Goal: Task Accomplishment & Management: Complete application form

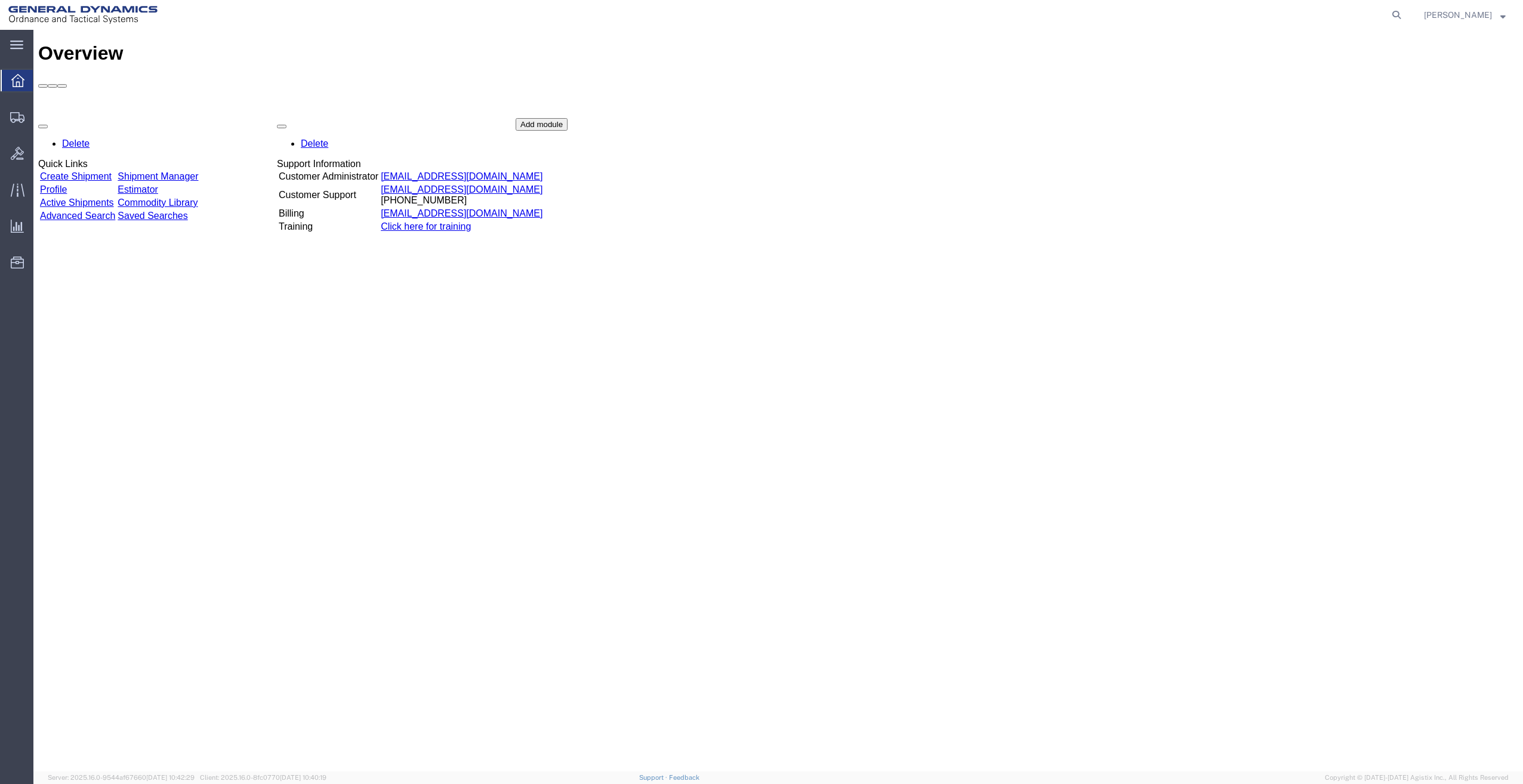
click at [78, 171] on link "Create Shipment" at bounding box center [75, 176] width 71 height 10
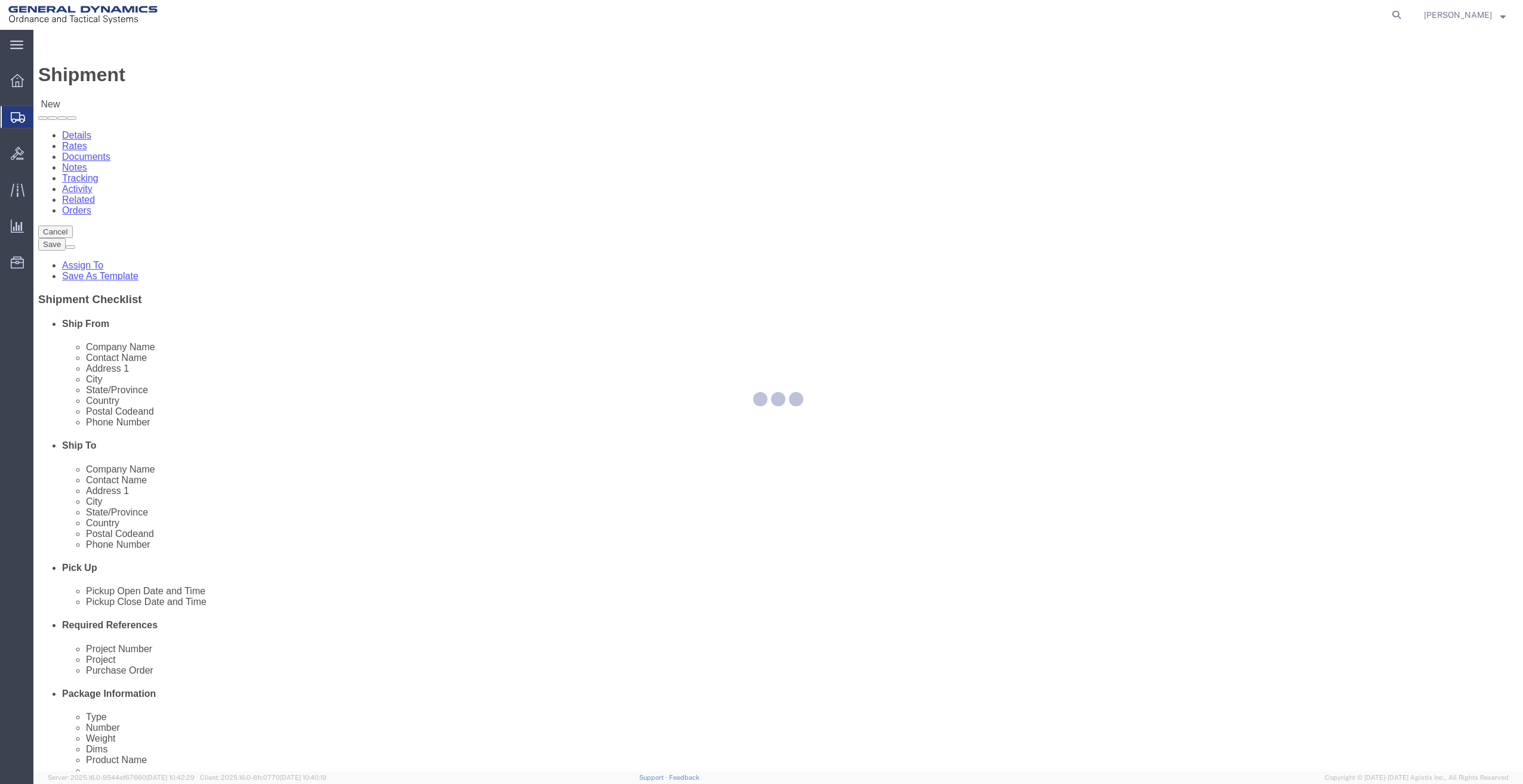
select select
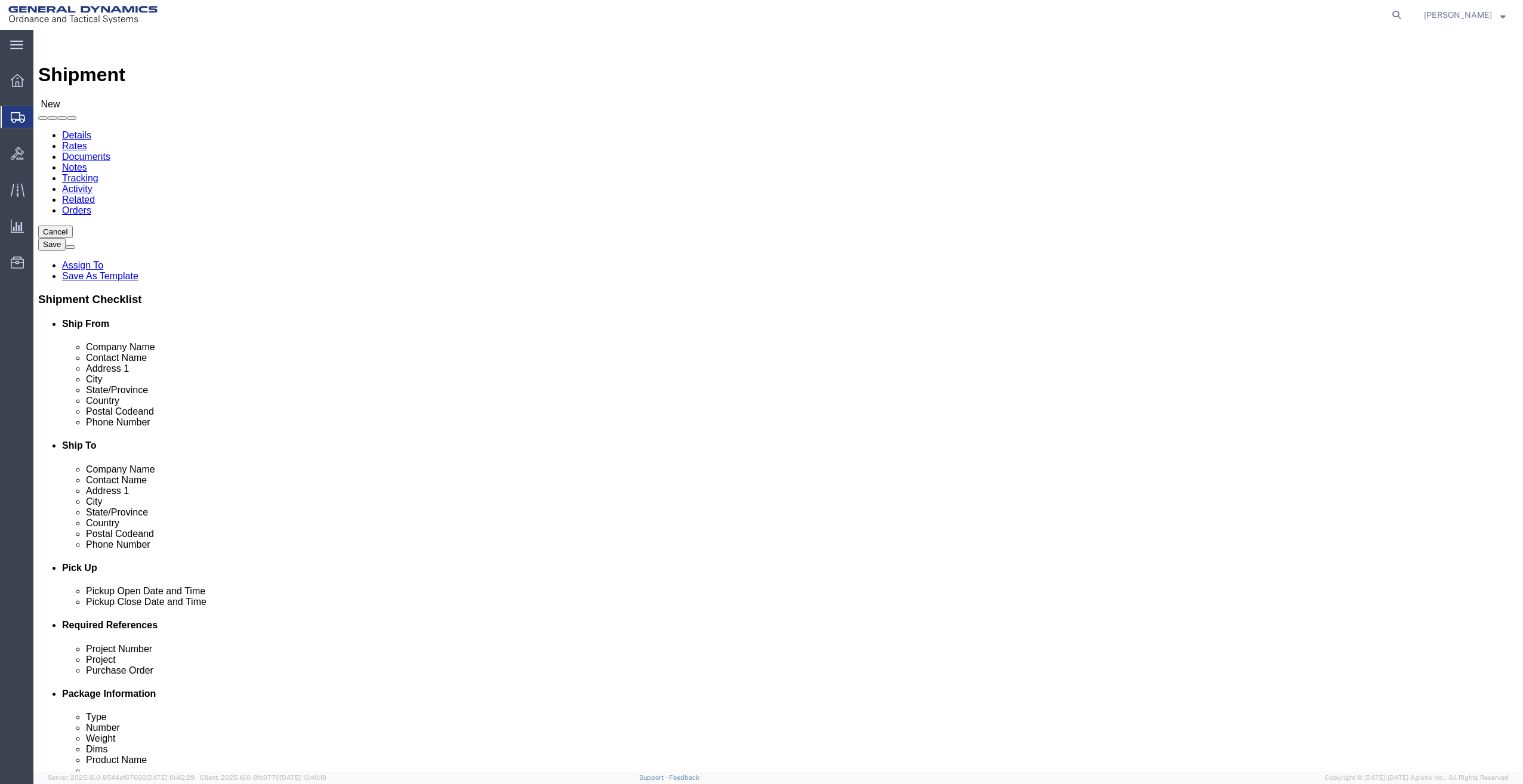
select select "MYPROFILE"
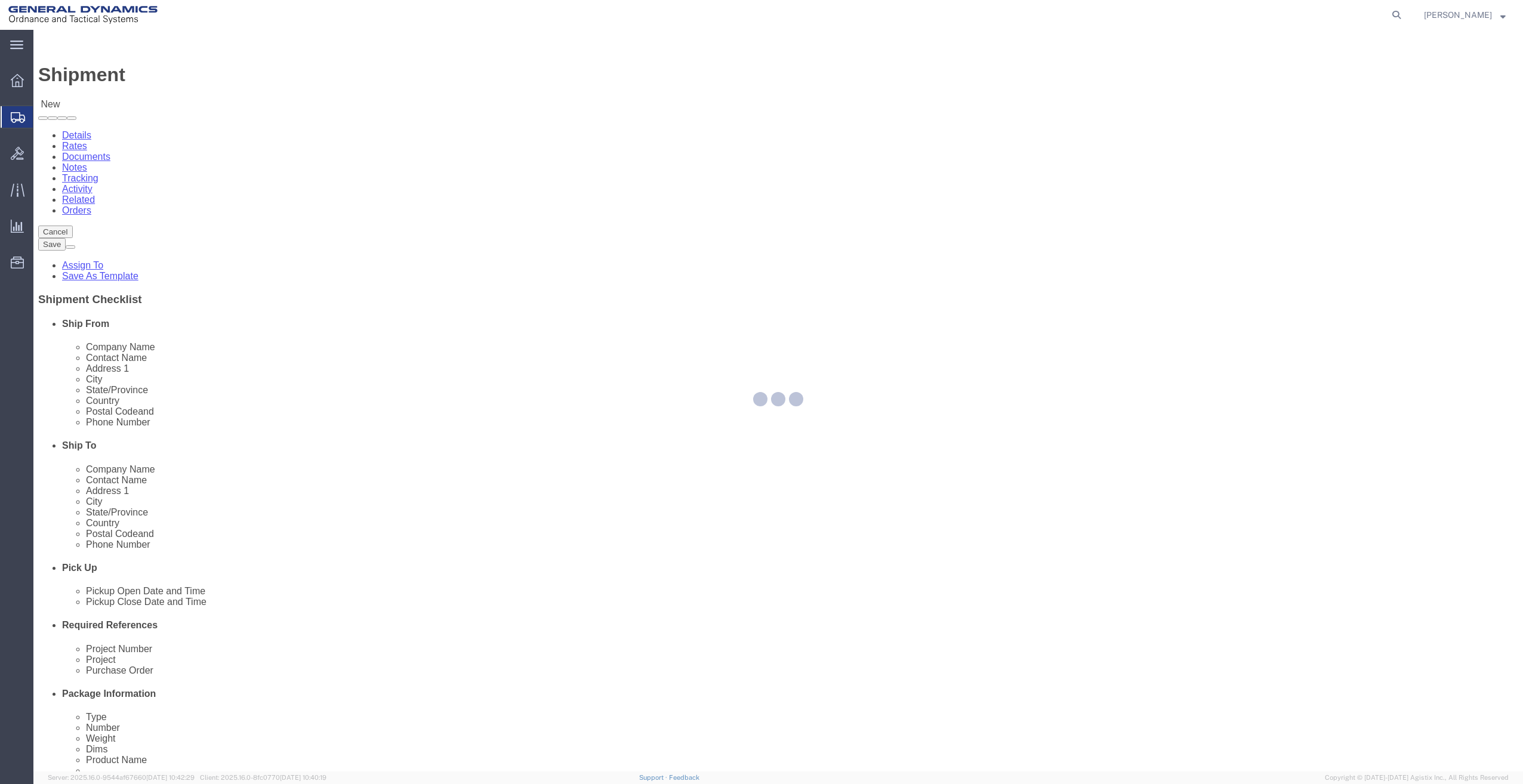
type input "General Dynamics - OTS"
type input "[PERSON_NAME]"
type input "[STREET_ADDRESS]"
type input "SACO"
type input "04072"
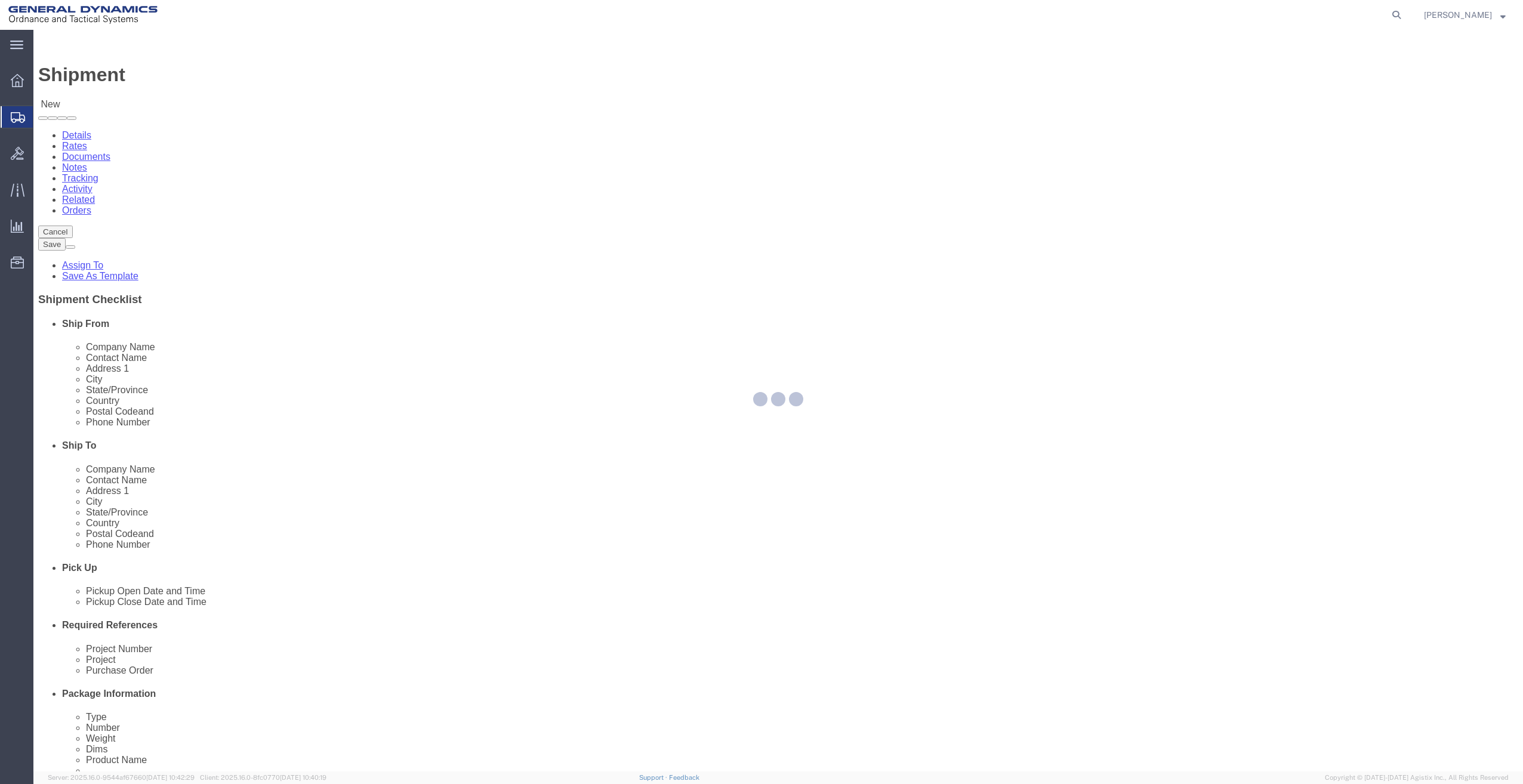
type input "[PHONE_NUMBER]"
type input "[PERSON_NAME][EMAIL_ADDRESS][PERSON_NAME][DOMAIN_NAME]"
checkbox input "true"
select select "ME"
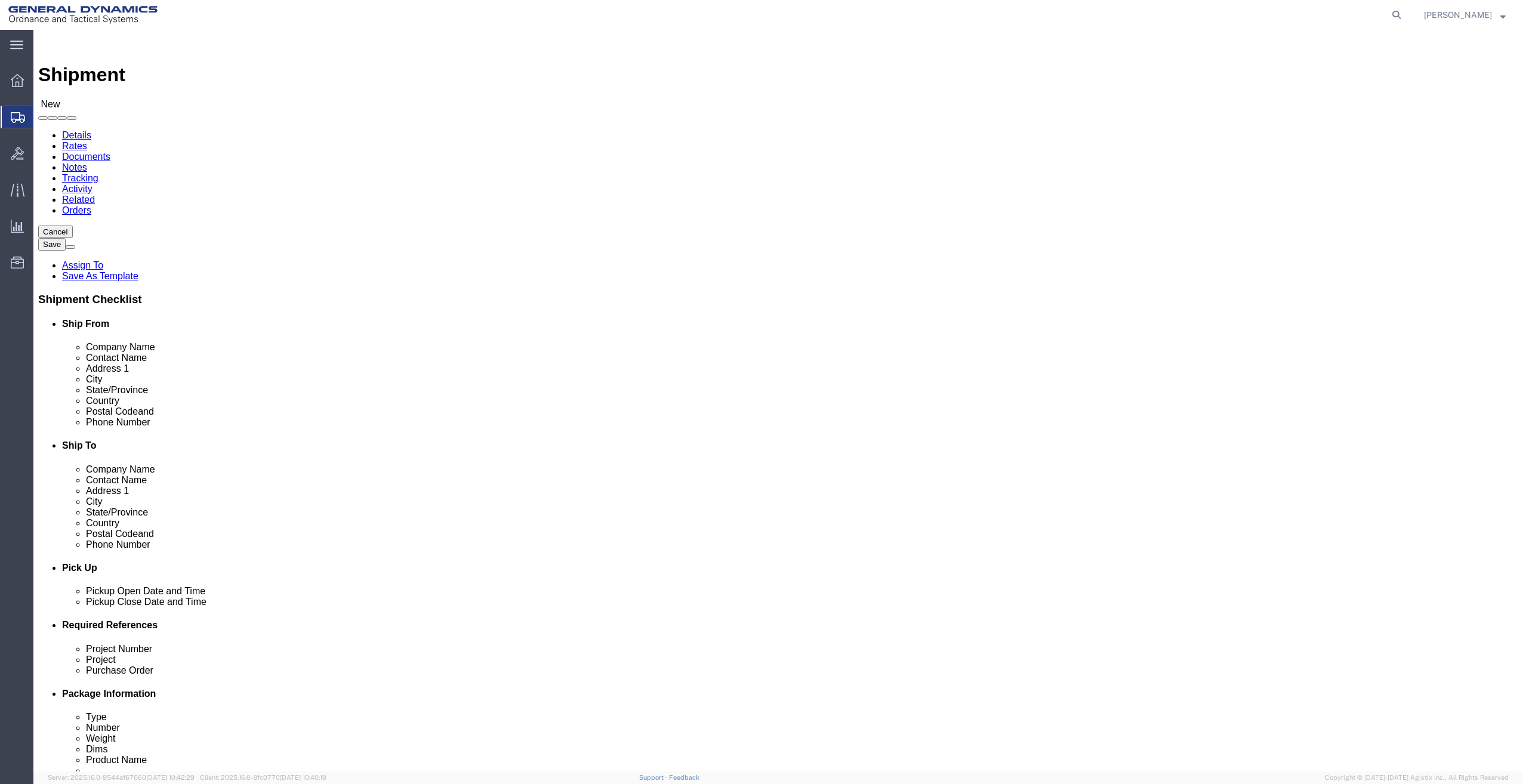
click input "text"
paste input "FRCW Det [GEOGRAPHIC_DATA]"
type input "FRCW Det [GEOGRAPHIC_DATA]"
click input "text"
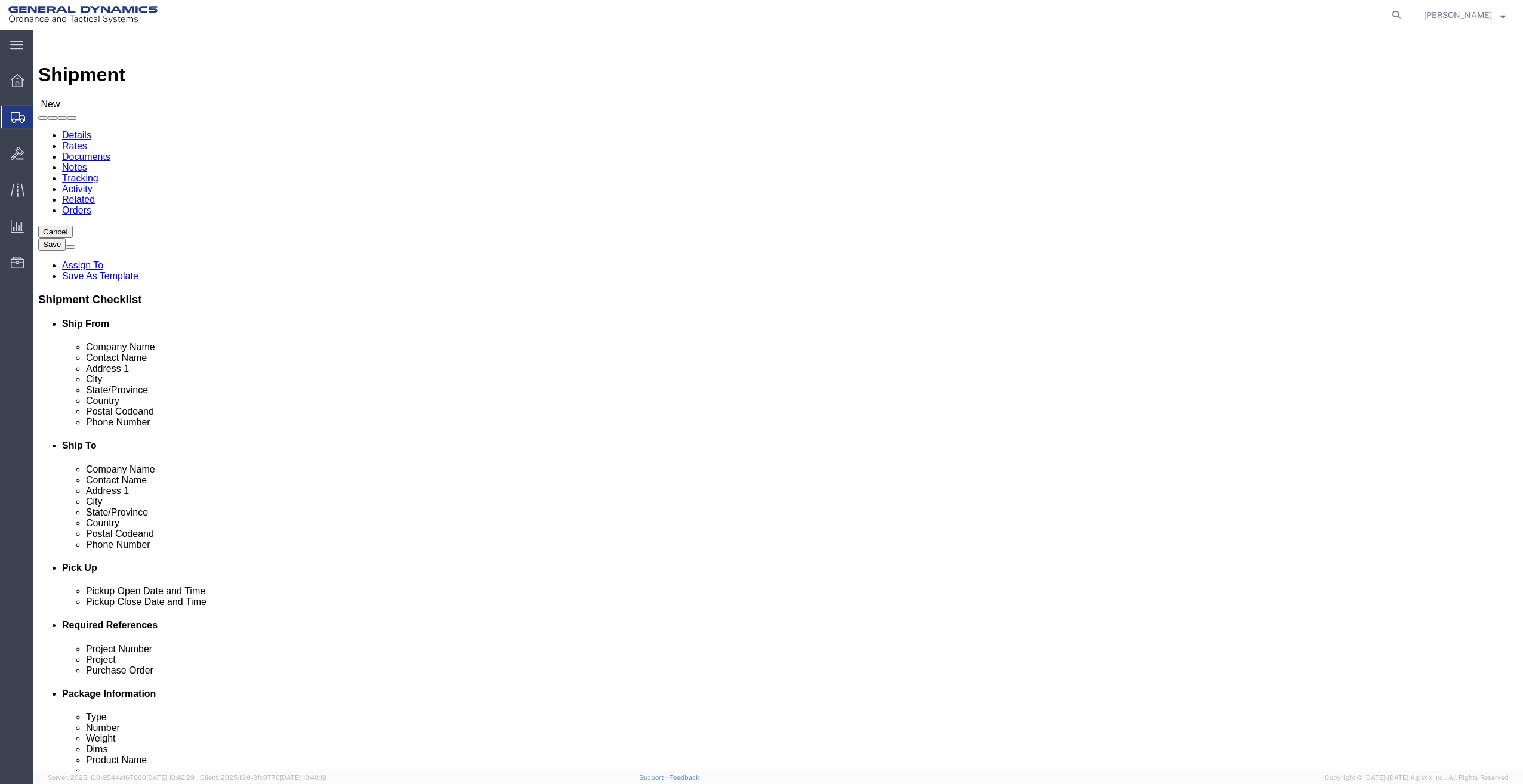
paste input "ATTN: AO1 [PERSON_NAME] [PHONE_NUMBER]"
drag, startPoint x: 878, startPoint y: 244, endPoint x: 804, endPoint y: 261, distance: 75.9
click div "Location My Profile Location GD-OTS [GEOGRAPHIC_DATA] (Commerce) GD-OTS [GEOGRA…"
type input "AO1 [PERSON_NAME] [PHONE_NUMBER]"
click input "text"
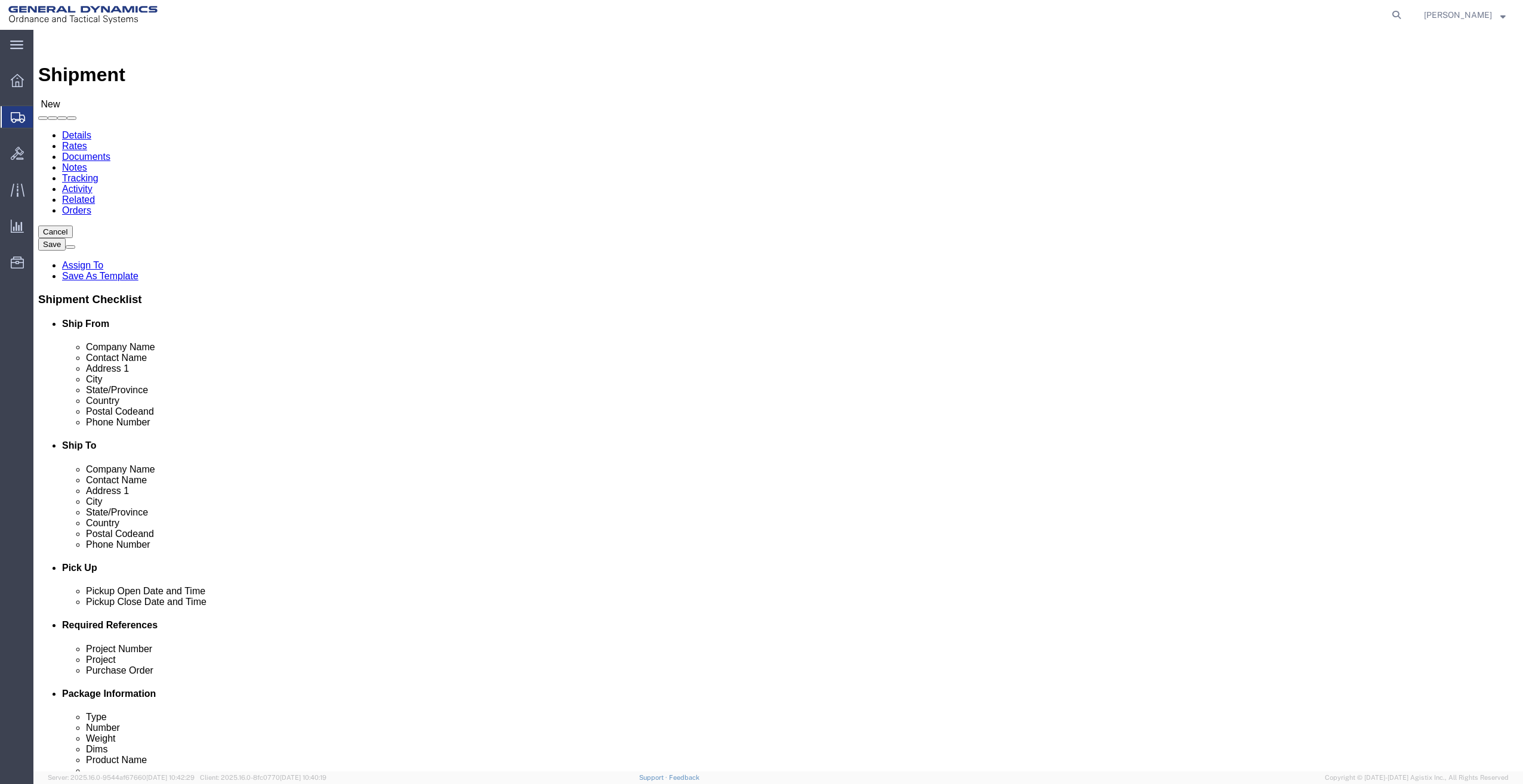
paste input "1 Administration Circle"
type input "1 Administration Circle"
select select
click input "text"
paste input "BLDG 20235"
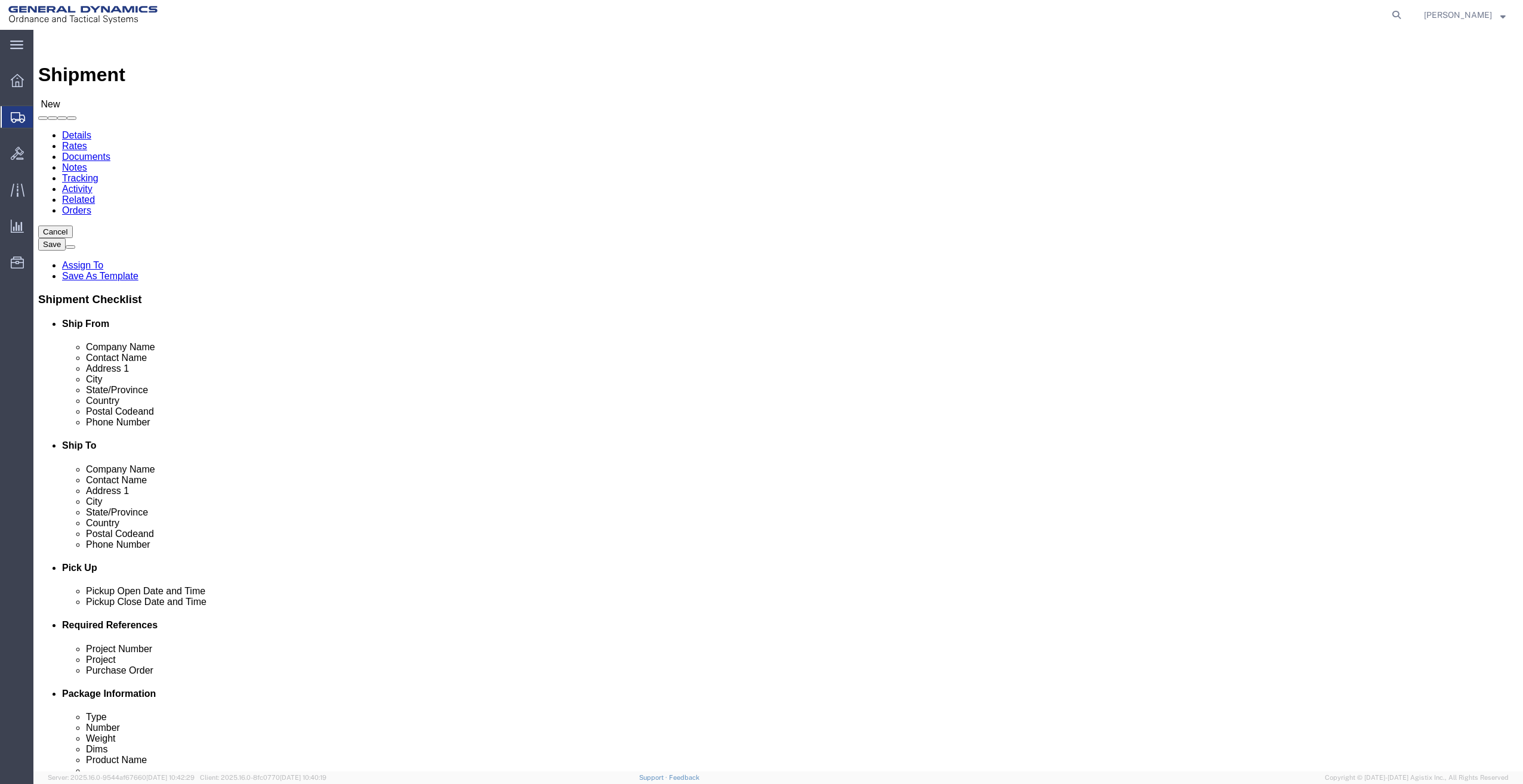
type input "BLDG 20235"
click input "text"
type input "[GEOGRAPHIC_DATA]"
select select
type input "c"
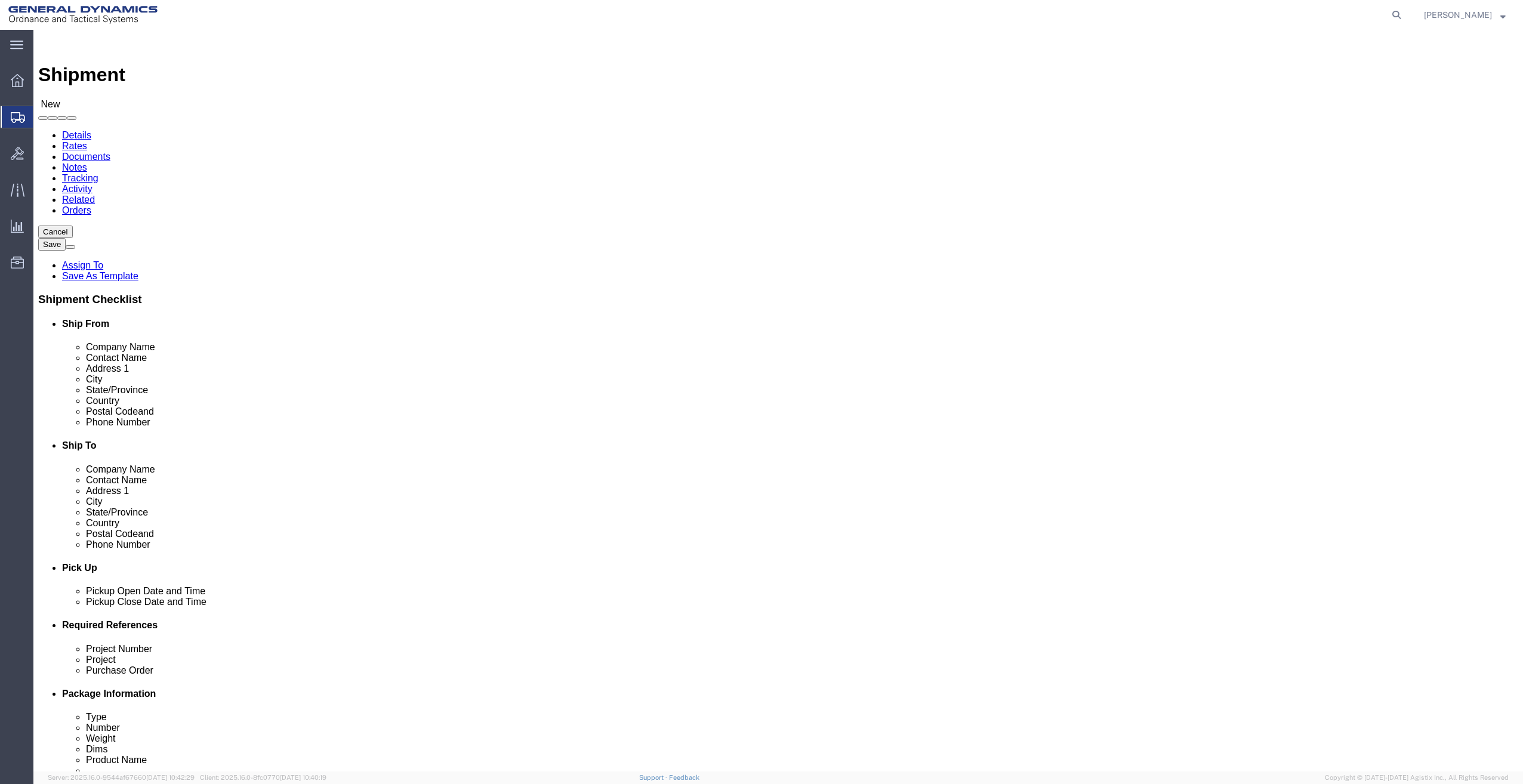
type input "c"
select select
select select "CA"
type input "93555"
select select
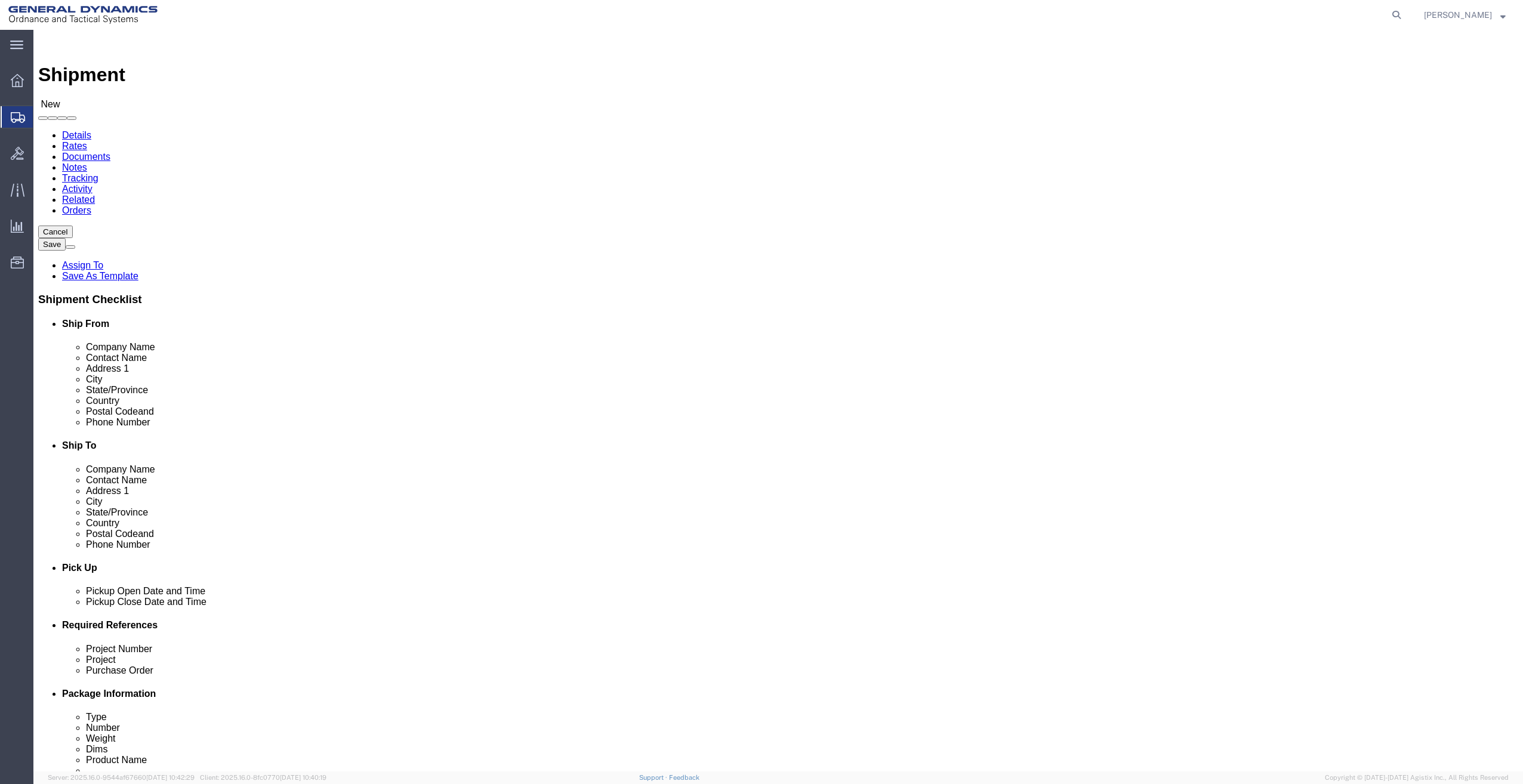
click input "text"
type input "7609395189"
drag, startPoint x: 923, startPoint y: 243, endPoint x: 1009, endPoint y: 256, distance: 87.0
click div "Location My Profile Location GD-OTS [GEOGRAPHIC_DATA] (Commerce) GD-OTS [GEOGRA…"
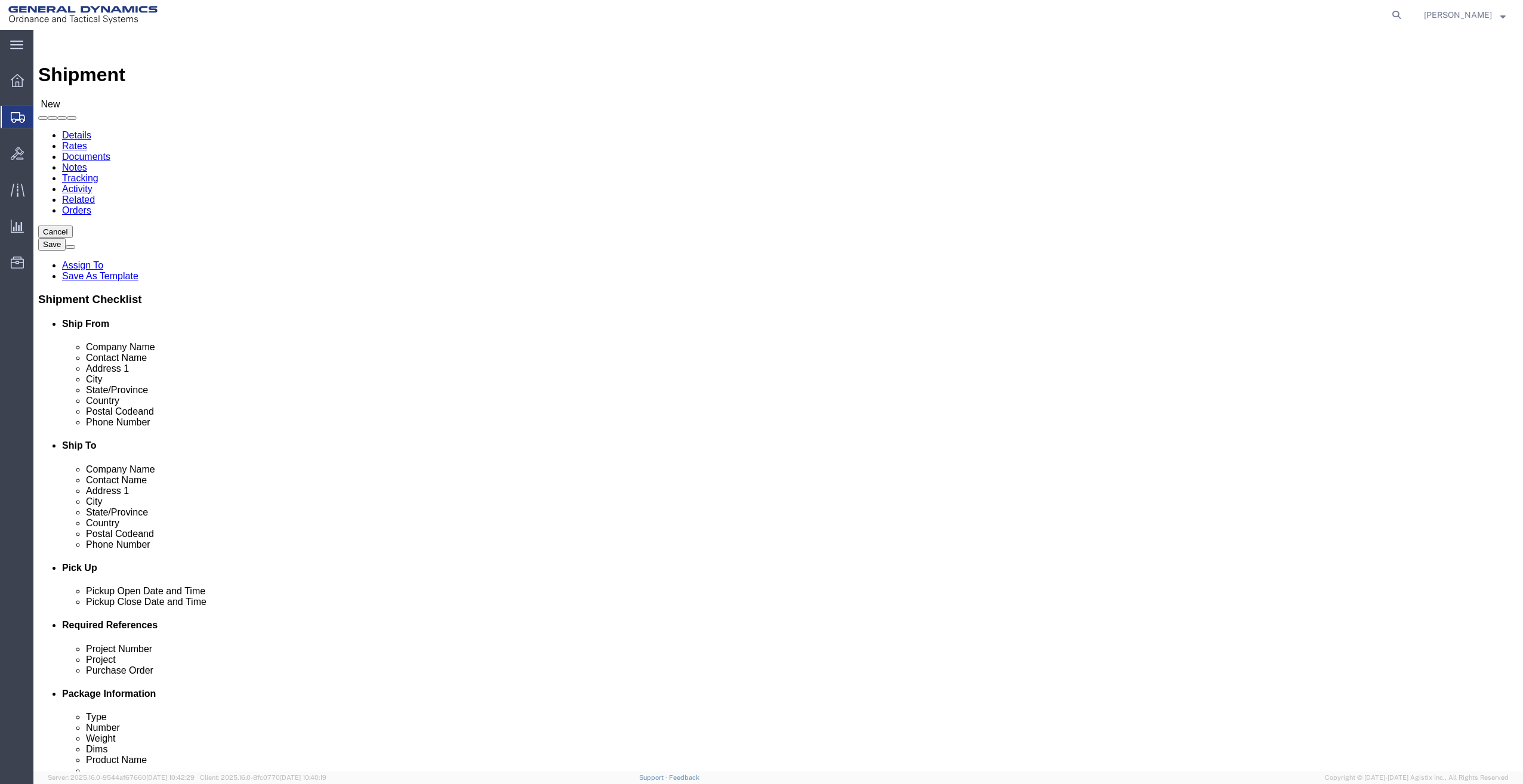
click div "Location My Profile Location GD-OTS [GEOGRAPHIC_DATA] (Commerce) GD-OTS [GEOGRA…"
select select "MYPROFILE"
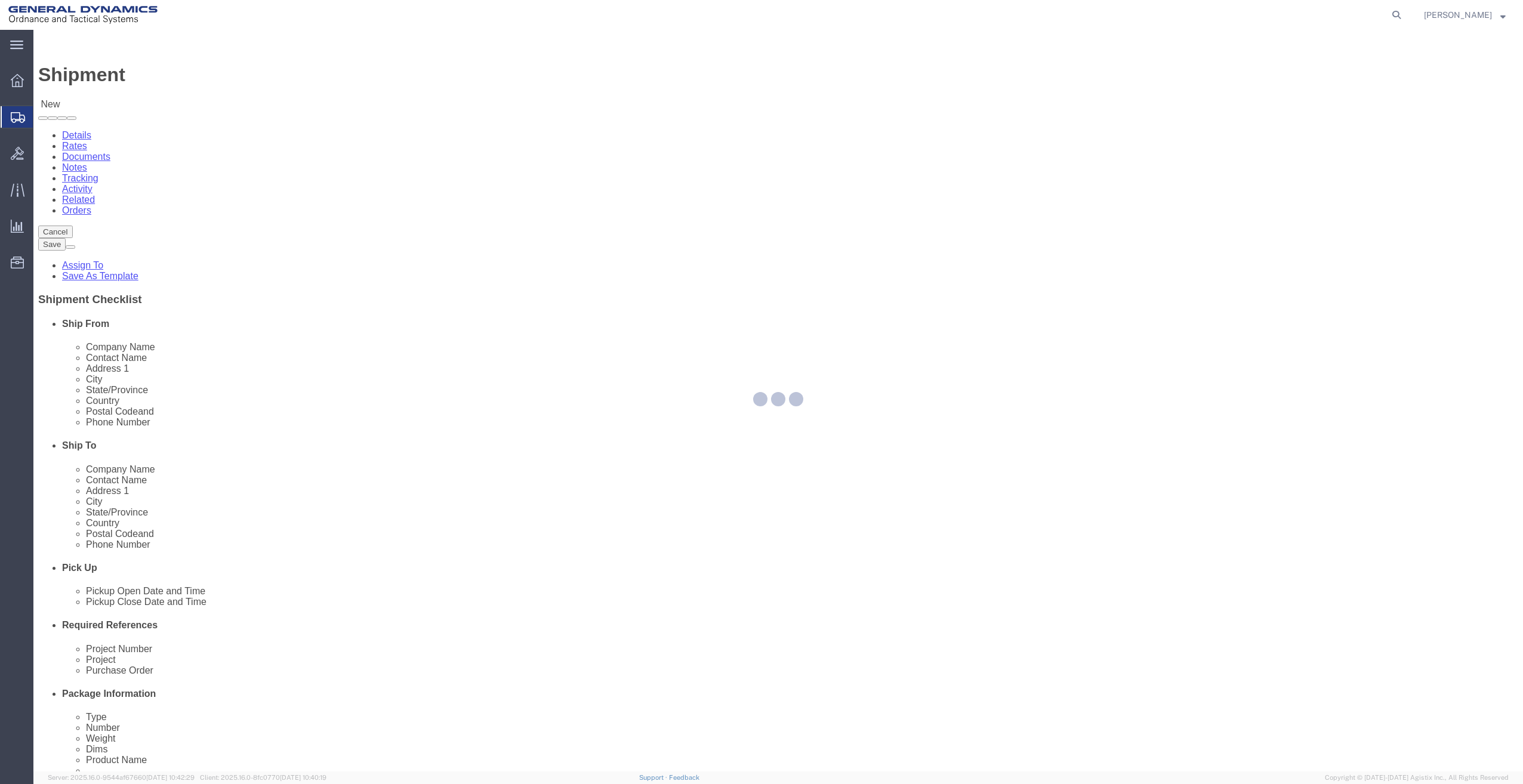
type input "General Dynamics - OTS"
type input "[PERSON_NAME]"
type input "[STREET_ADDRESS]"
type input "SACO"
type input "04072"
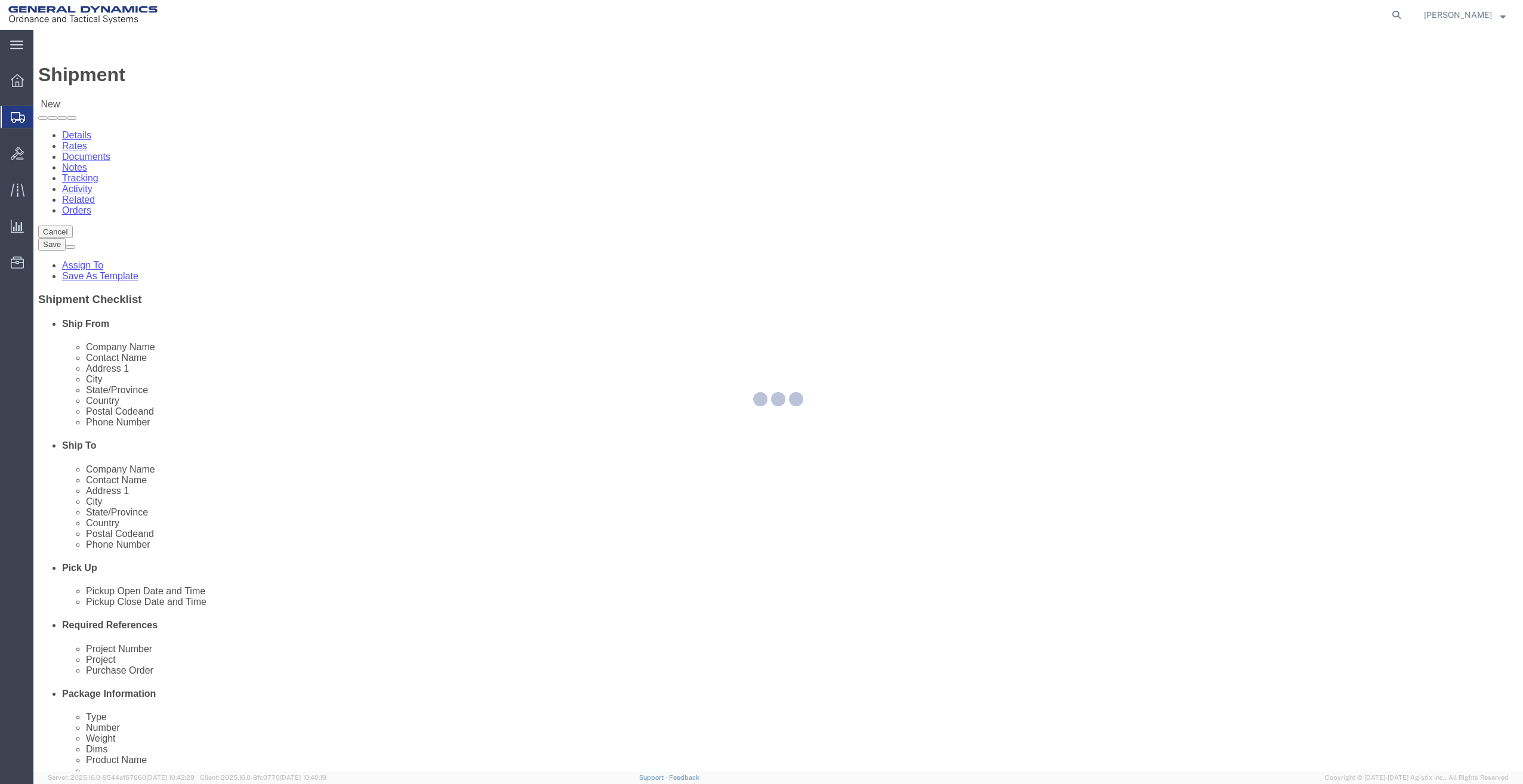
type input "[PHONE_NUMBER]"
type input "[PERSON_NAME][EMAIL_ADDRESS][PERSON_NAME][DOMAIN_NAME]"
checkbox input "true"
select select "ME"
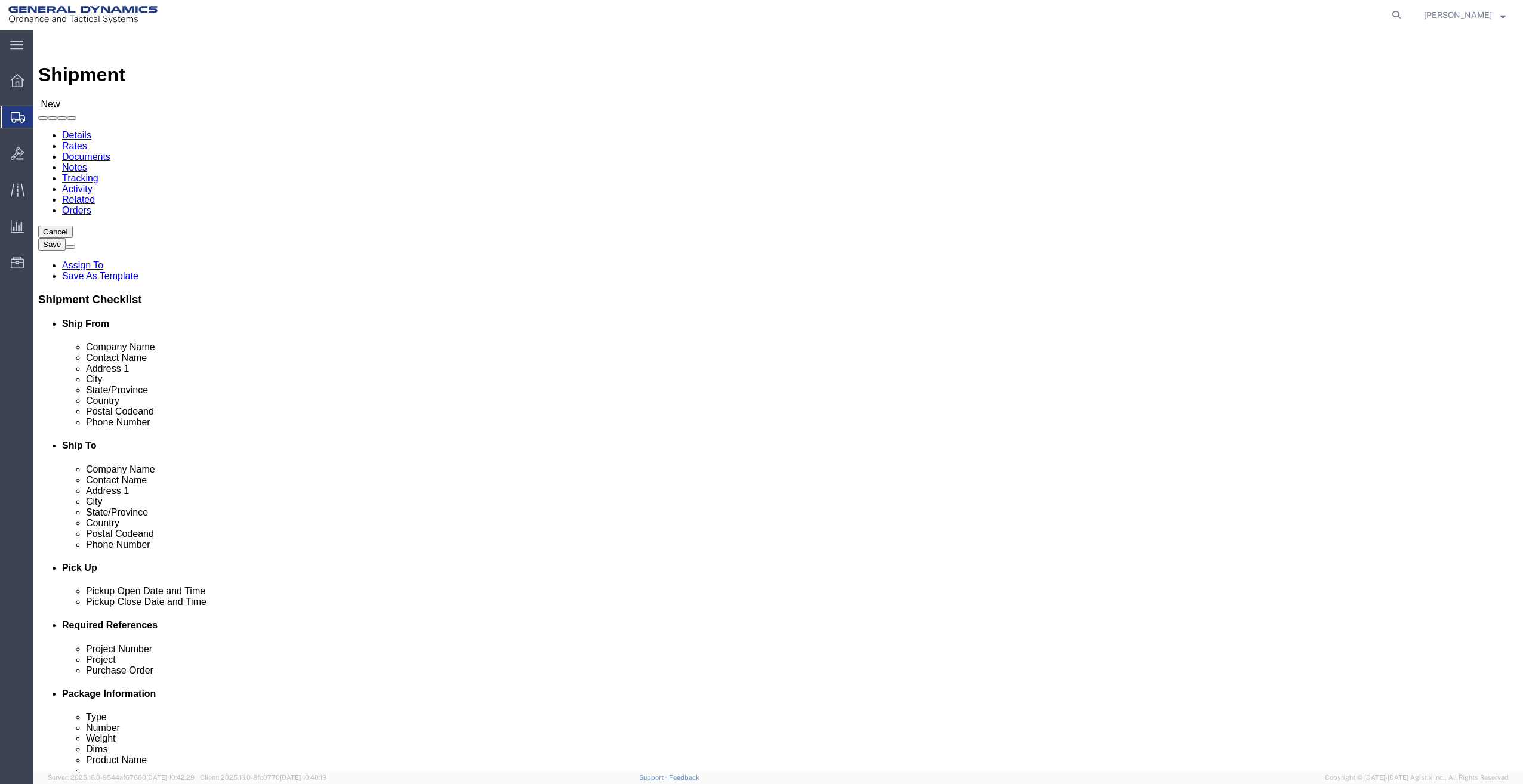
drag, startPoint x: 324, startPoint y: 222, endPoint x: 58, endPoint y: 238, distance: 266.5
click div "Location My Profile Location My Profile Location GD-OTS [GEOGRAPHIC_DATA] (Comm…"
paste input "FRCW Det [GEOGRAPHIC_DATA]"
type input "FRCW Det [GEOGRAPHIC_DATA]"
drag, startPoint x: 294, startPoint y: 251, endPoint x: -75, endPoint y: 274, distance: 369.7
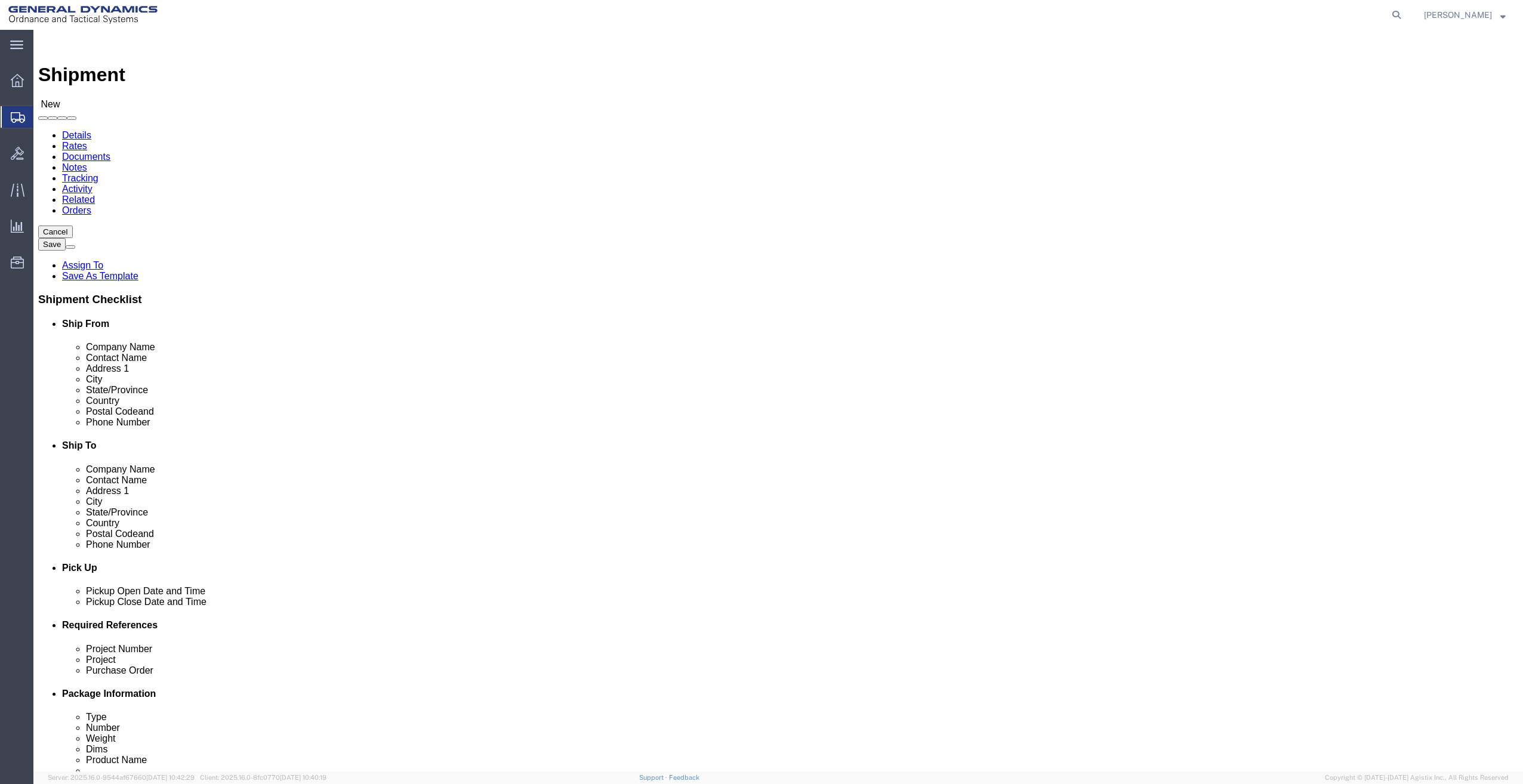
click html "Shipment New Details Rates Documents Notes Tracking Activity Related Orders Can…"
paste input "AO1 [PERSON_NAME] [PHONE_NUMBER]"
type input "AO1 [PERSON_NAME] [PHONE_NUMBER]"
drag, startPoint x: 300, startPoint y: 267, endPoint x: 50, endPoint y: 273, distance: 250.1
click div "Address [STREET_ADDRESS]"
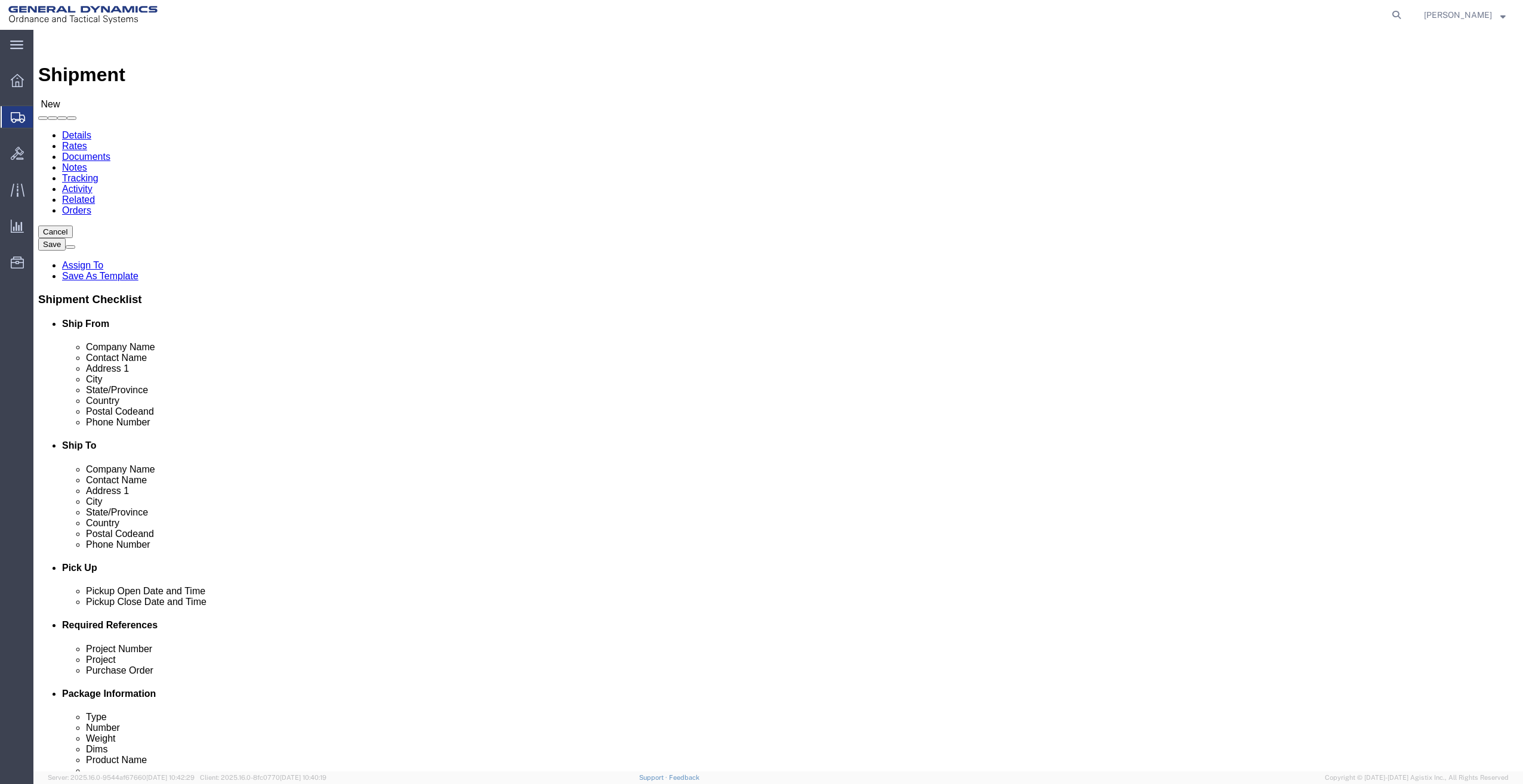
paste input "1 Administration Circle"
type input "1 Administration Circle"
select select
click input "text"
paste input "BLDG 20235"
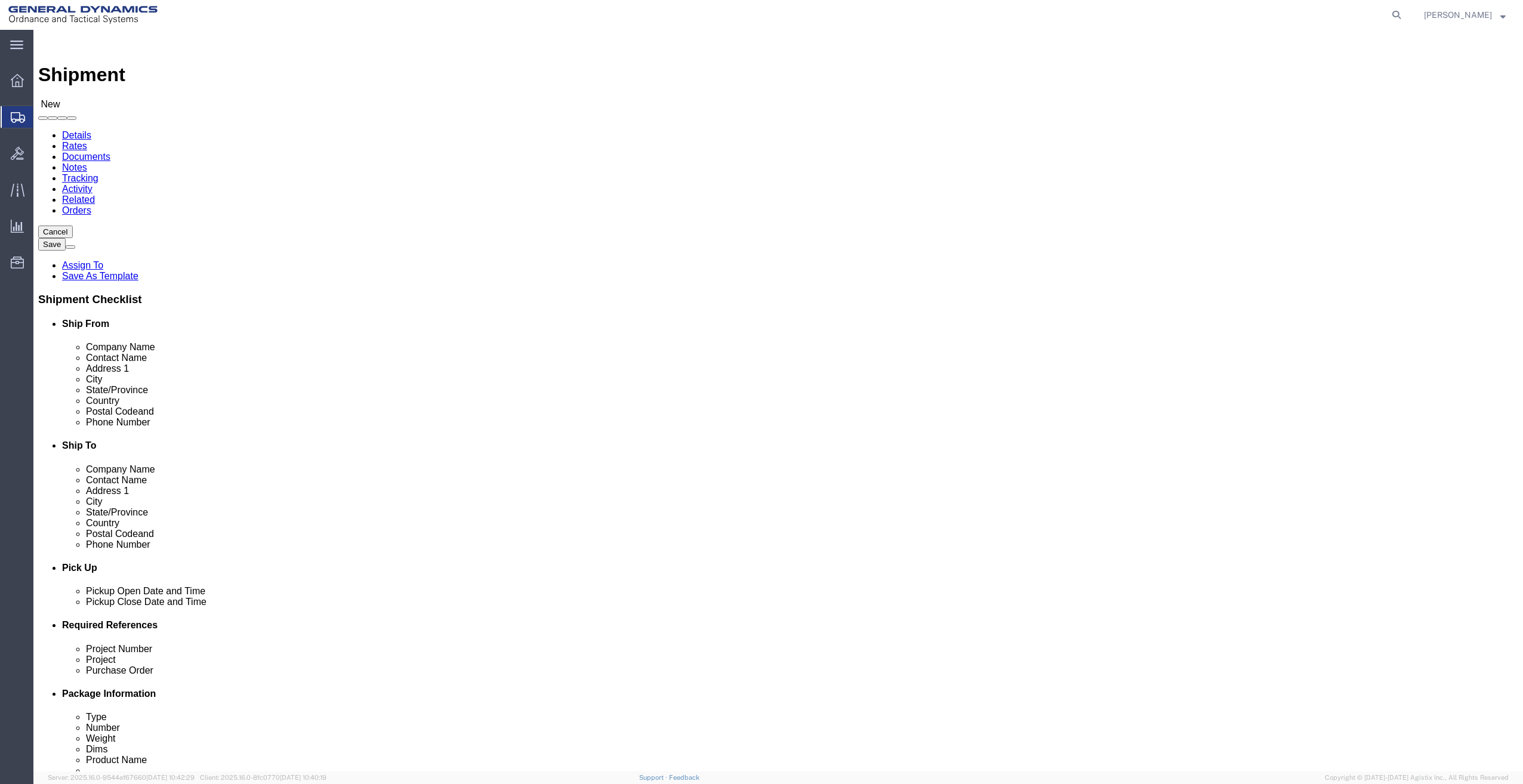
type input "BLDG 20235"
drag, startPoint x: 258, startPoint y: 338, endPoint x: 144, endPoint y: 339, distance: 114.0
drag, startPoint x: 255, startPoint y: 317, endPoint x: 33, endPoint y: 348, distance: 224.2
click div "Location My Profile Location GD-OTS [GEOGRAPHIC_DATA] (Commerce) GD-OTS [GEOGRA…"
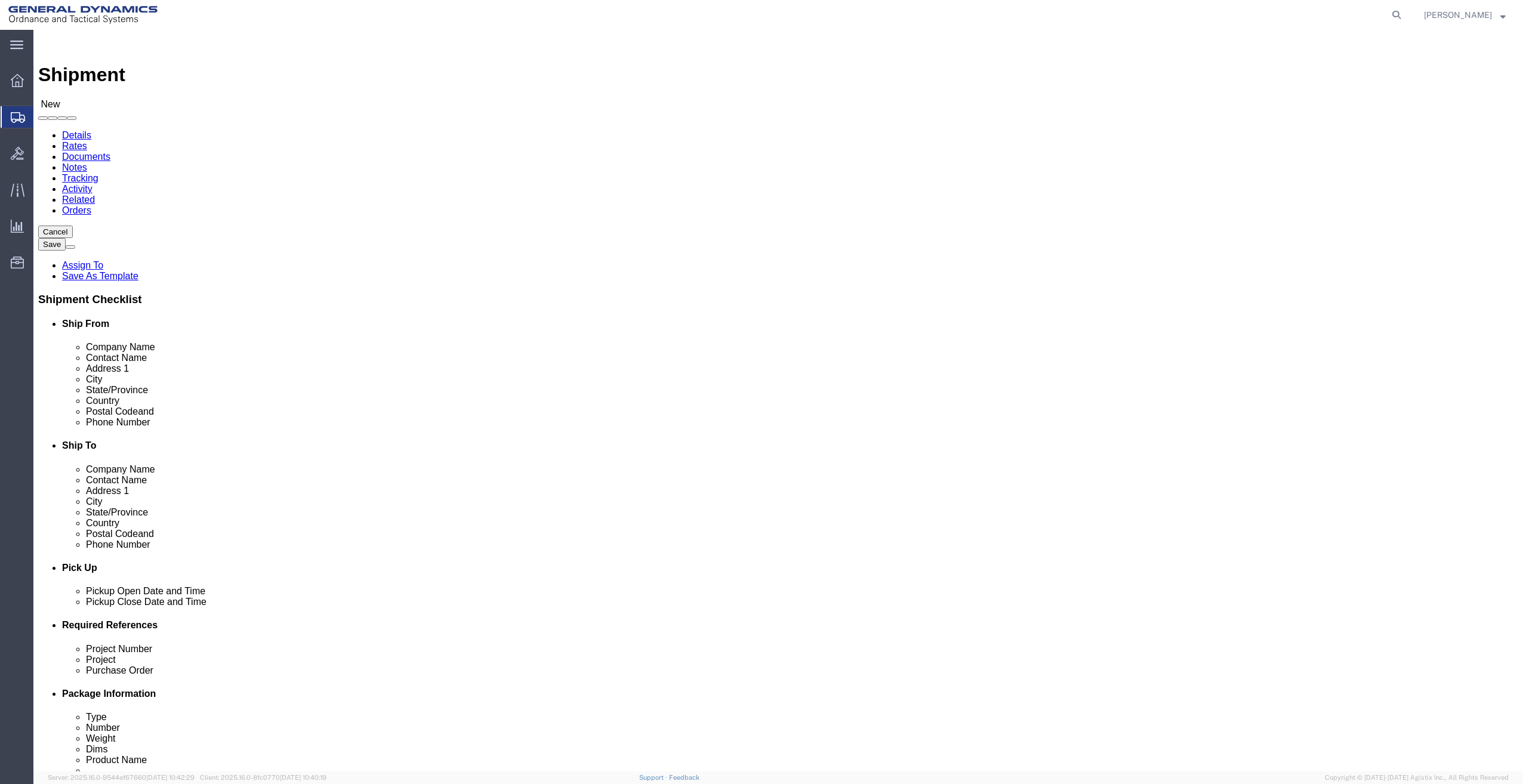
paste input "[GEOGRAPHIC_DATA]"
type input "[GEOGRAPHIC_DATA]"
select select
click div "Ship From Location Location My Profile Location GD-OTS [GEOGRAPHIC_DATA] (Comme…"
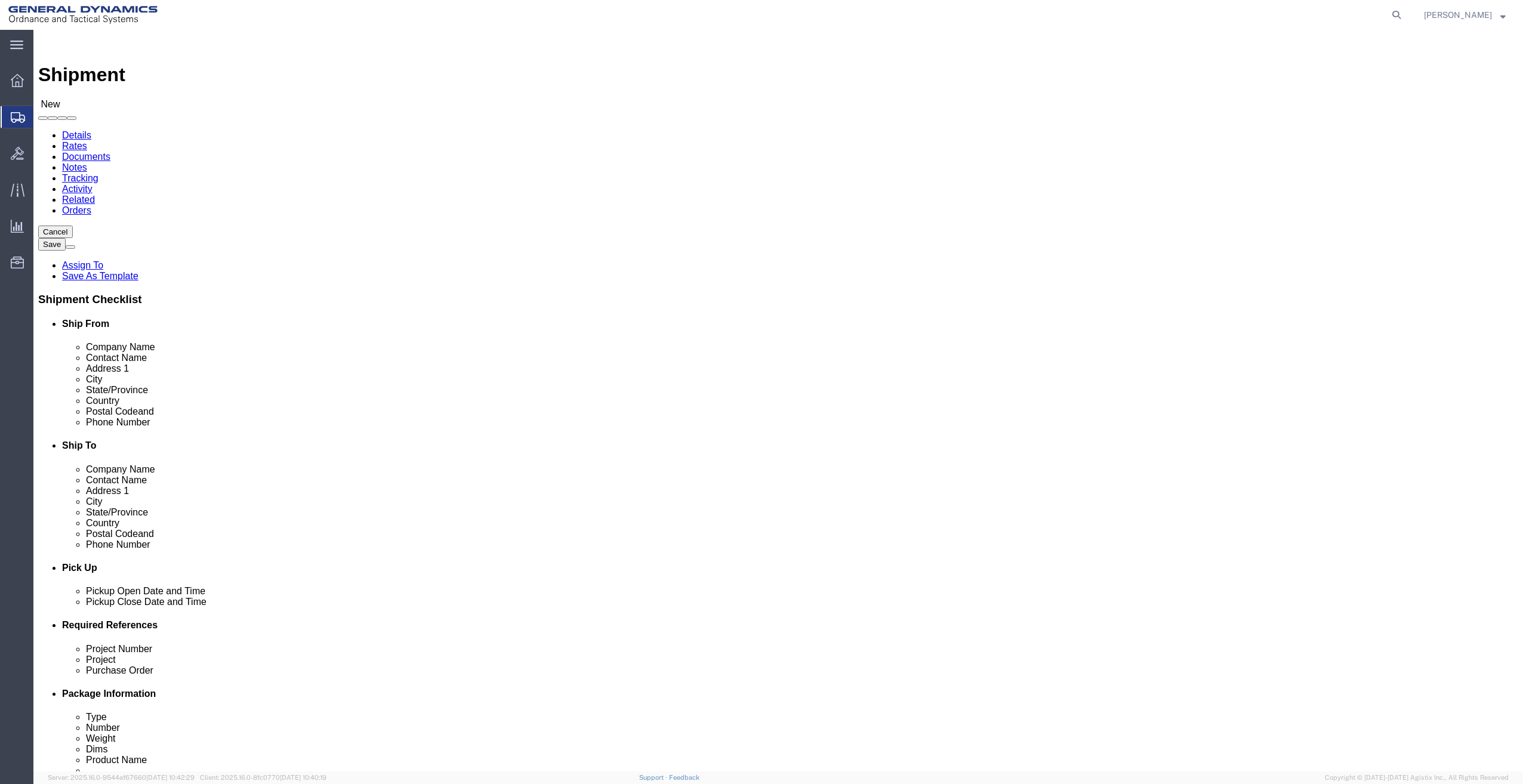
type input "c"
select select
select select "CA"
drag, startPoint x: 249, startPoint y: 379, endPoint x: 127, endPoint y: 398, distance: 123.5
click div "Location My Profile Location GD-OTS [GEOGRAPHIC_DATA] (Commerce) GD-OTS [GEOGRA…"
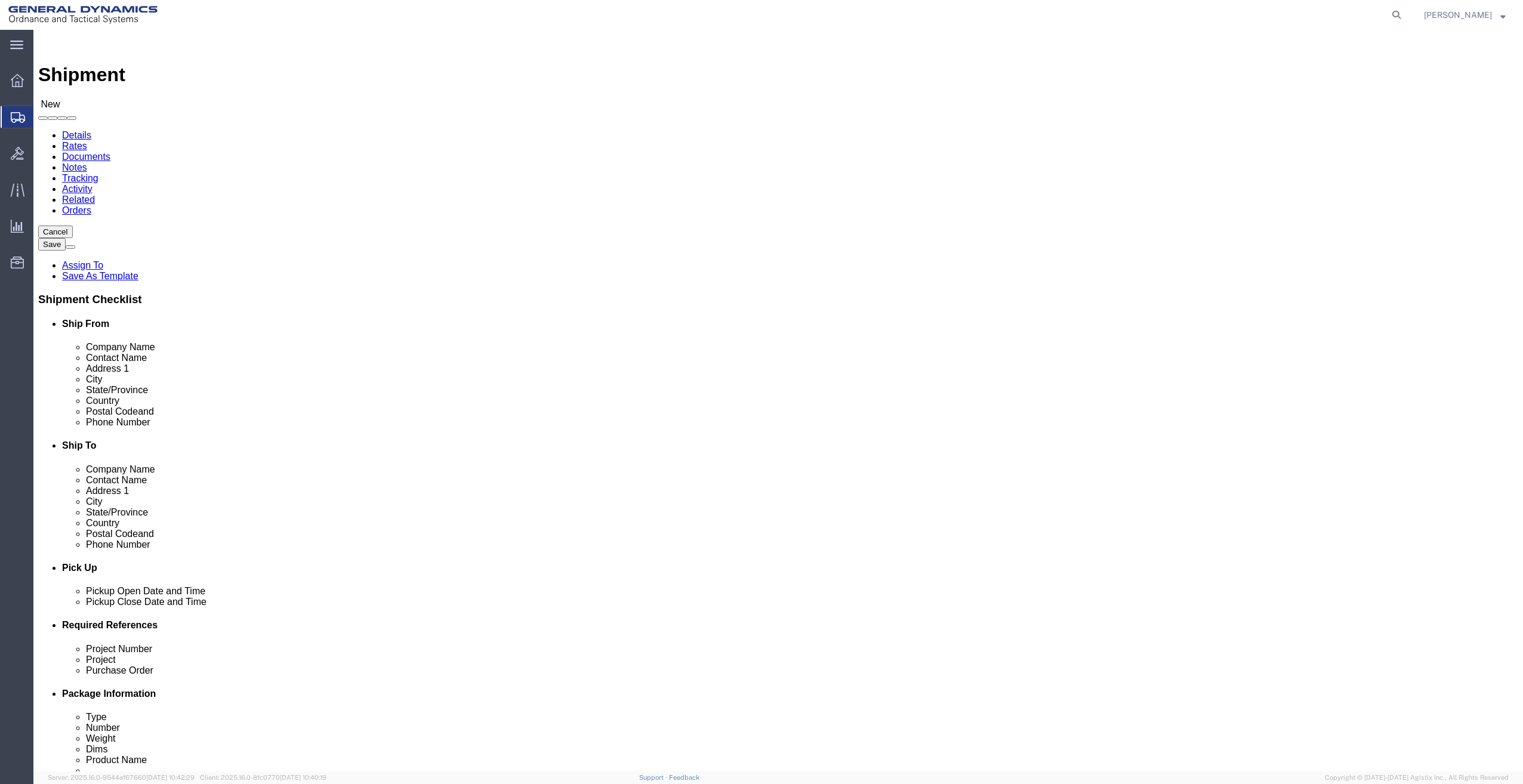
type input "93555"
select select
drag, startPoint x: 306, startPoint y: 405, endPoint x: 120, endPoint y: 428, distance: 187.4
click div "Location My Profile Location GD-OTS [GEOGRAPHIC_DATA] (Commerce) GD-OTS [GEOGRA…"
type input "7609395189"
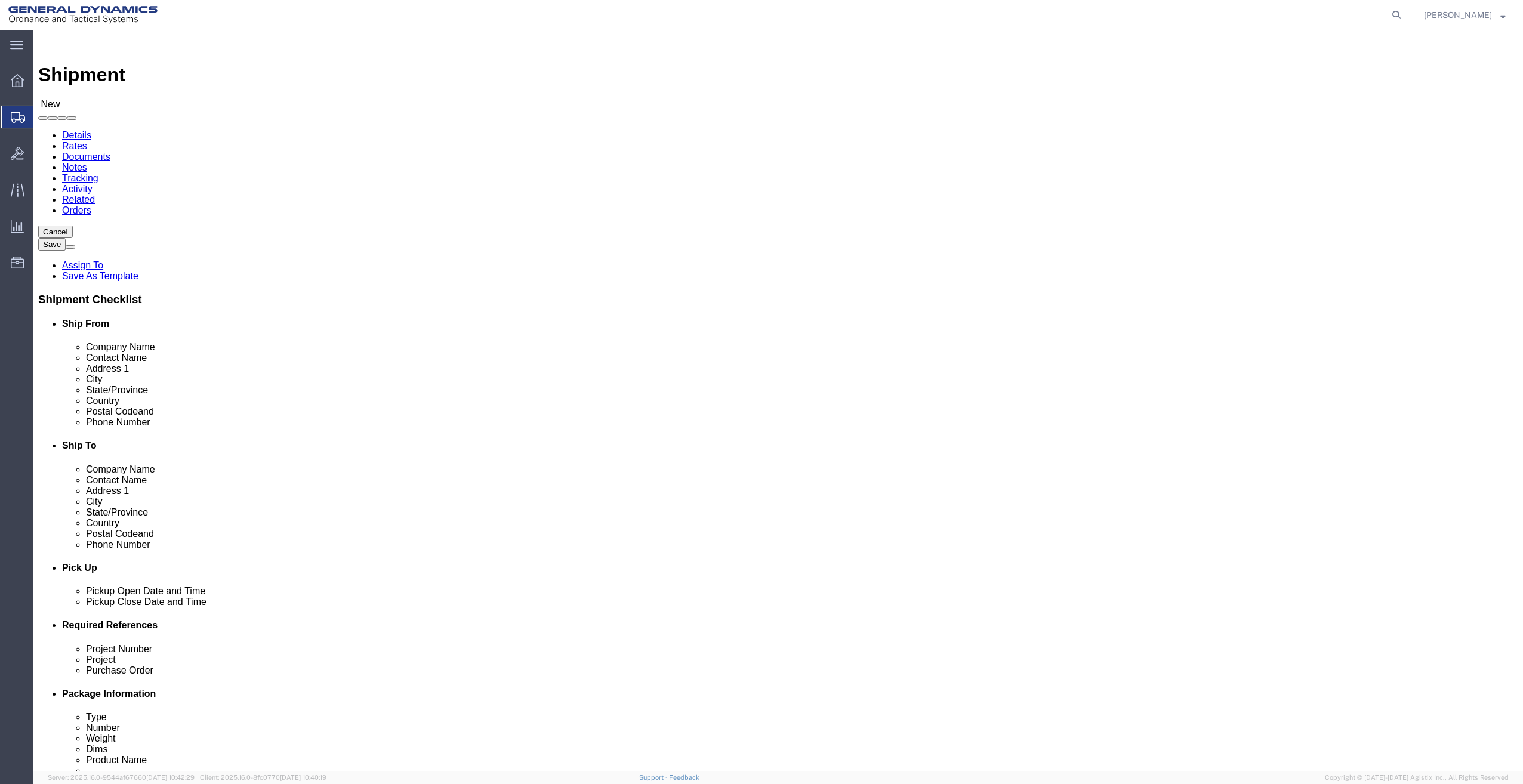
click div "Shipment Information Package Information Special Services"
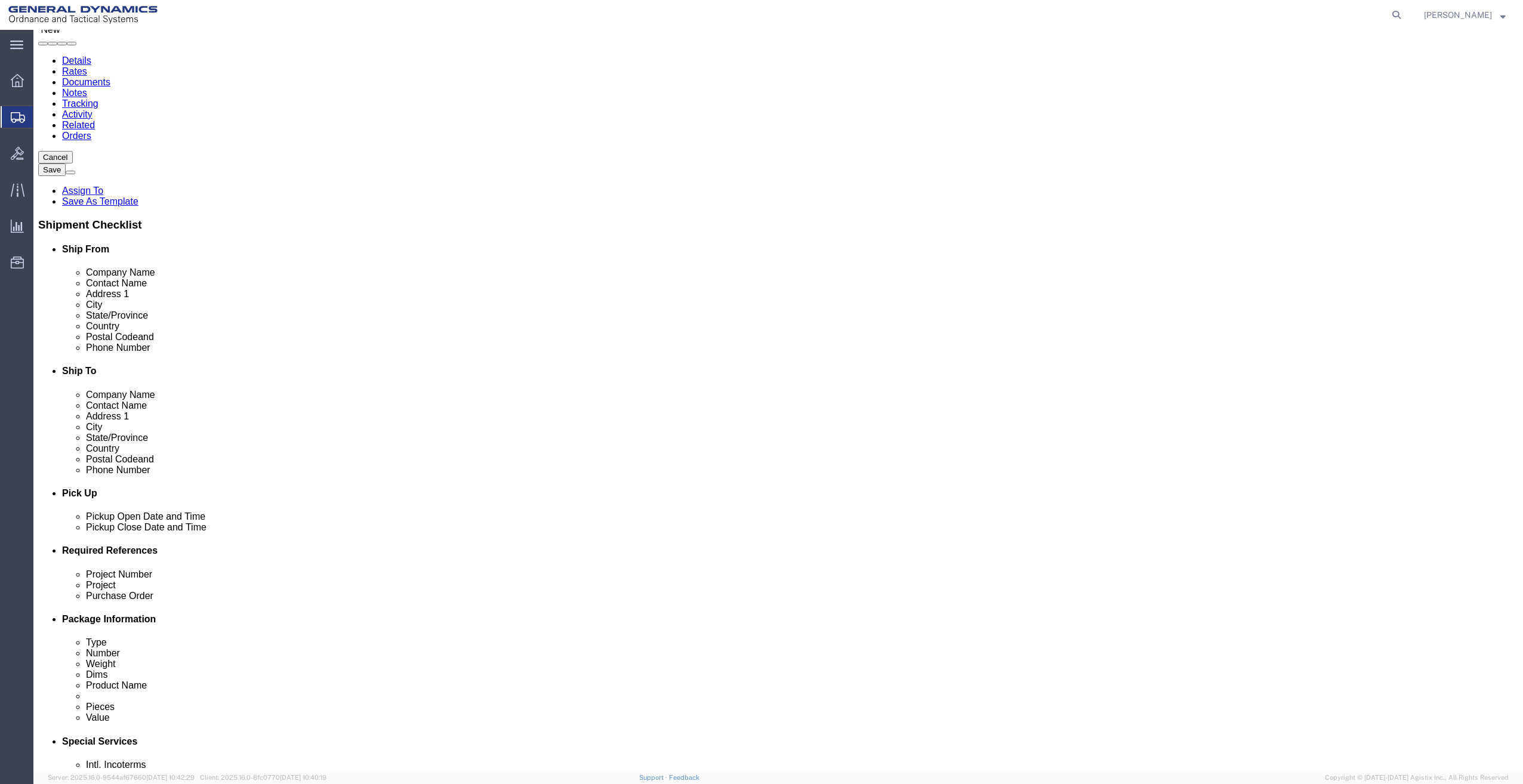
scroll to position [104, 0]
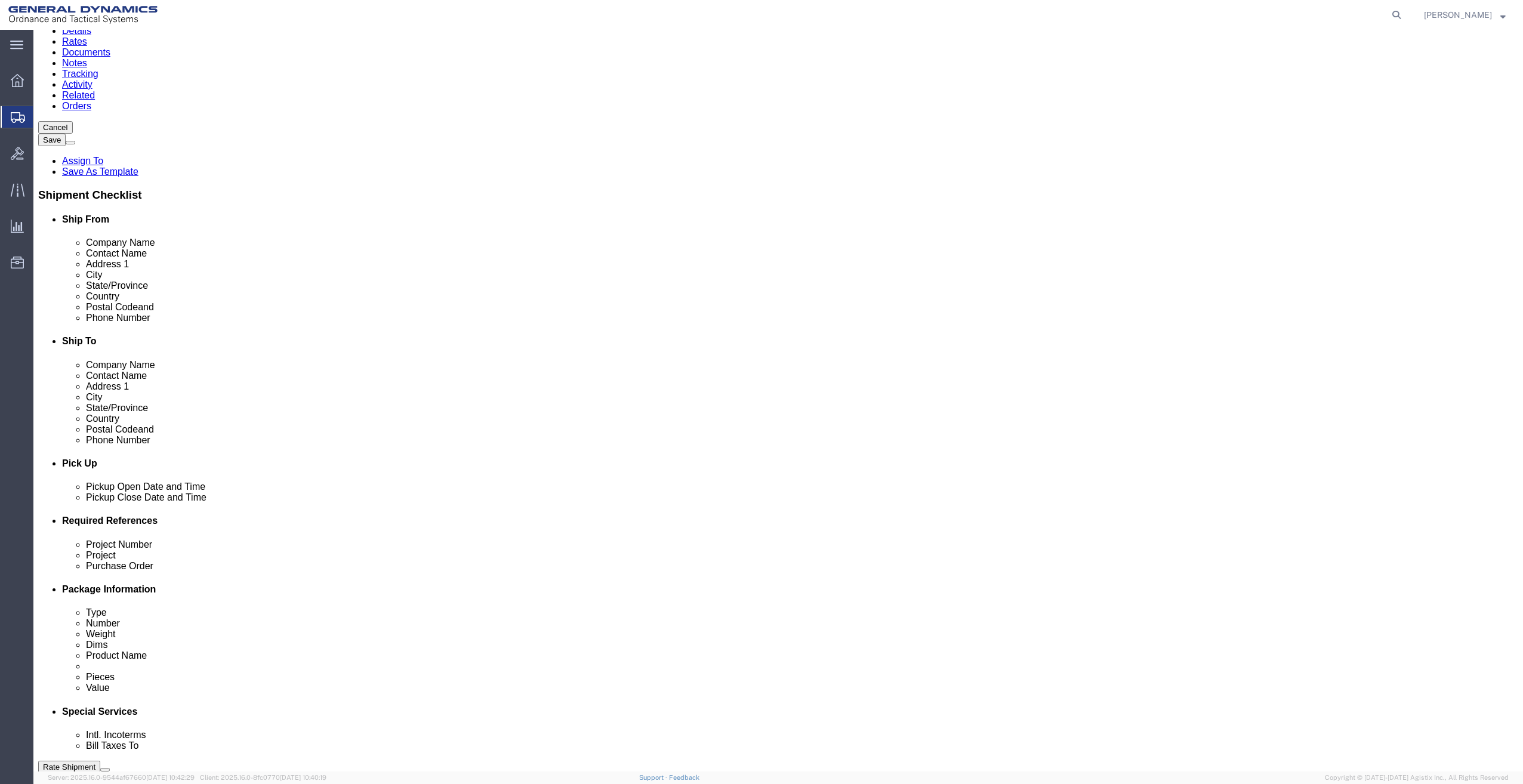
click div "[DATE] 8:00 AM"
type input "2:00 PM"
click button "Apply"
click input "text"
type input "R"
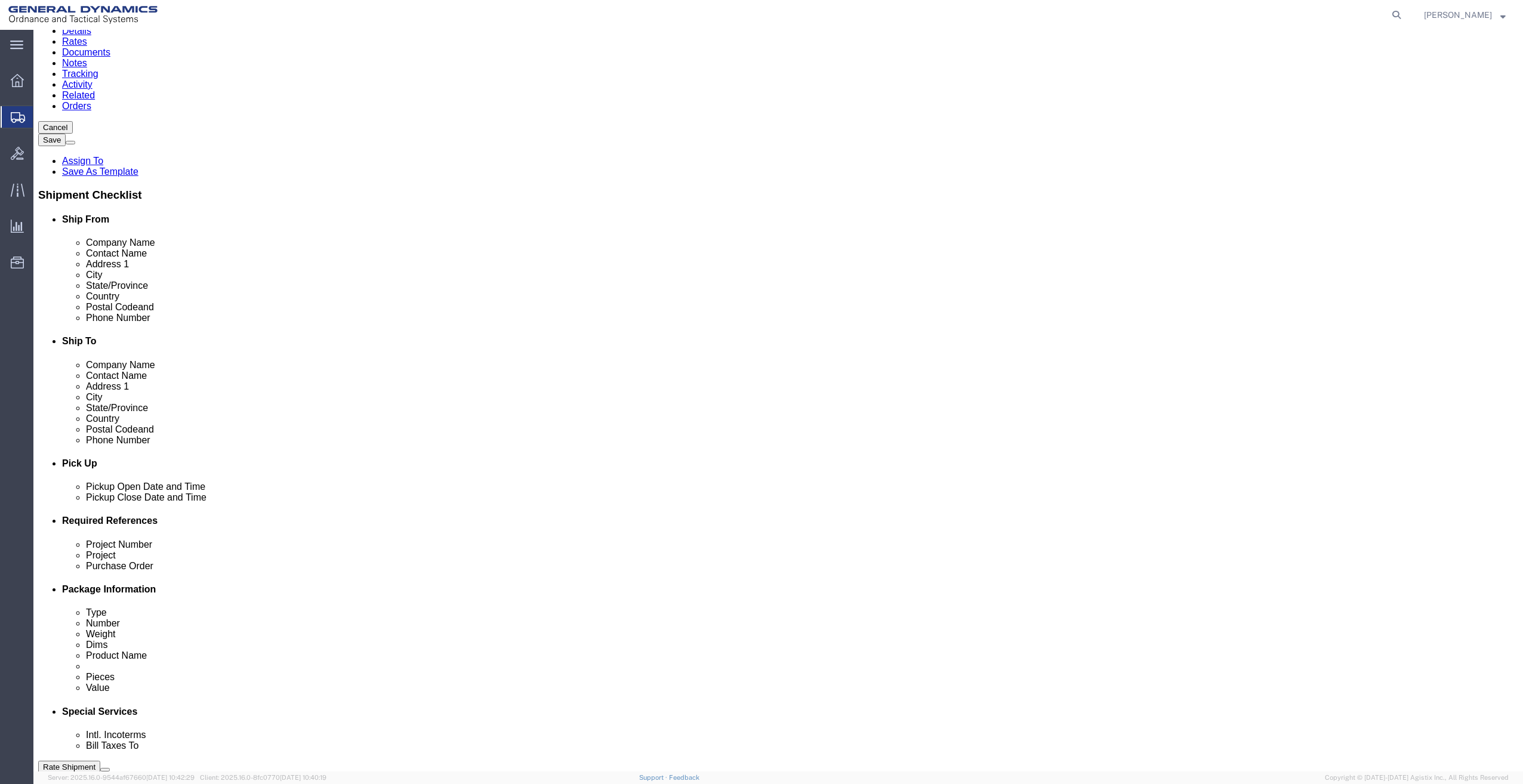
scroll to position [0, 18]
type input "WARRANTY RETURN SWK144"
type input "21011405 4000 4001"
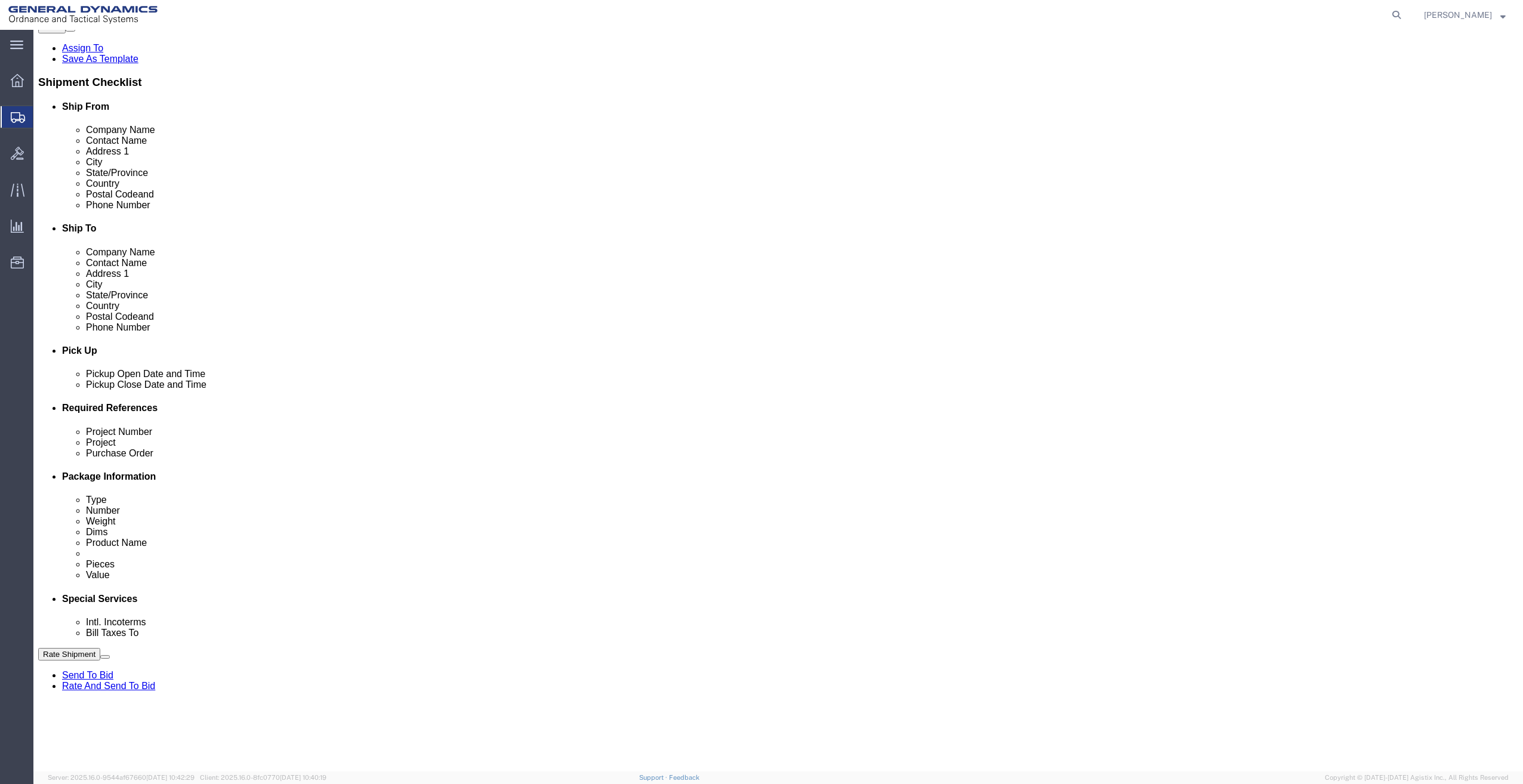
scroll to position [283, 0]
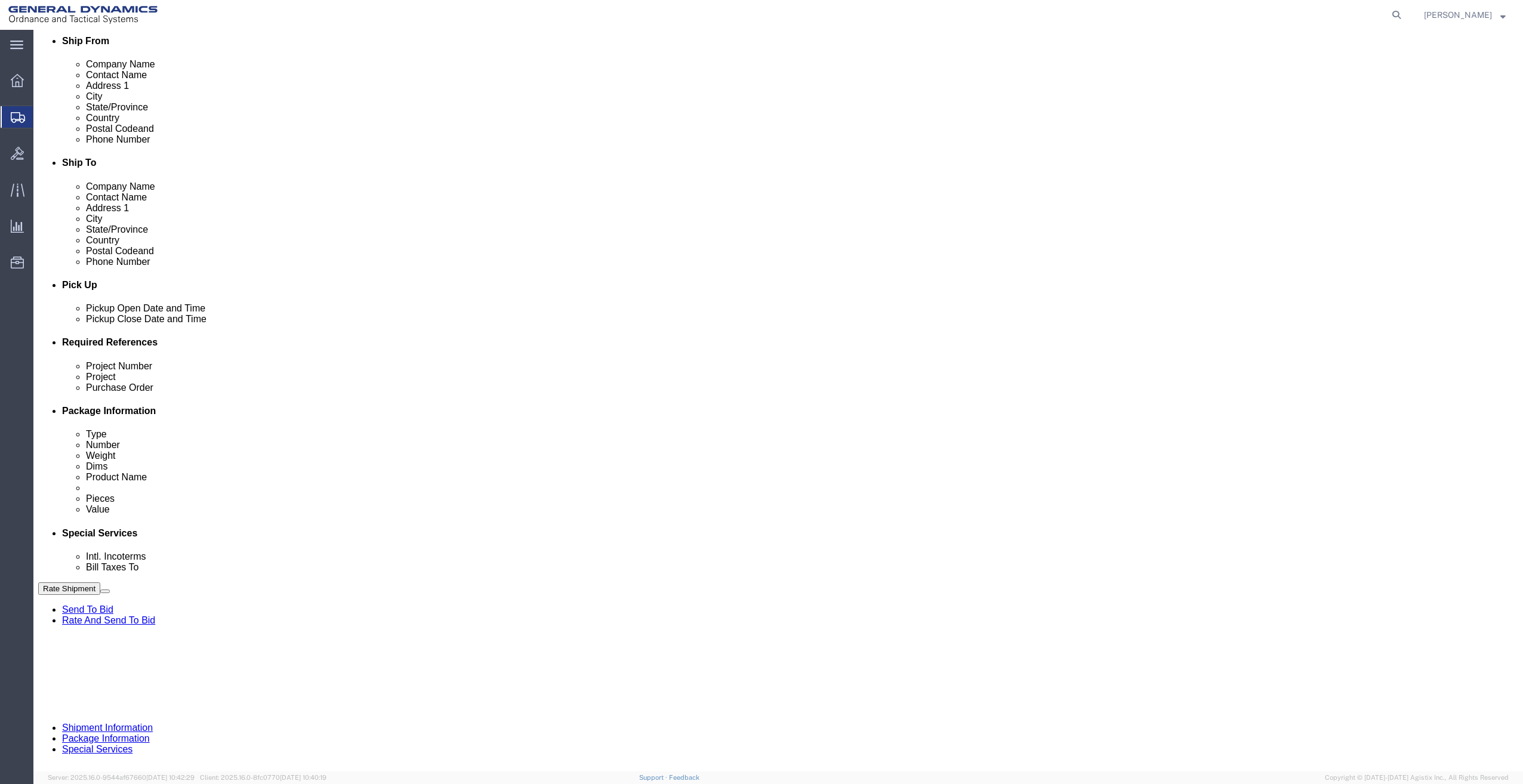
type input "."
click button "Continue"
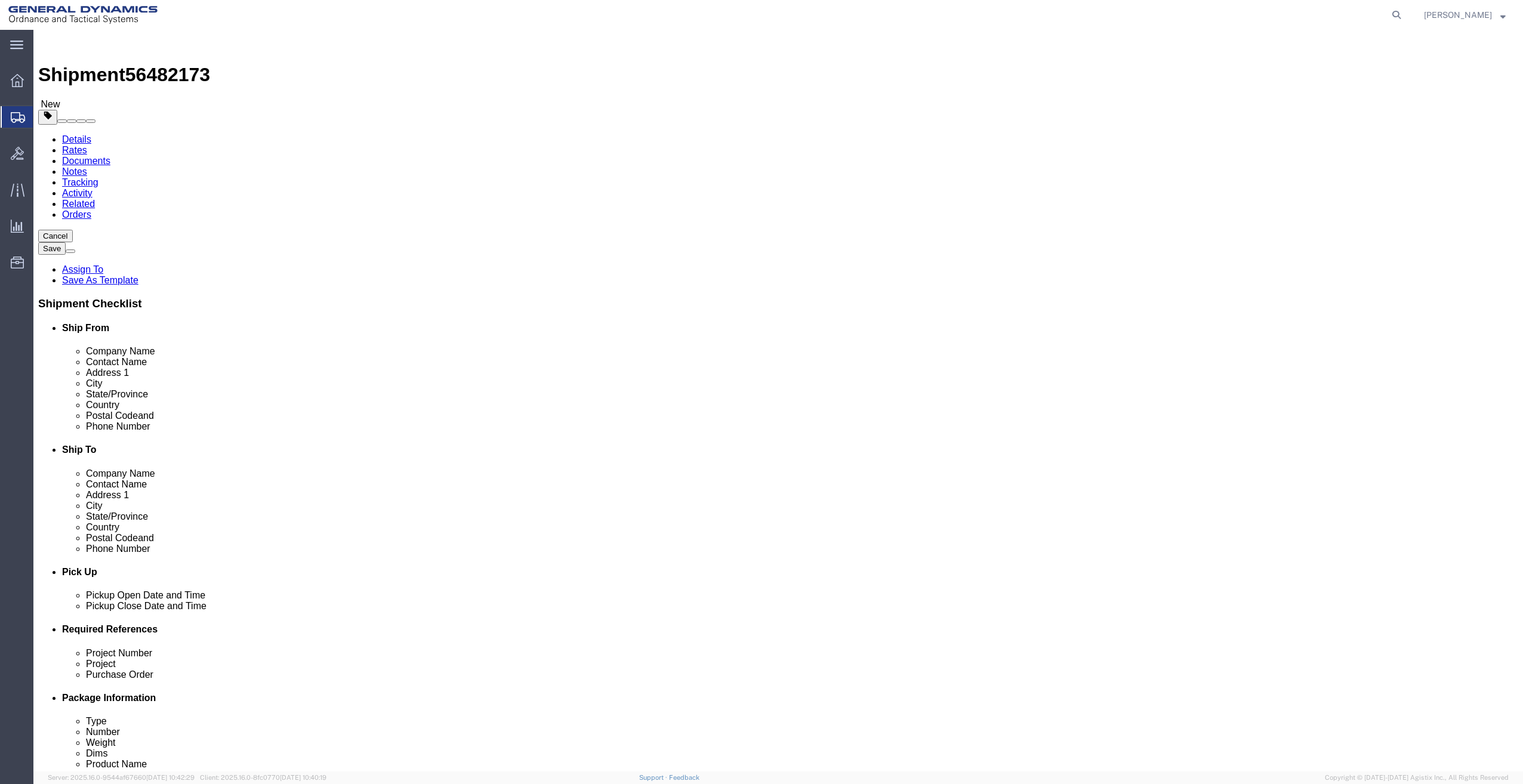
click div "x Package Type Select Bale(s) Basket(s) Bolt(s) Bottle(s) Buckets Bulk Bundle(s…"
click div
click select "Select Bale(s) Basket(s) Bolt(s) Bottle(s) Buckets Bulk Bundle(s) Can(s) Cardbo…"
select select "CRAT"
click select "Select Bale(s) Basket(s) Bolt(s) Bottle(s) Buckets Bulk Bundle(s) Can(s) Cardbo…"
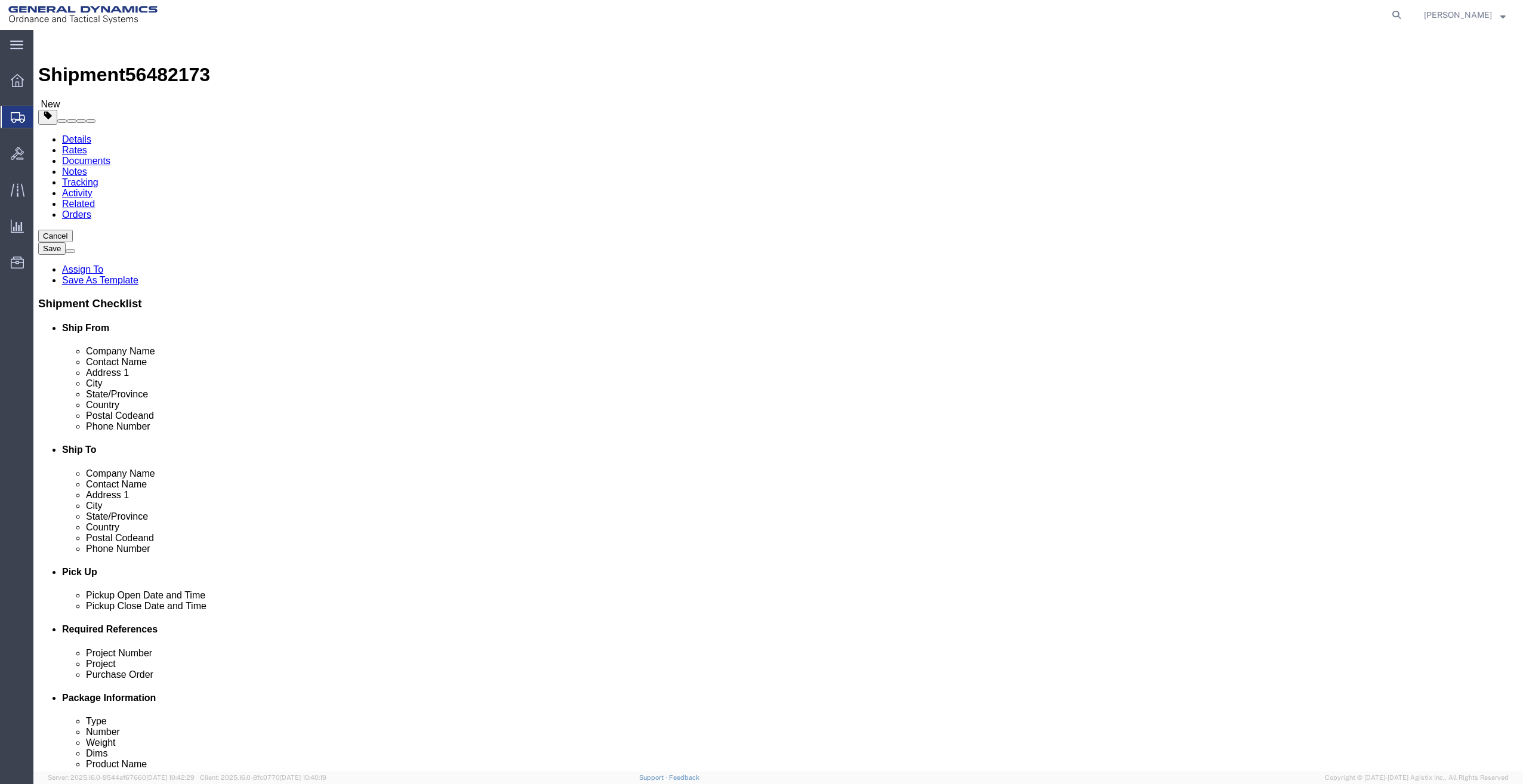
click input "text"
type input "79"
type input "35"
type input "45"
type input "755"
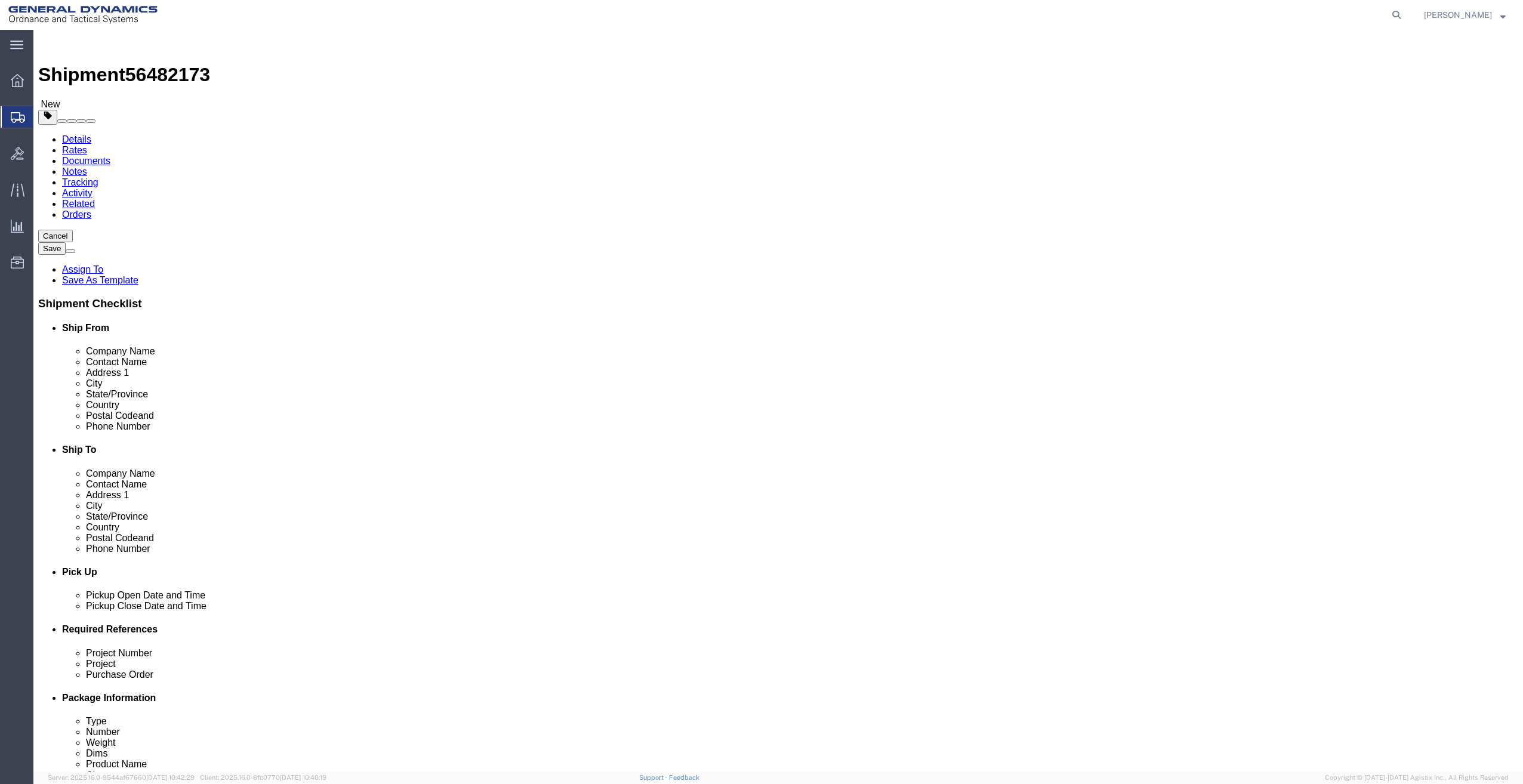
click link "Add Content"
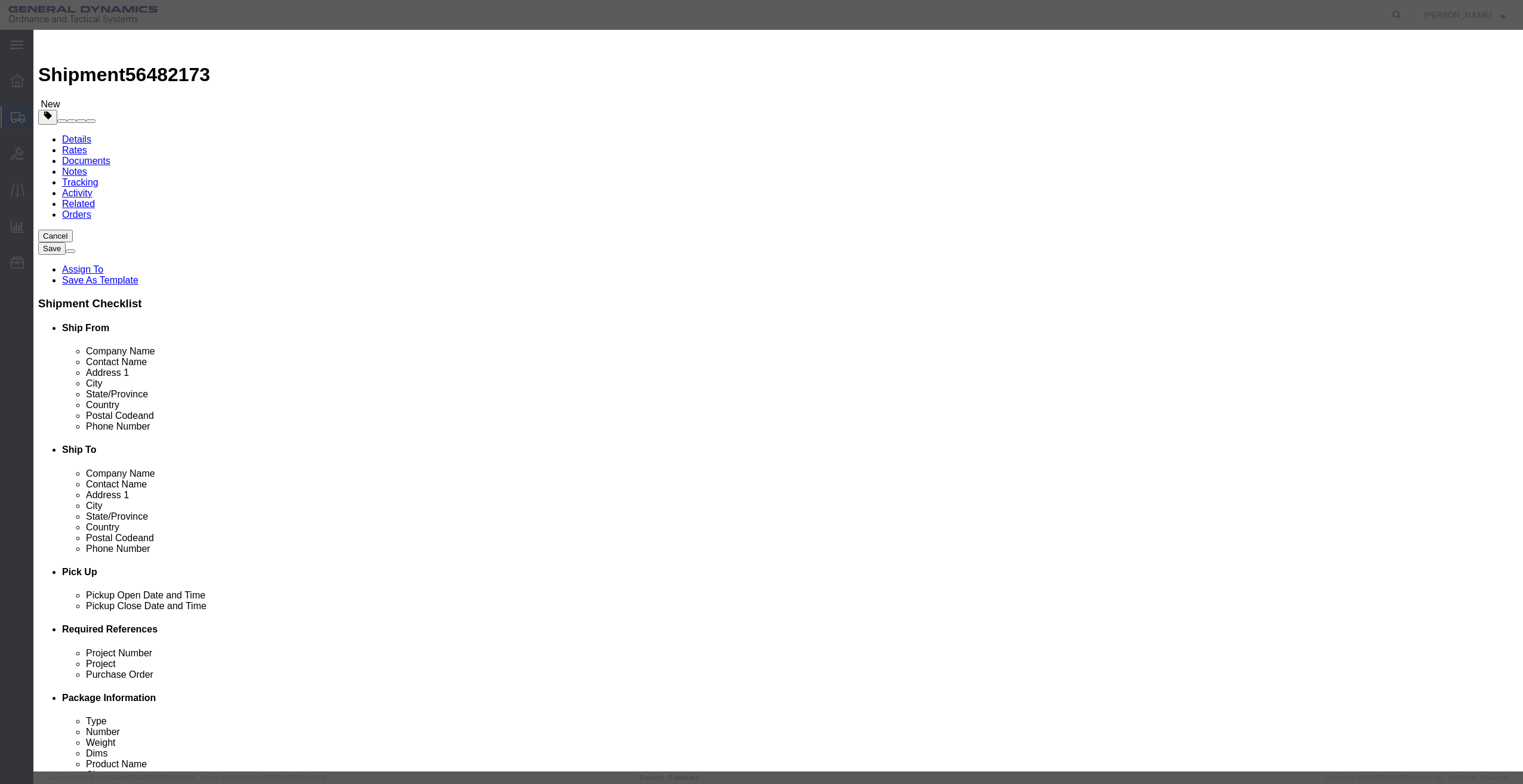
click div "Commodity library"
click input "text"
type input "TRAINING / MARKING AMMUNITION"
select select "US"
click div "Product Name TRAINING / MARKING AMMUNITION Pieces 0 Select Bag Barrels 100Board…"
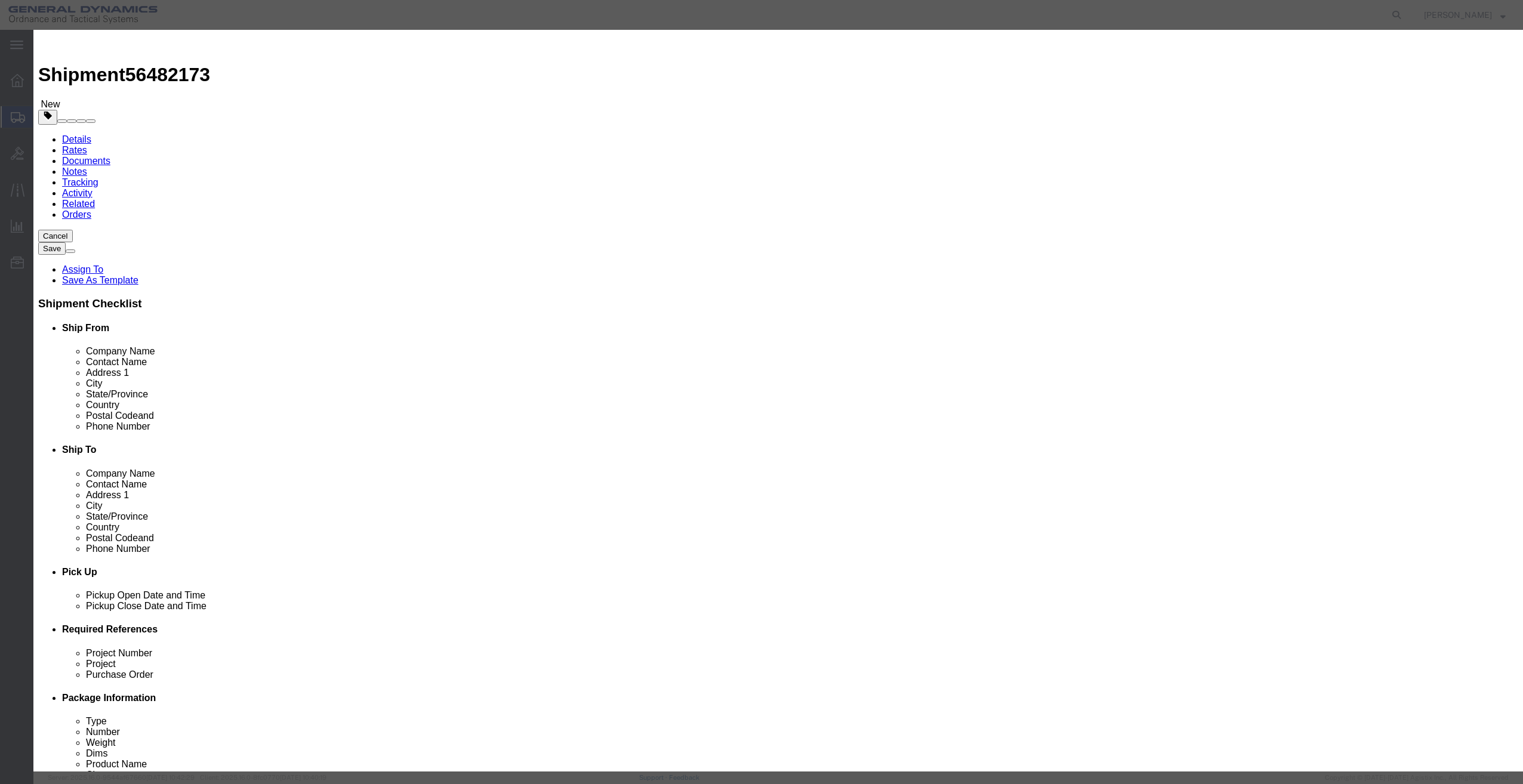
drag, startPoint x: 571, startPoint y: 116, endPoint x: 493, endPoint y: 132, distance: 79.6
click div "Product Name TRAINING / MARKING AMMUNITION Pieces 0 Select Bag Barrels 100Board…"
type input "1"
click input "text"
type input "1"
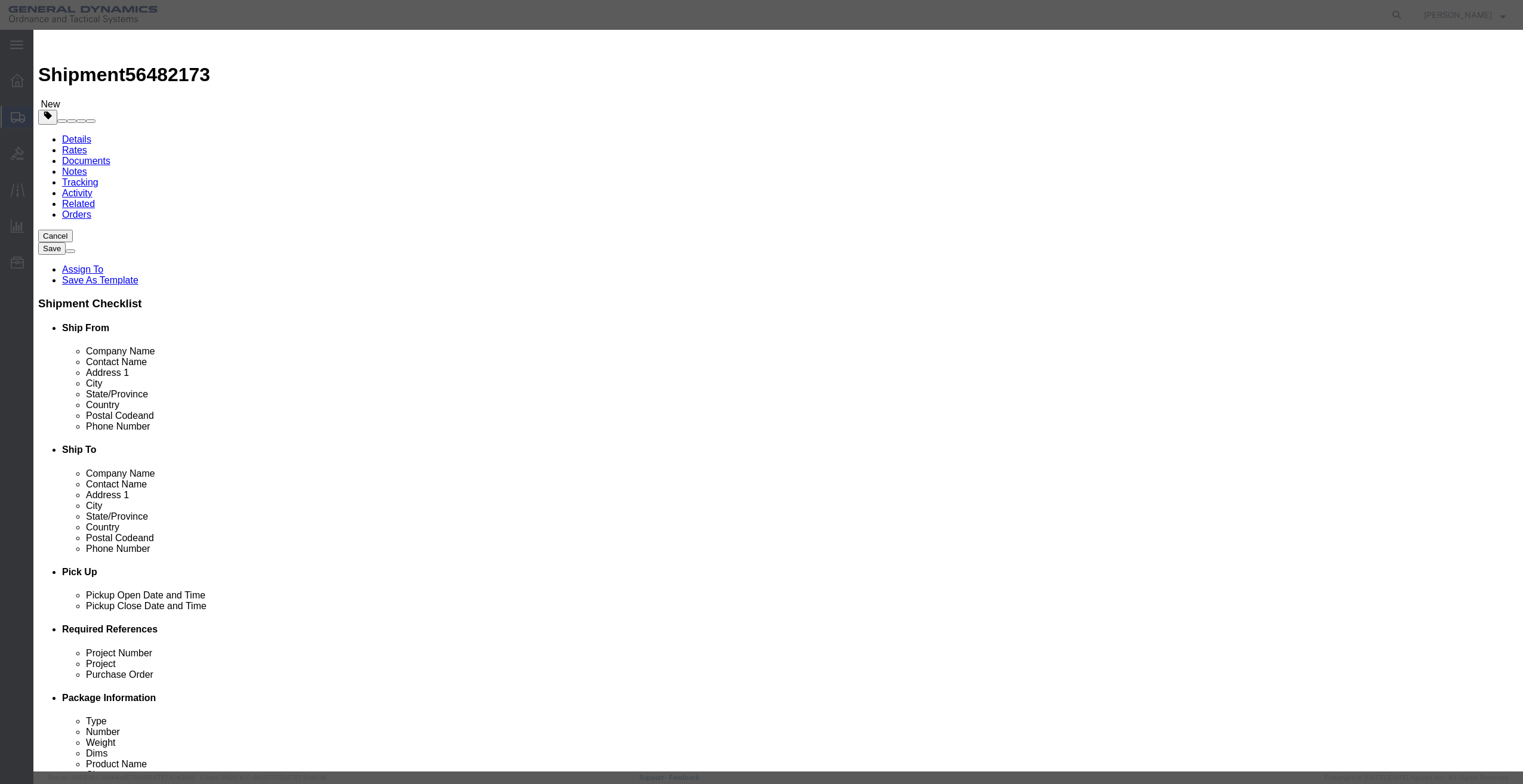
click select "Select 50 55 60 65 70 85 92.5 100 125 175 250 300 400"
drag, startPoint x: 690, startPoint y: 554, endPoint x: 693, endPoint y: 572, distance: 18.2
click div
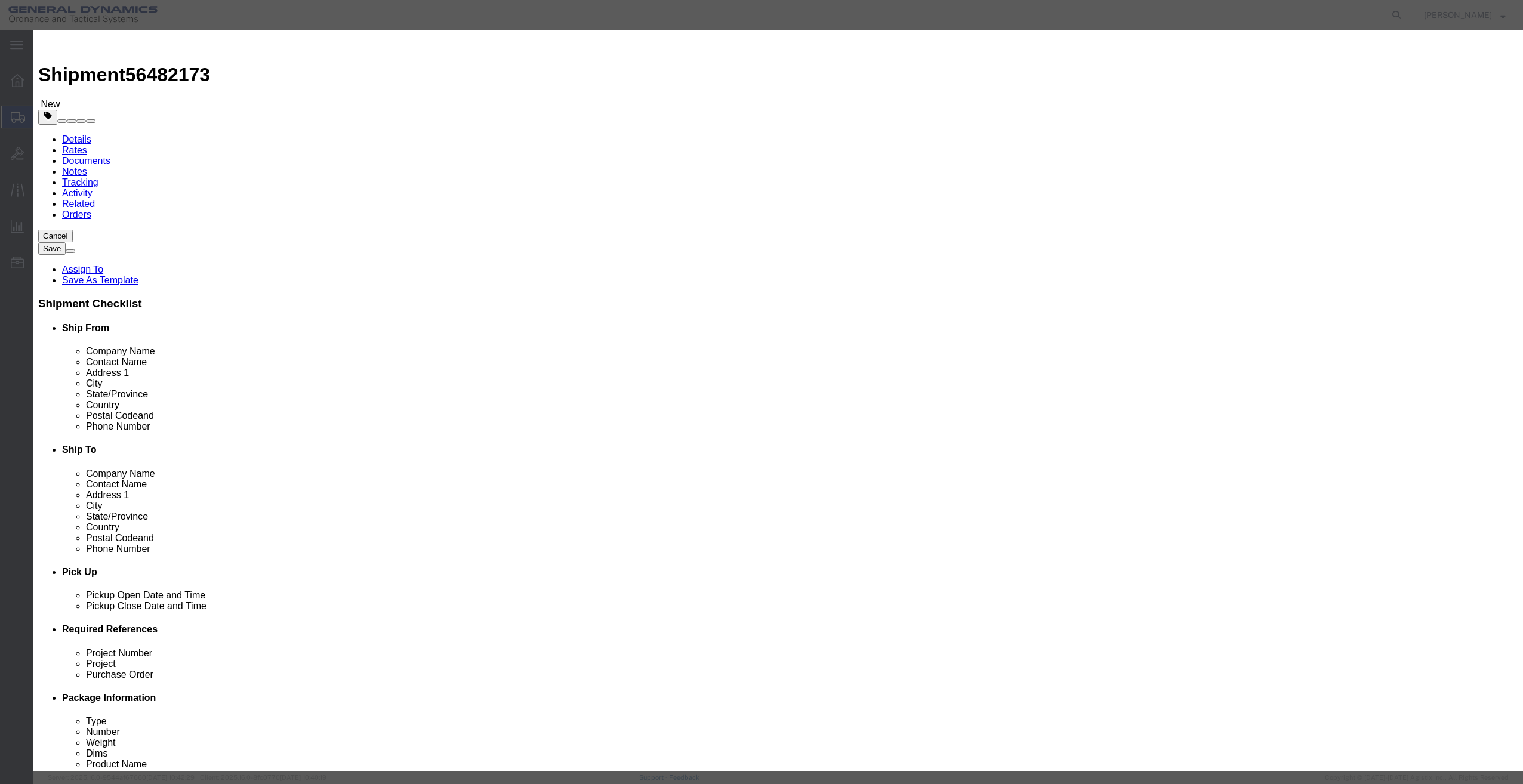
click select "Select 50 55 60 65 70 85 92.5 100 125 175 250 300 400"
click div "Product Name TRAINING / MARKING AMMUNITION Pieces 1 Select Bag Barrels 100Board…"
select select "100"
click select "Select 50 55 60 65 70 85 92.5 100 125 175 250 300 400"
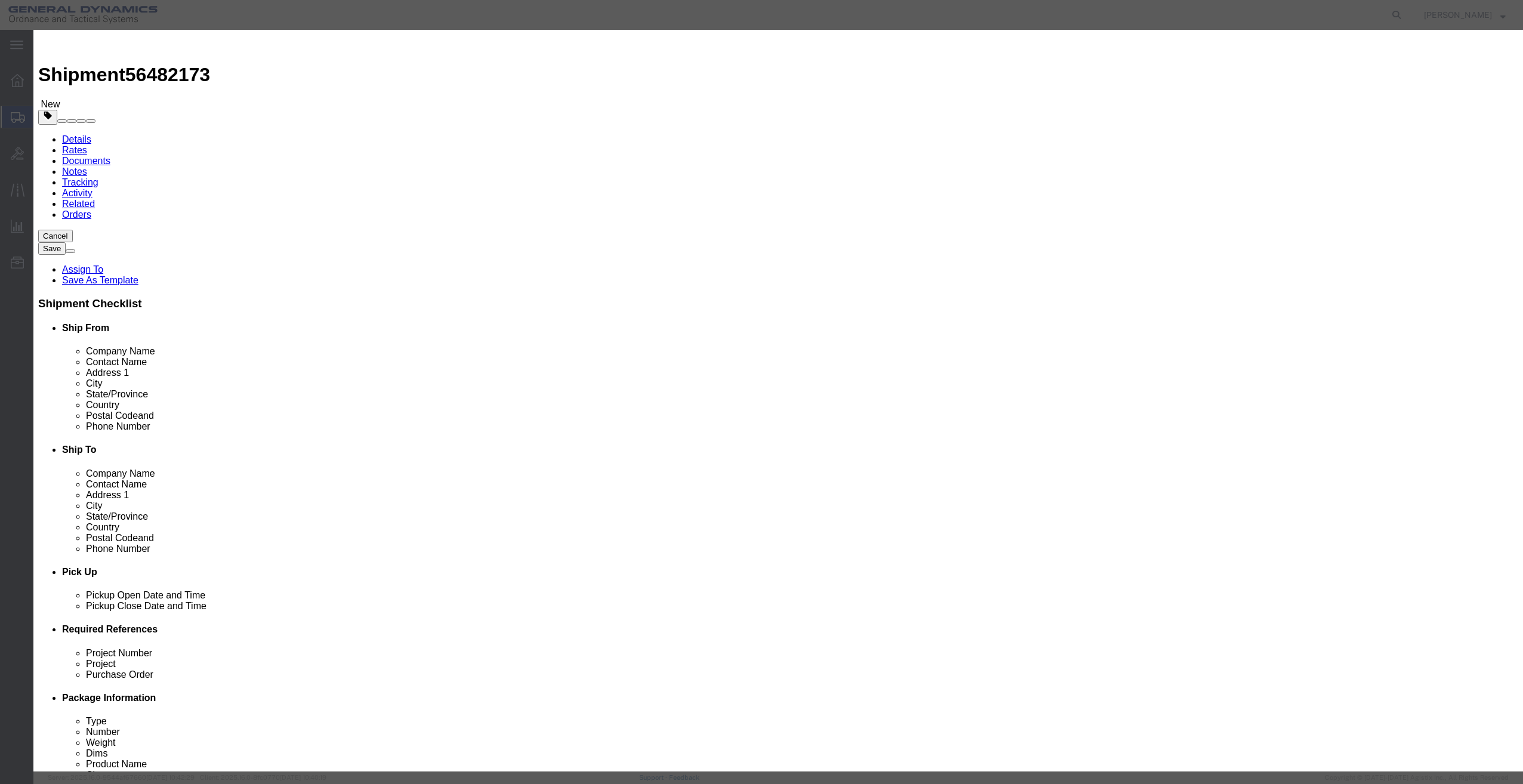
click button "Save & Close"
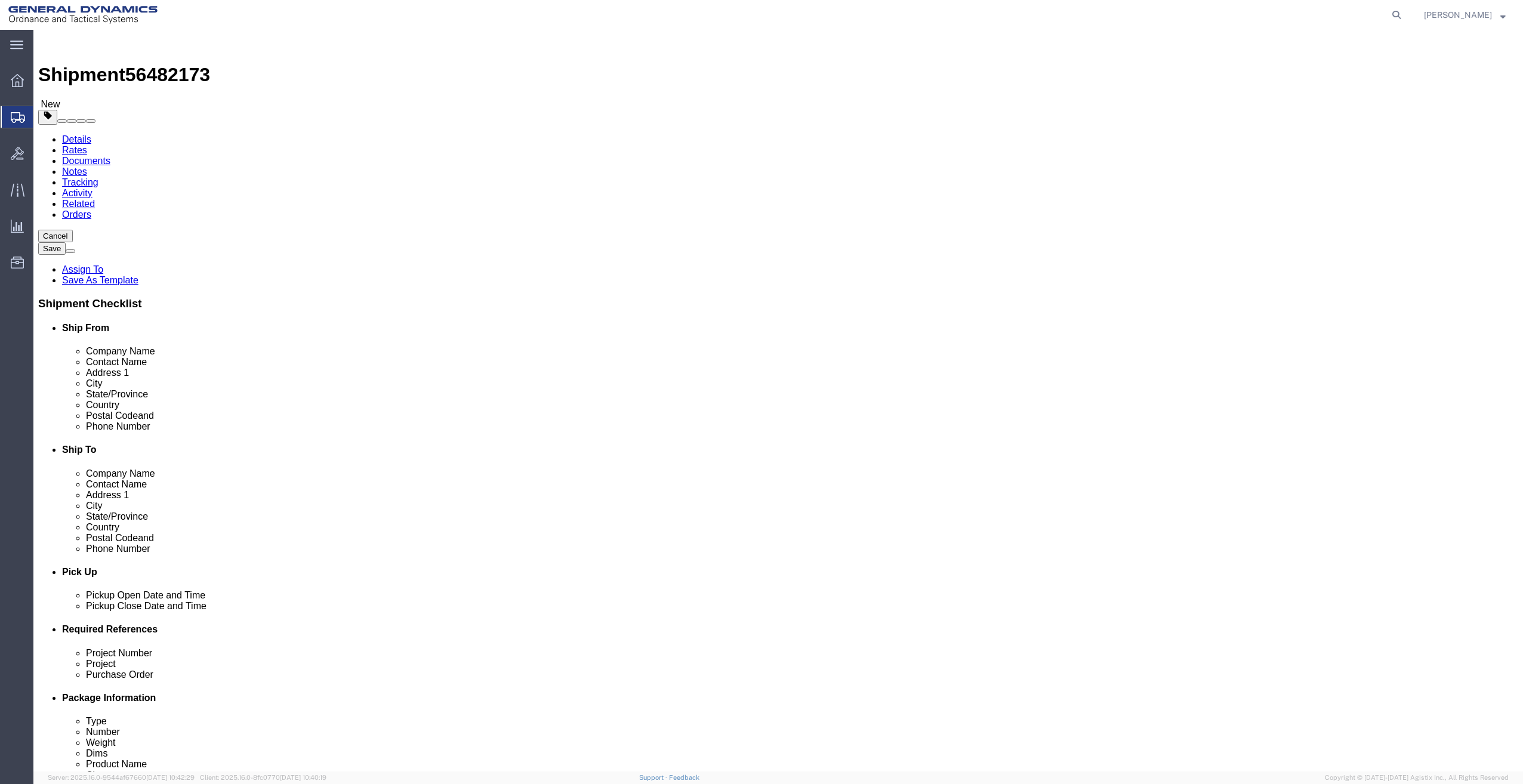
click div "Pieces: 1.00 Each Total value: 1.00 USD"
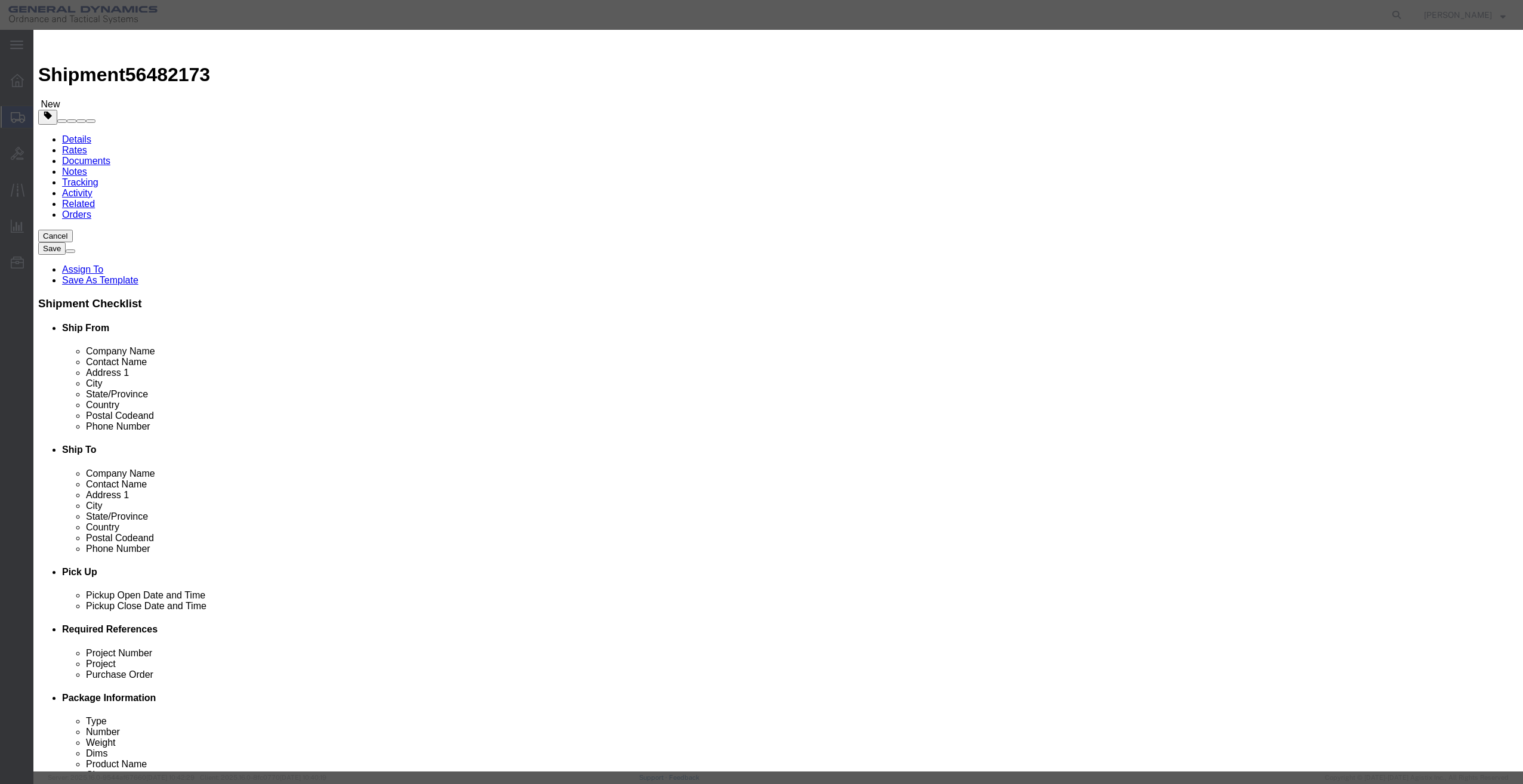
click select "Select 50 55 60 65 70 85 92.5 100 125 175 250 300 400"
select select "92.5"
click select "Select 50 55 60 65 70 85 92.5 100 125 175 250 300 400"
click button "Save & Close"
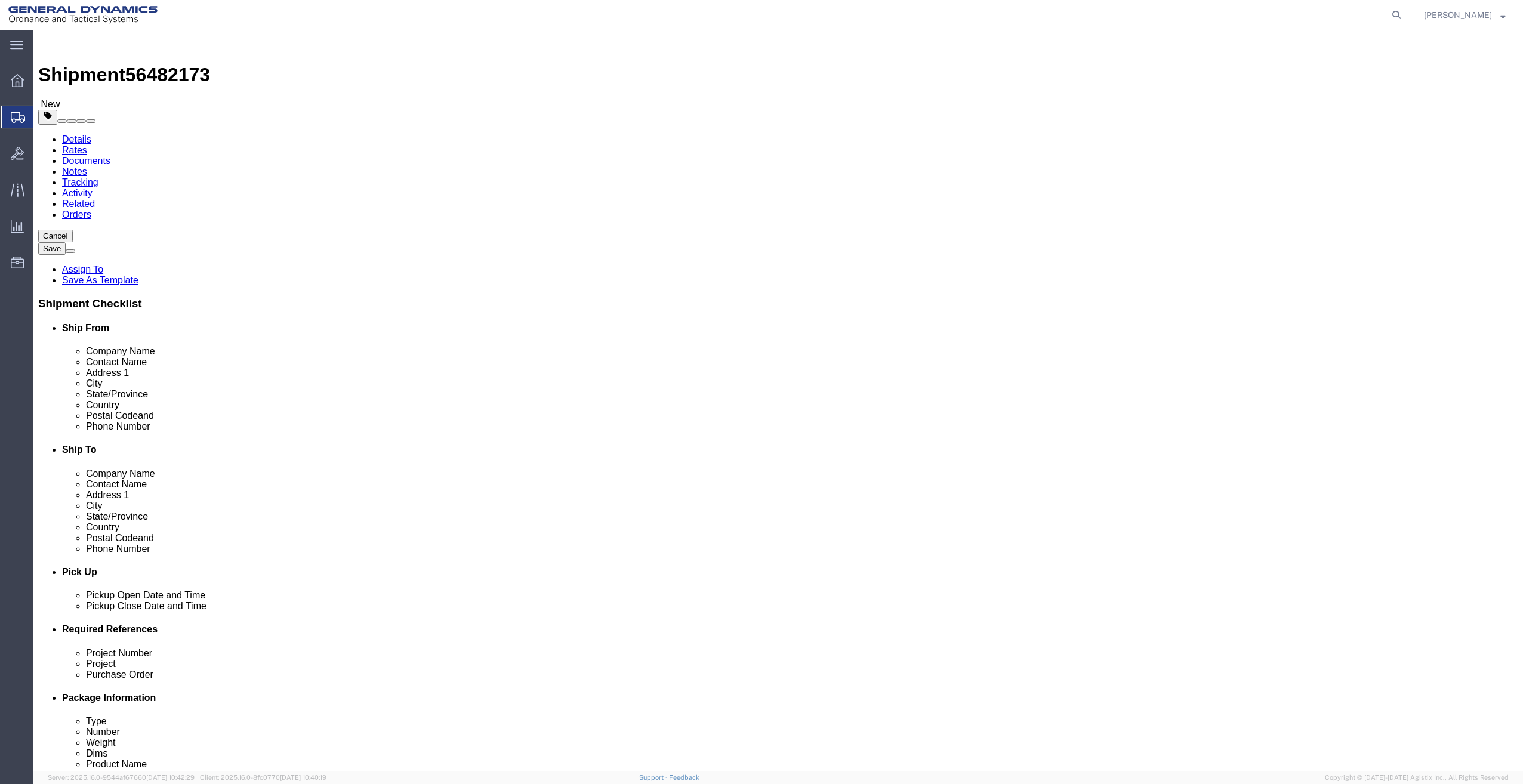
click div "Shipment 56482173 New Details Rates Documents Notes Tracking Activity Related O…"
click button "Continue"
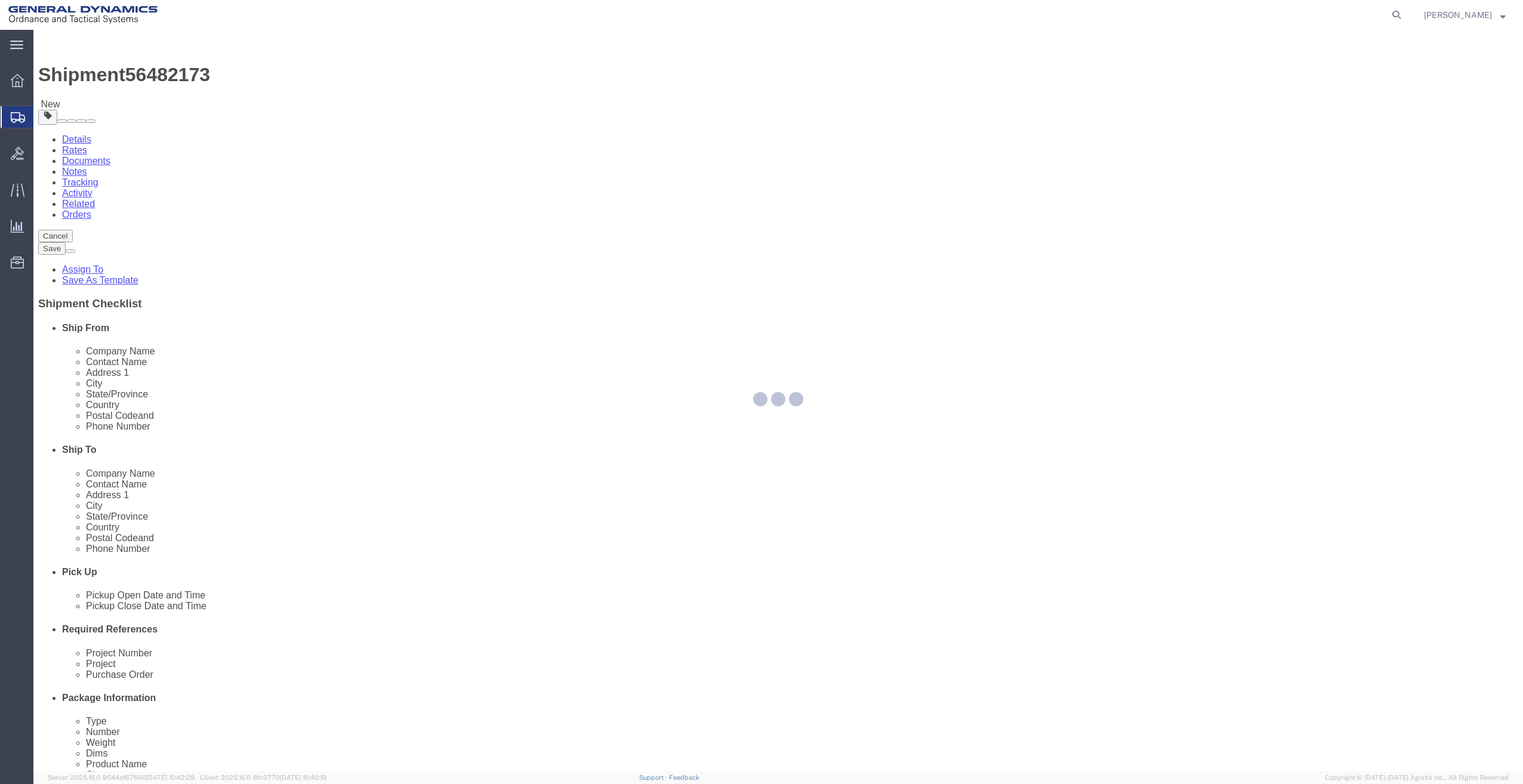
select select
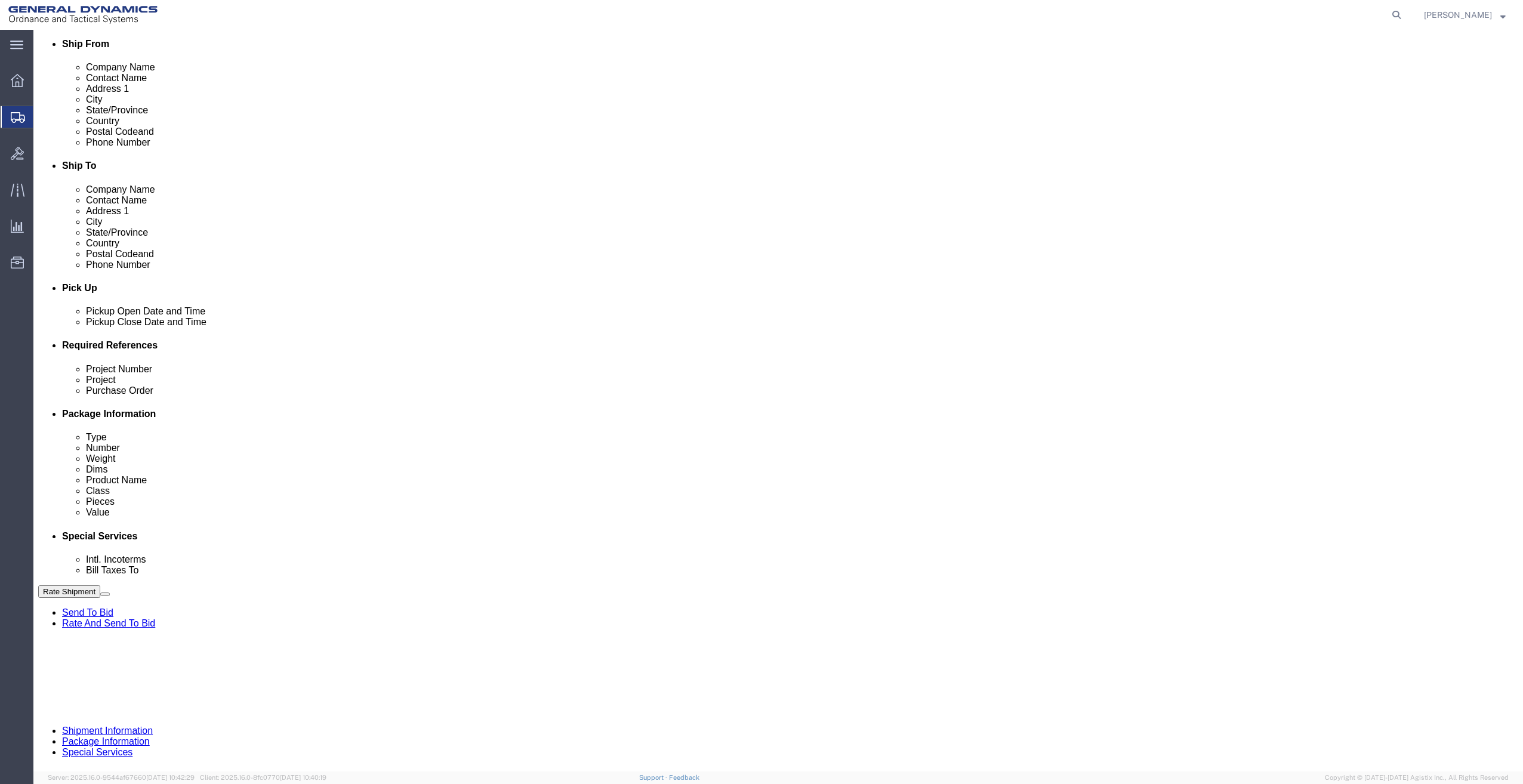
scroll to position [328, 0]
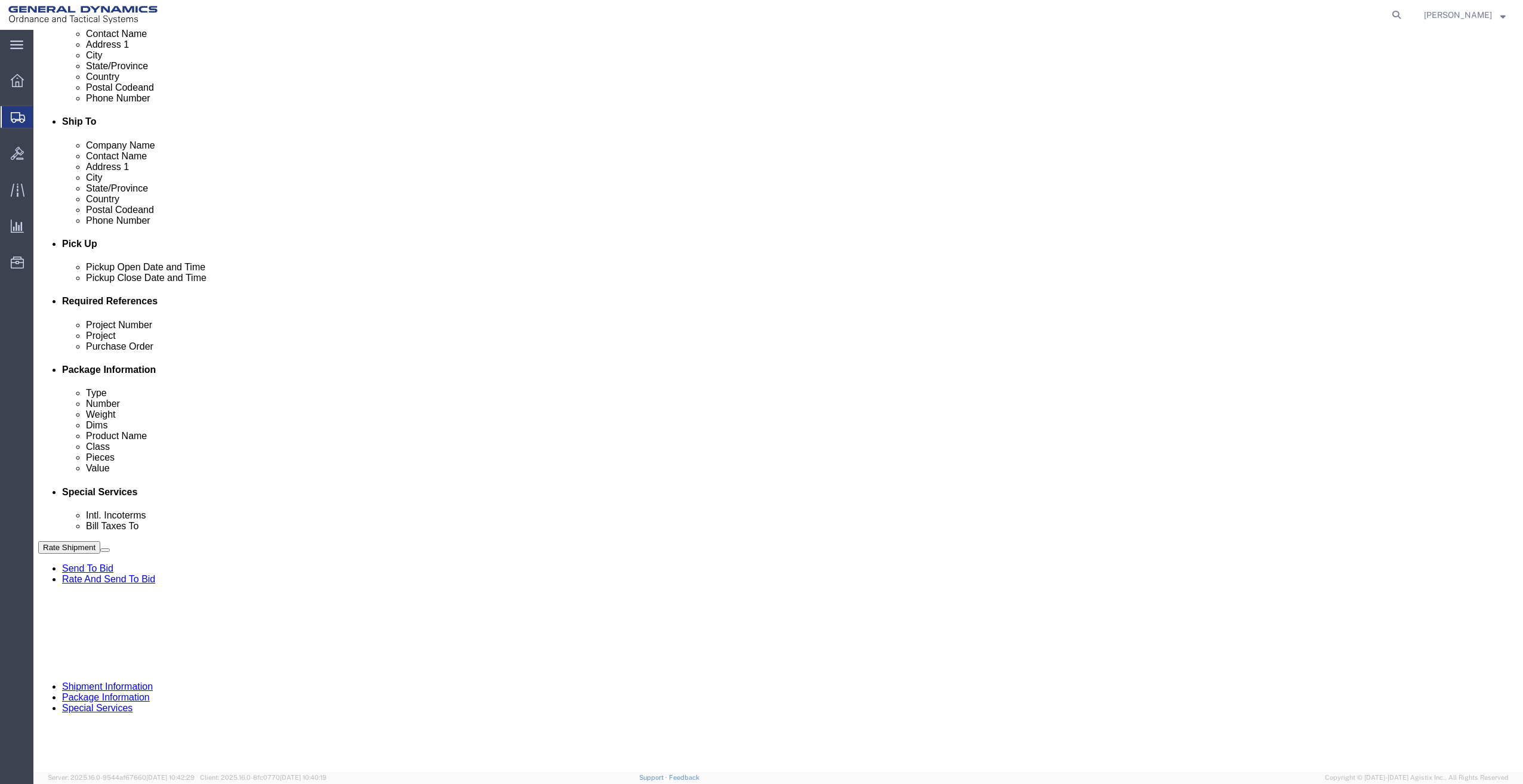
click button "Rate Shipment"
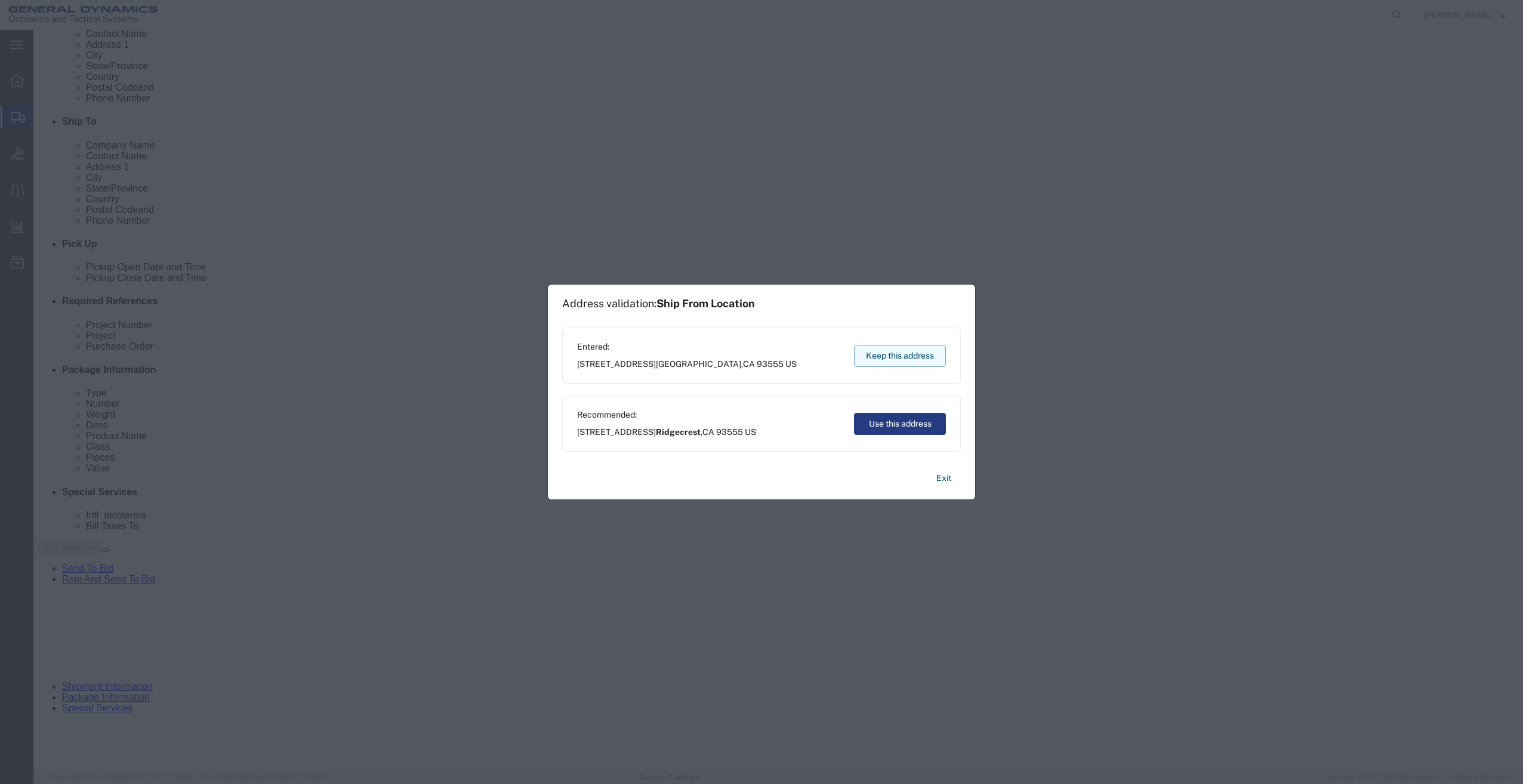
click at [905, 352] on button "Keep this address" at bounding box center [899, 356] width 92 height 22
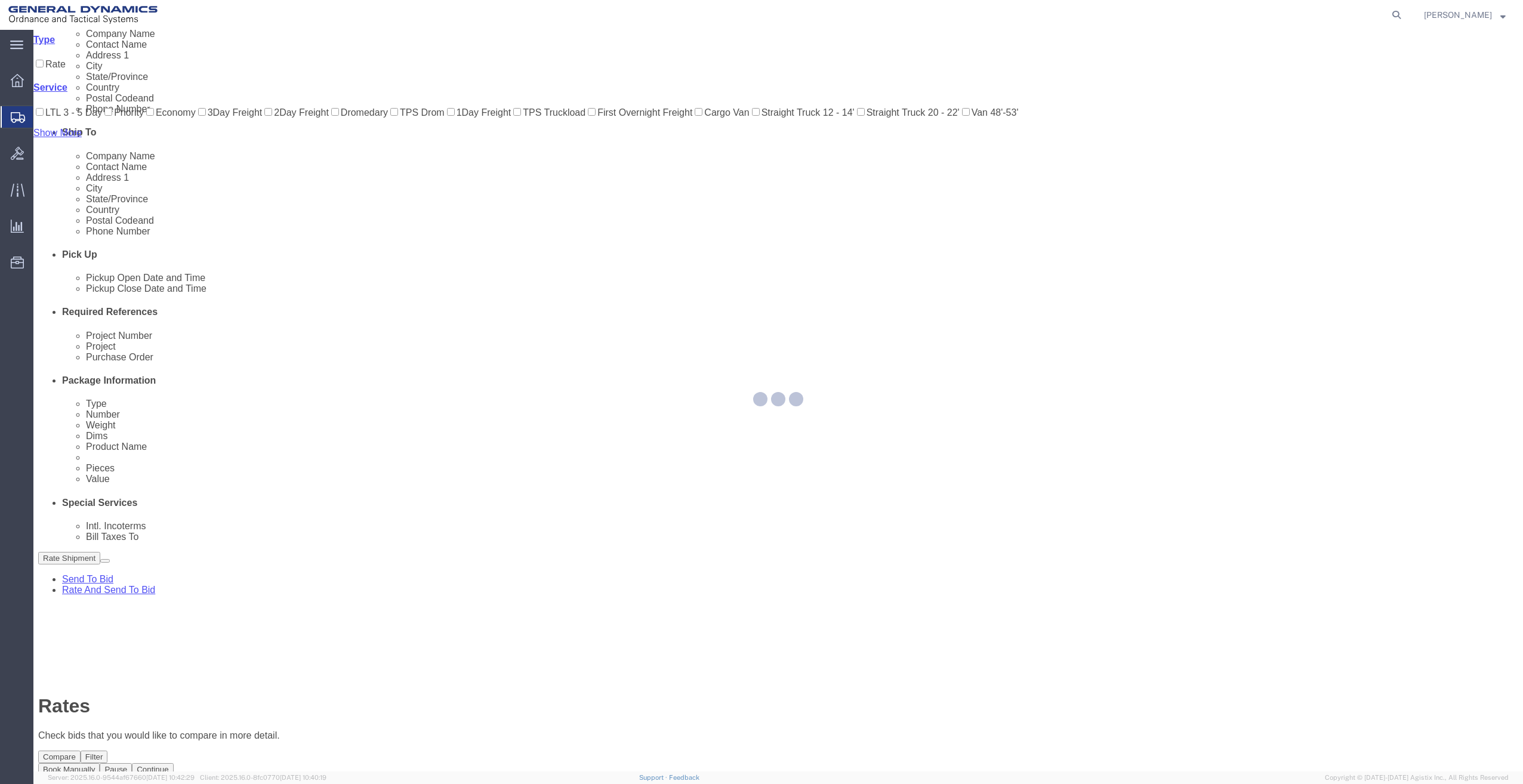
scroll to position [0, 0]
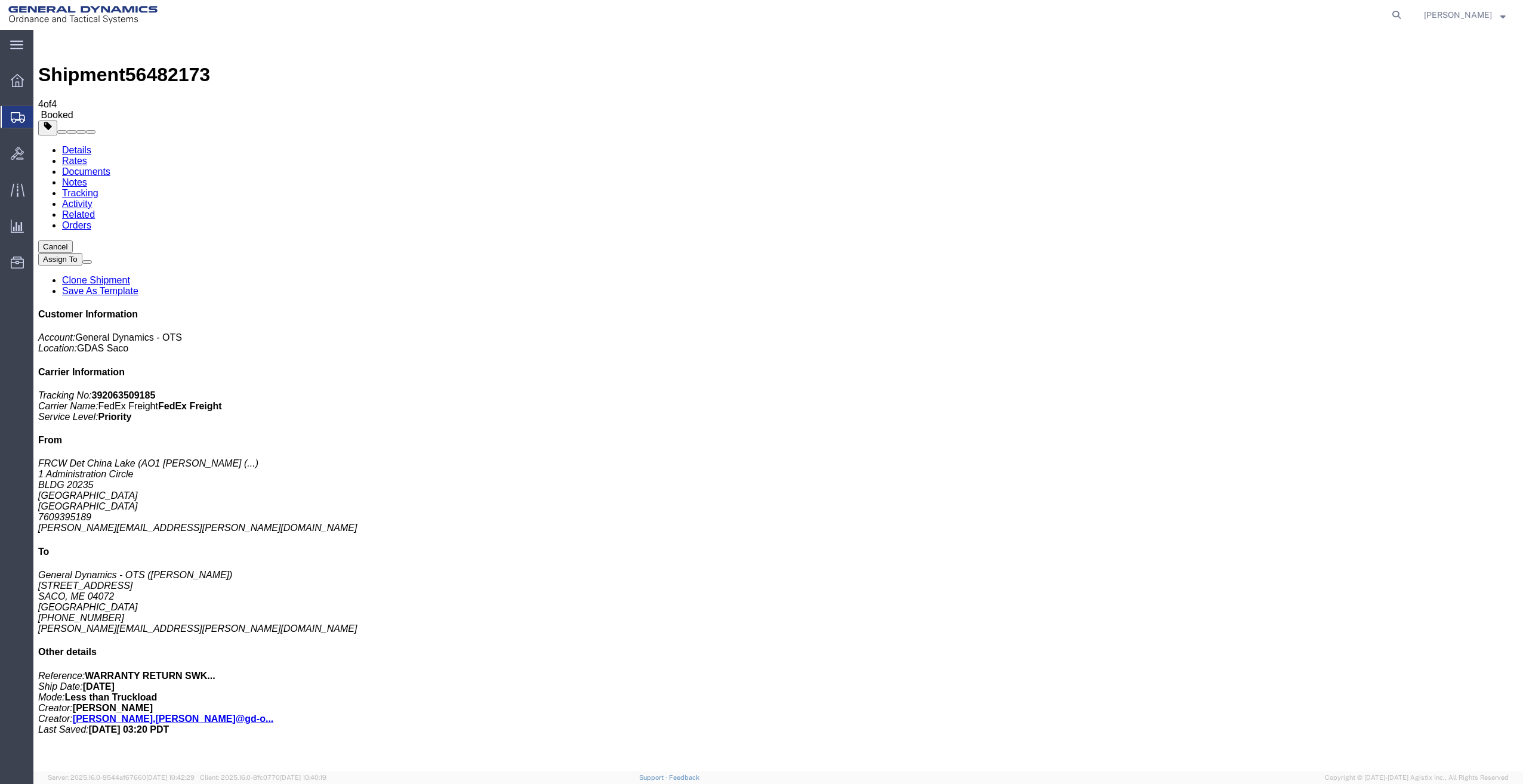
drag, startPoint x: 131, startPoint y: 187, endPoint x: 954, endPoint y: 215, distance: 823.5
click at [73, 240] on button "Cancel" at bounding box center [55, 246] width 35 height 12
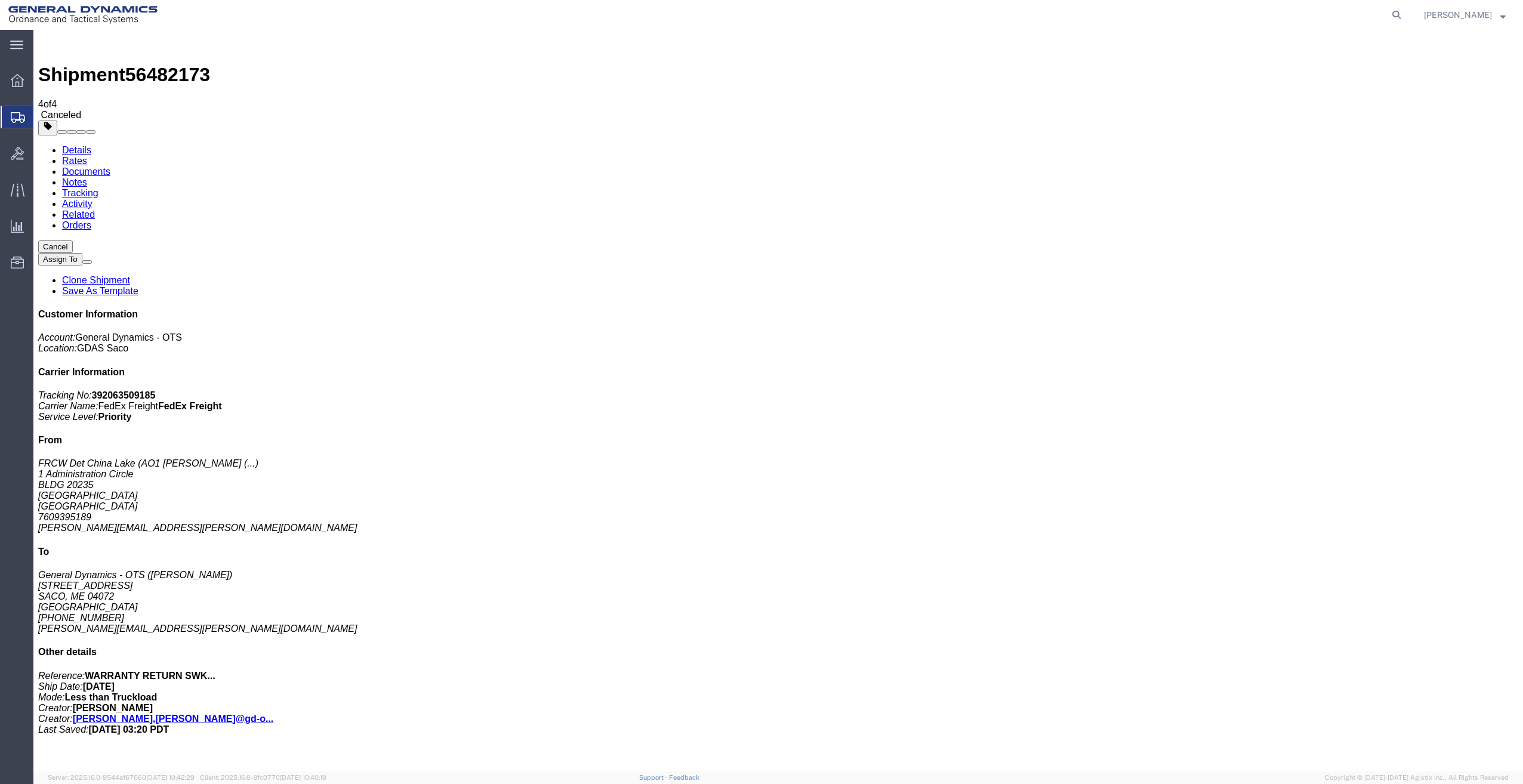
click div
click link "Clone Shipment"
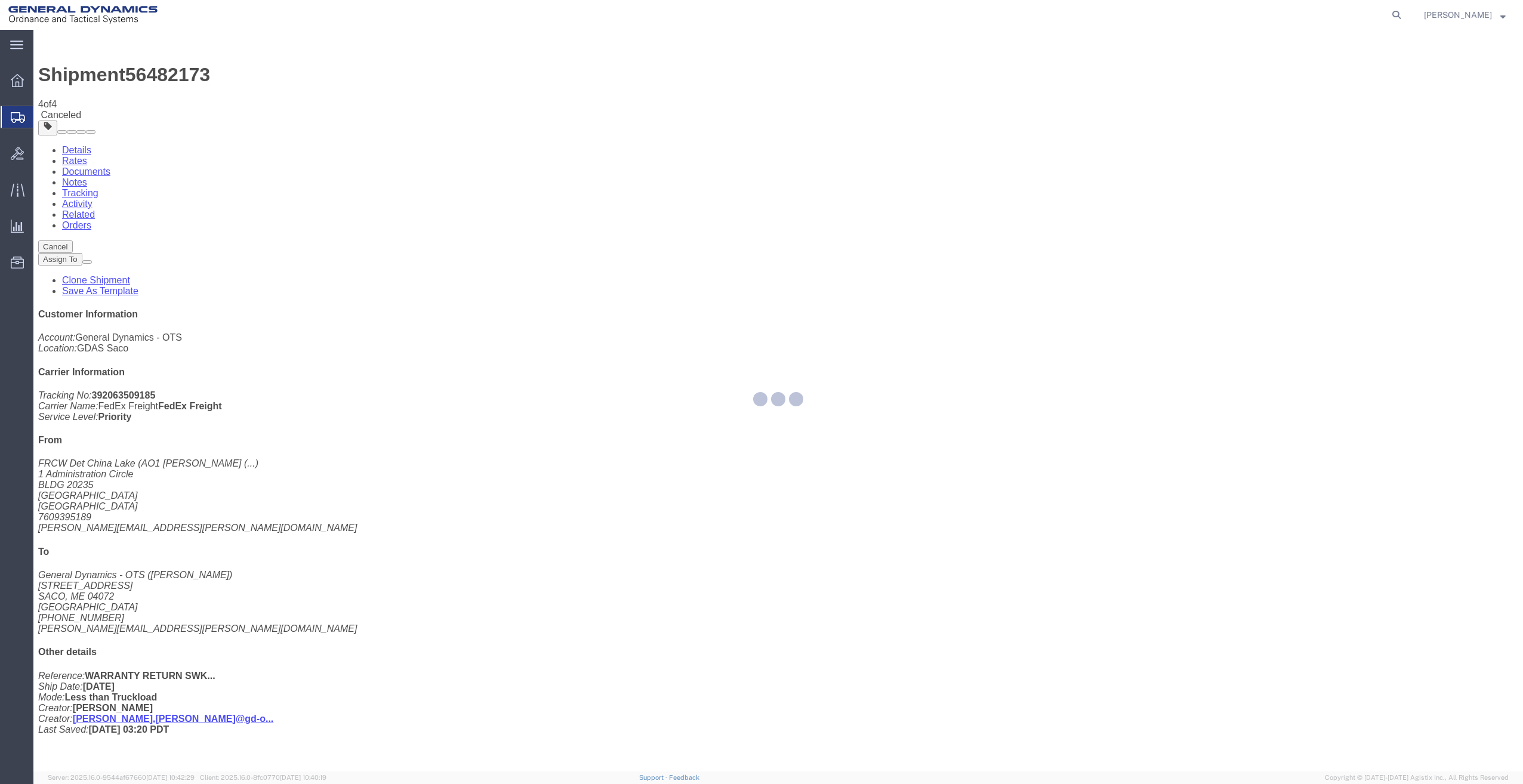
select select "15180"
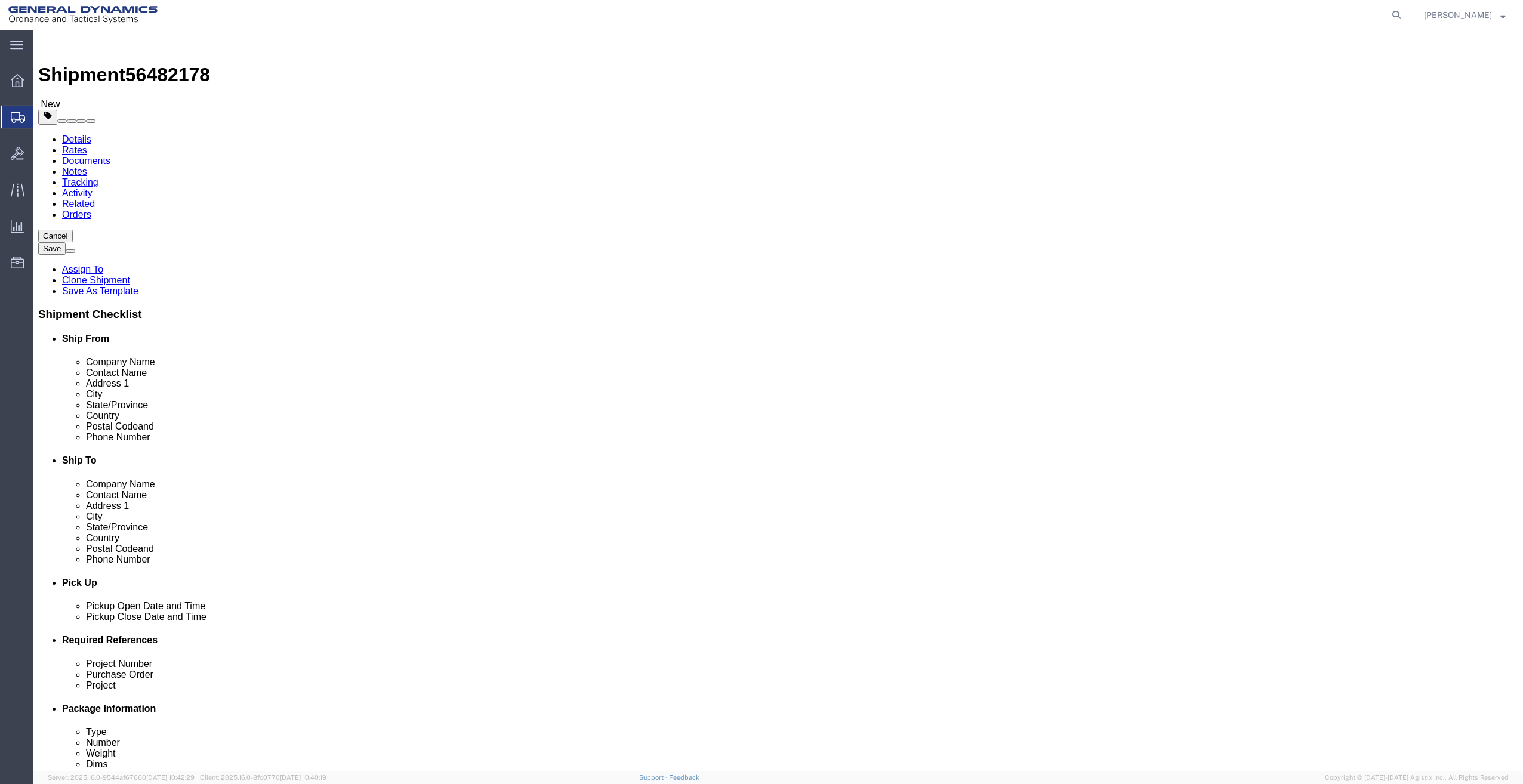
click link "Clone Shipment"
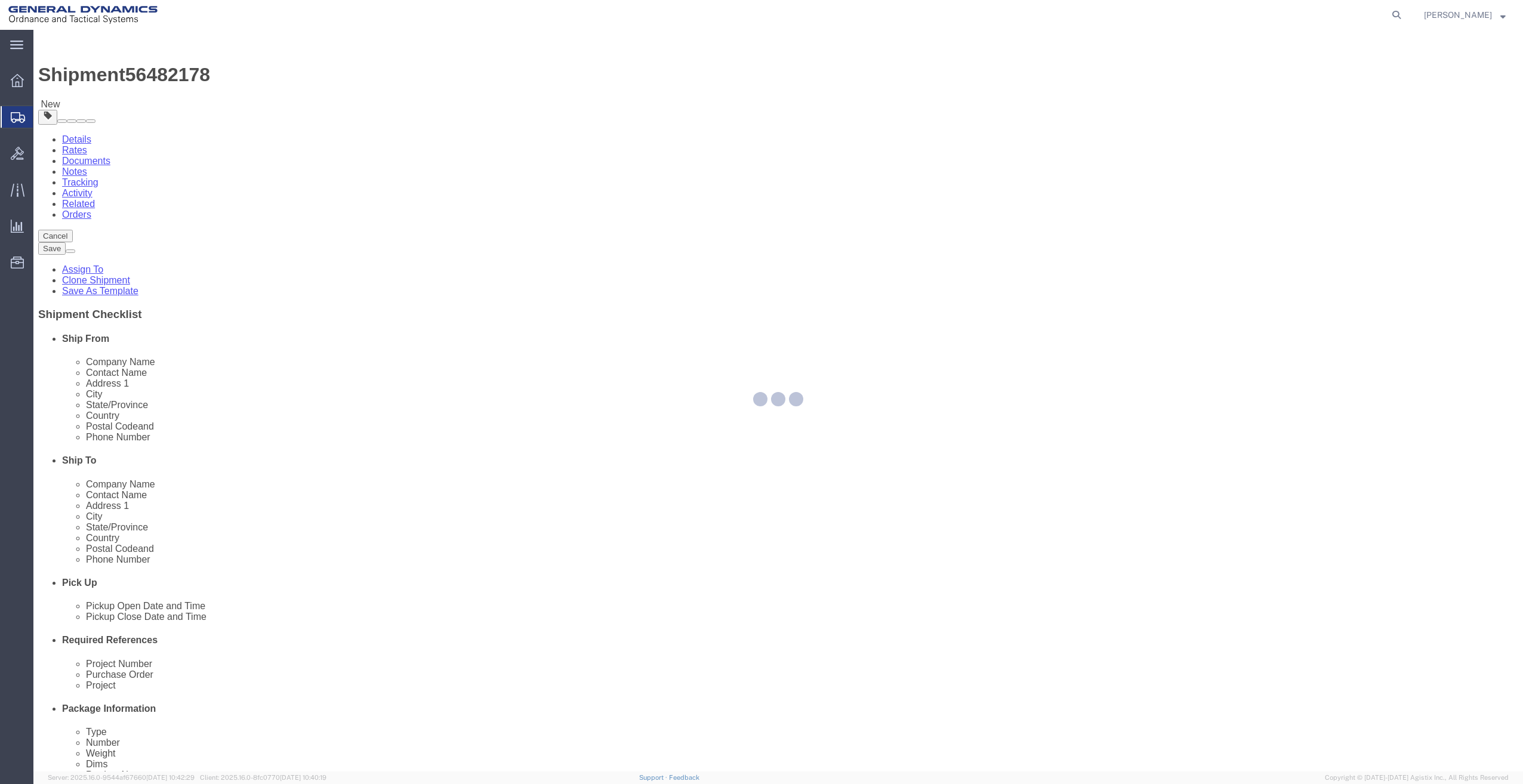
select select "15180"
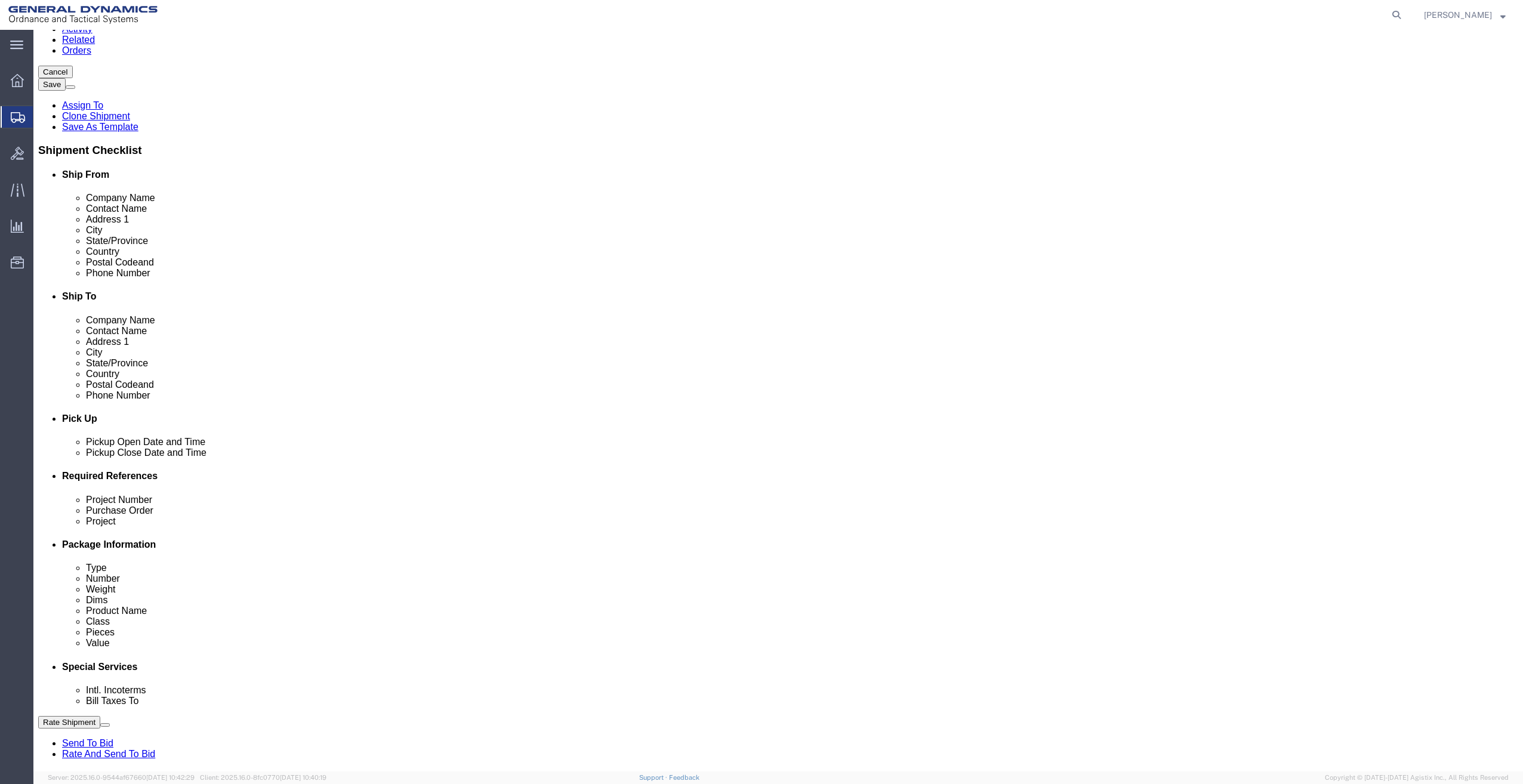
scroll to position [0, 18]
drag, startPoint x: 308, startPoint y: 573, endPoint x: 504, endPoint y: 606, distance: 198.8
click div "Ship From Location Location Select Select My Profile Location [GEOGRAPHIC_DATA]…"
click div "WARRANTY RETURN SWK144"
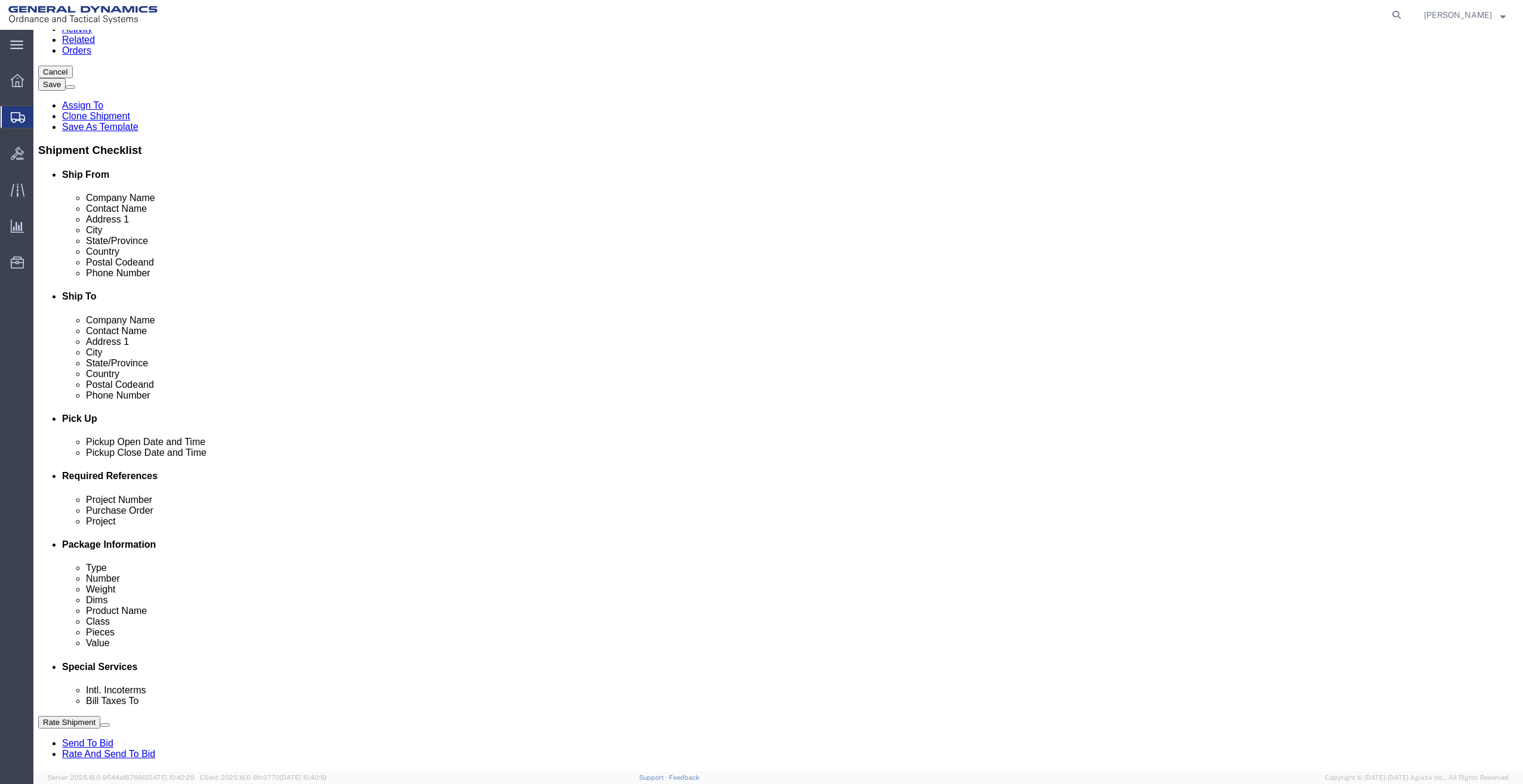
click input "."
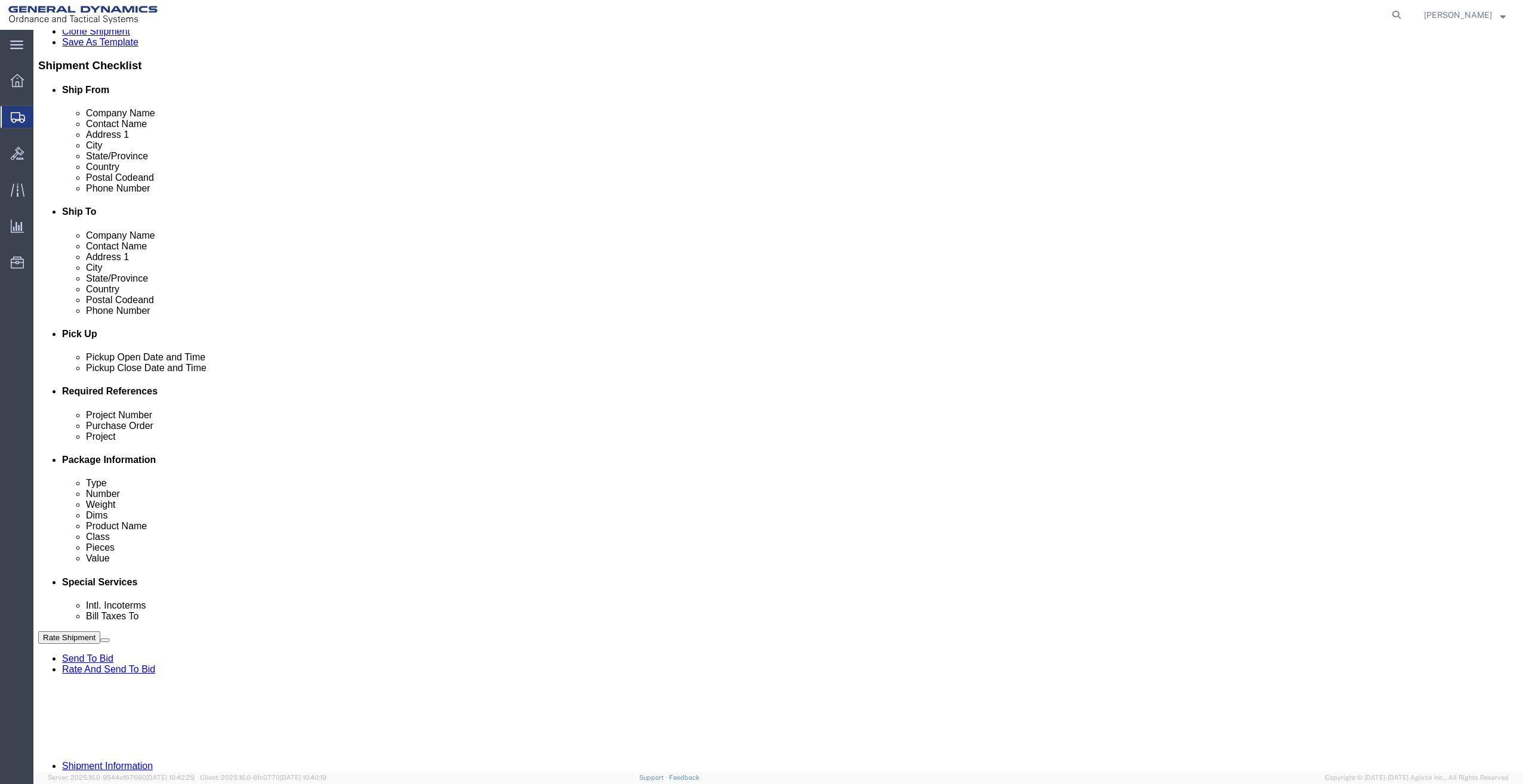
scroll to position [283, 0]
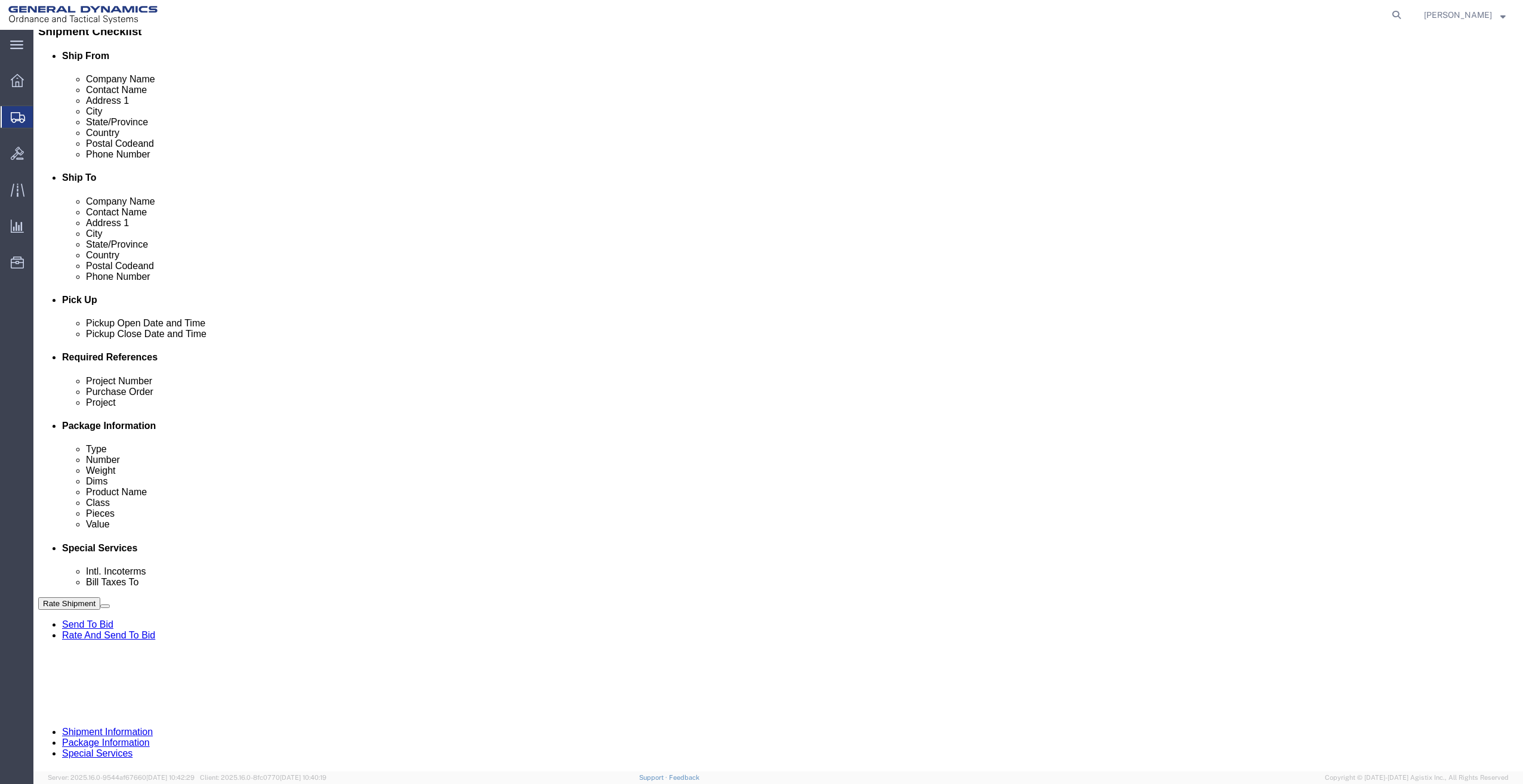
click icon
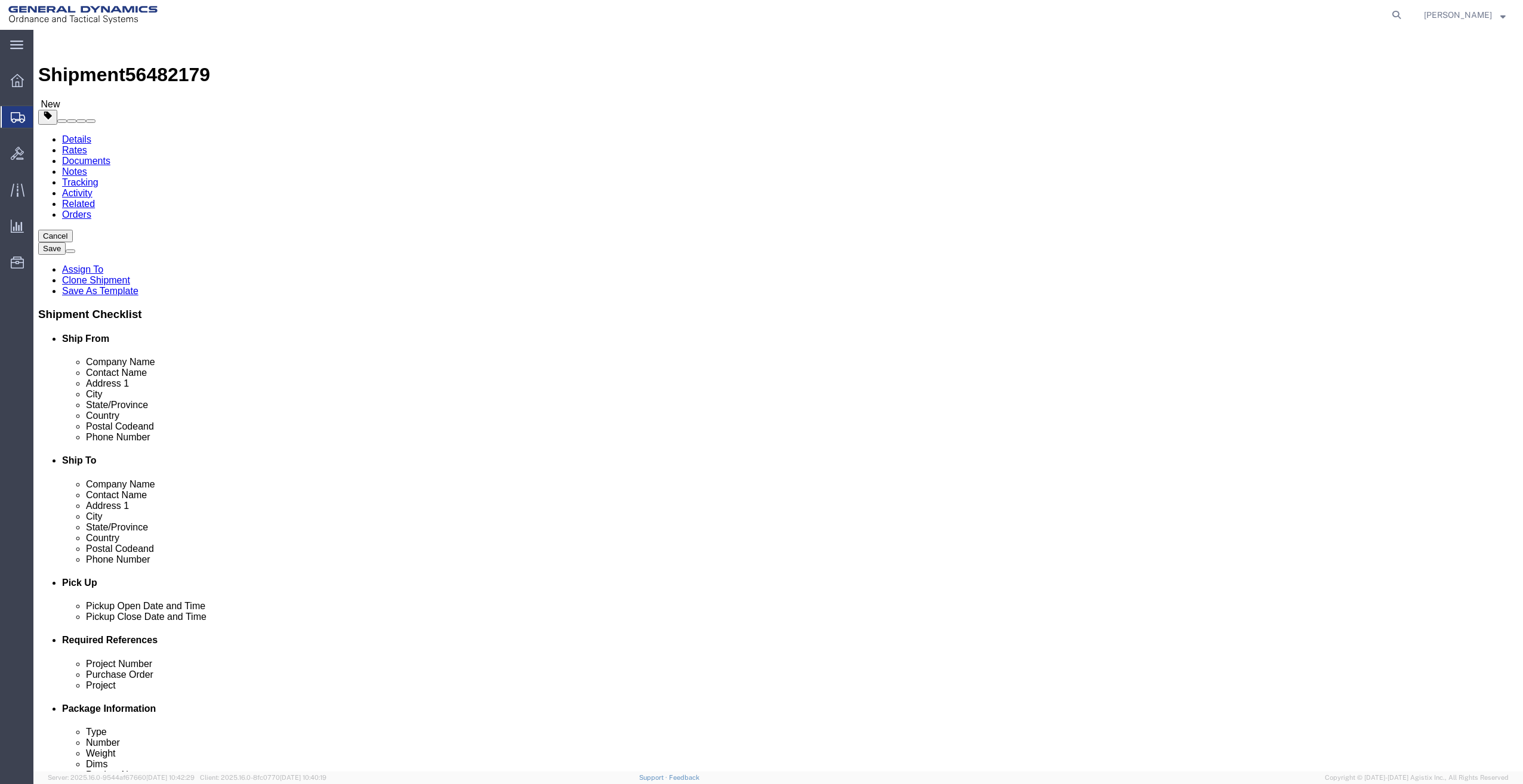
click div "1 x Crate(s) Package Type Select Bale(s) Basket(s) Bolt(s) Bottle(s) Buckets Bu…"
click div "Pieces: 1.00 Each Total value: 1.00 USD"
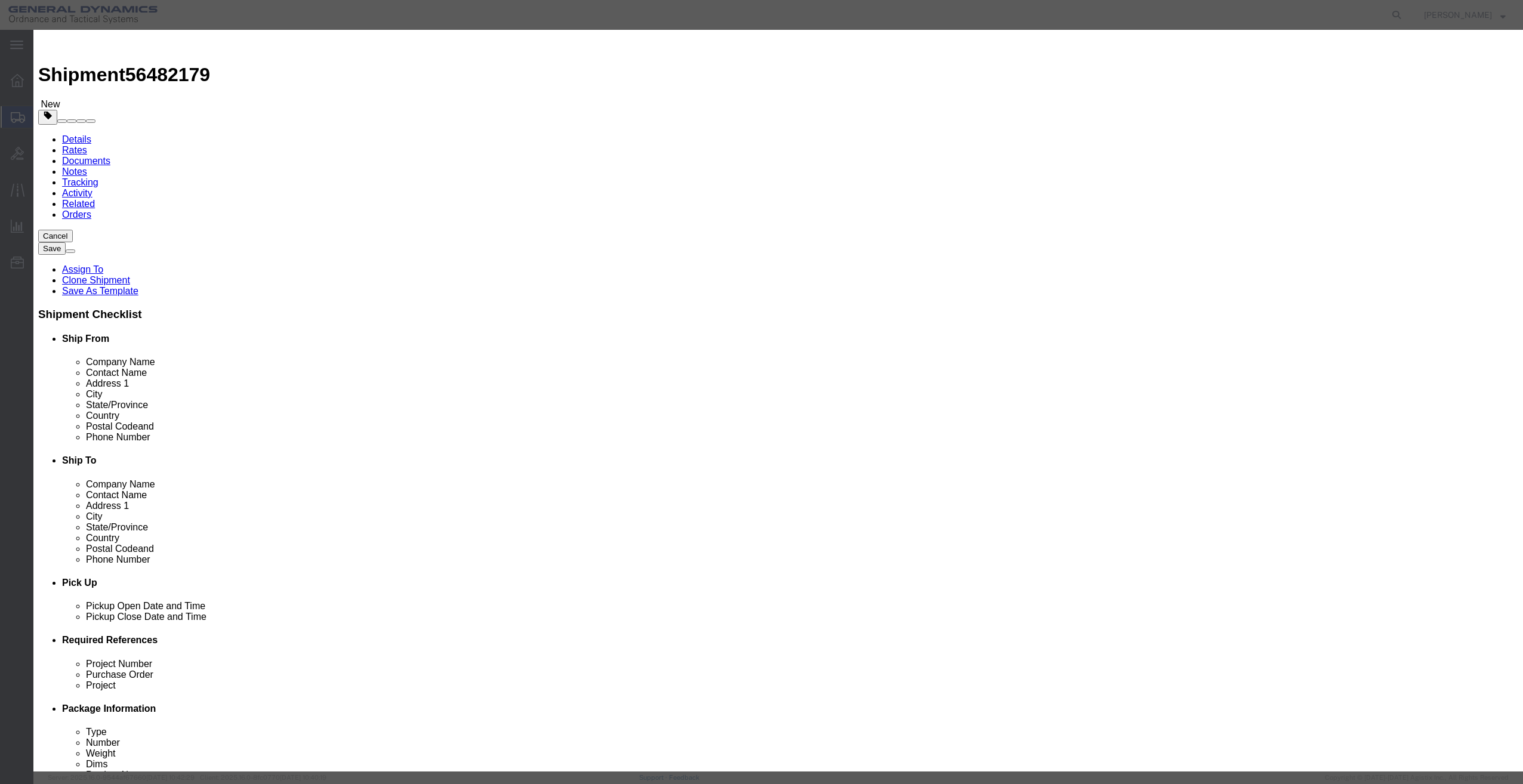
drag, startPoint x: 697, startPoint y: 88, endPoint x: 398, endPoint y: 122, distance: 300.9
click div "Edit content Commodity library Product Name TRAINING / MARKING AMMUNITION Piece…"
click input "WARRANTY AIRCRAFT SYSTEM SWK134"
type input "WARRANTY AIRCRAFT SYSTEM SWK144"
click button "Save & Close"
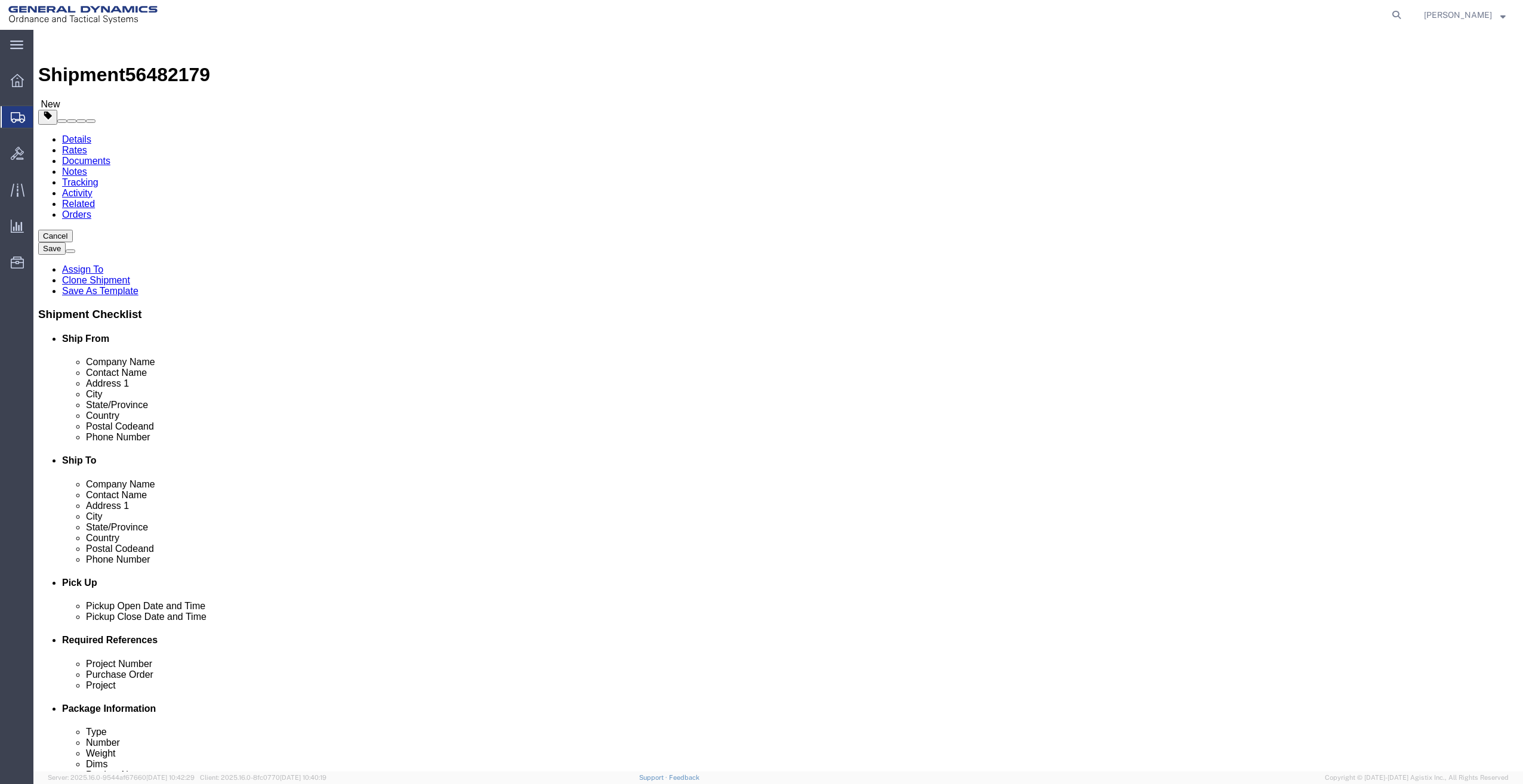
click button "Continue"
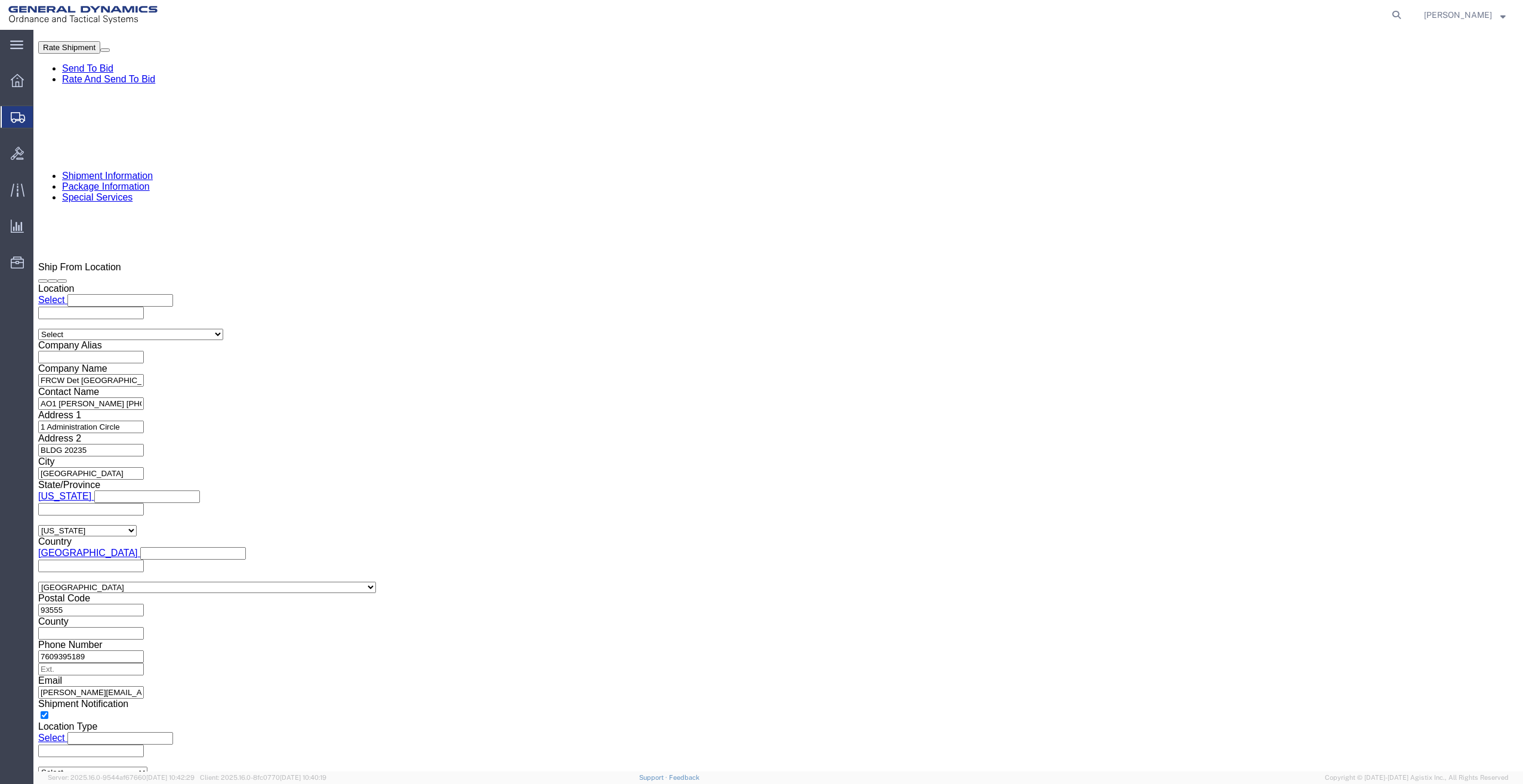
scroll to position [850, 0]
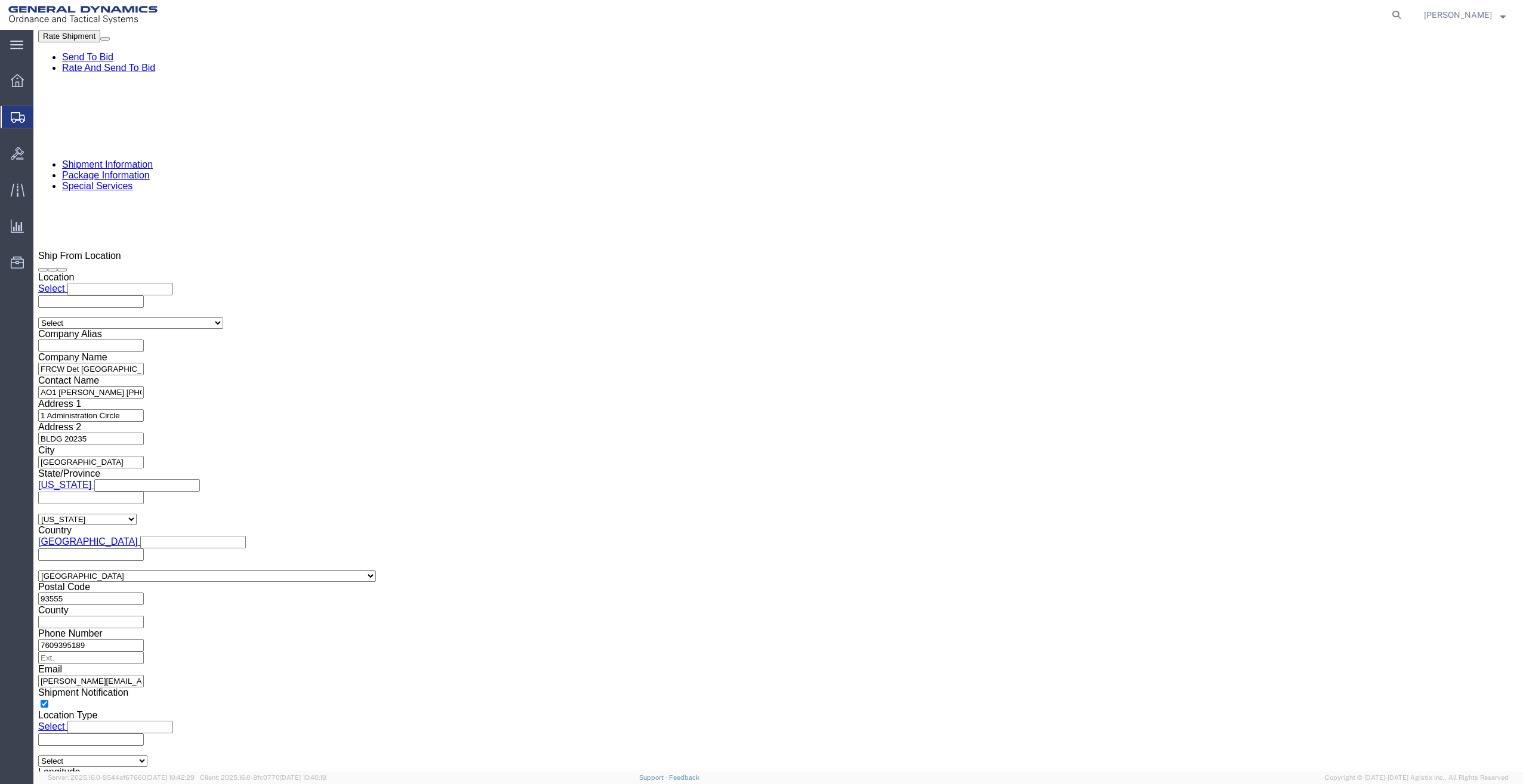
click button "Rate Shipment"
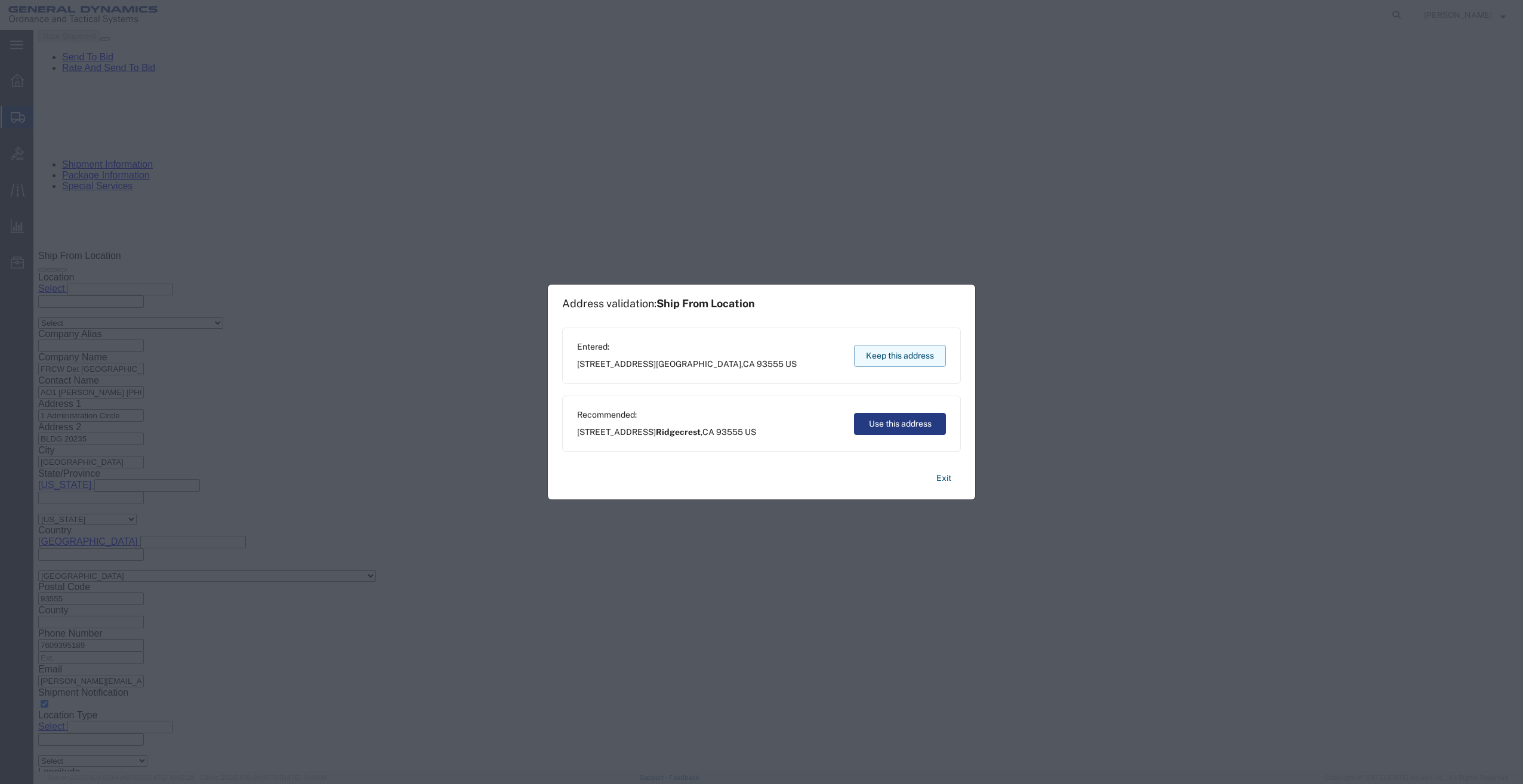
click at [888, 355] on button "Keep this address" at bounding box center [899, 356] width 92 height 22
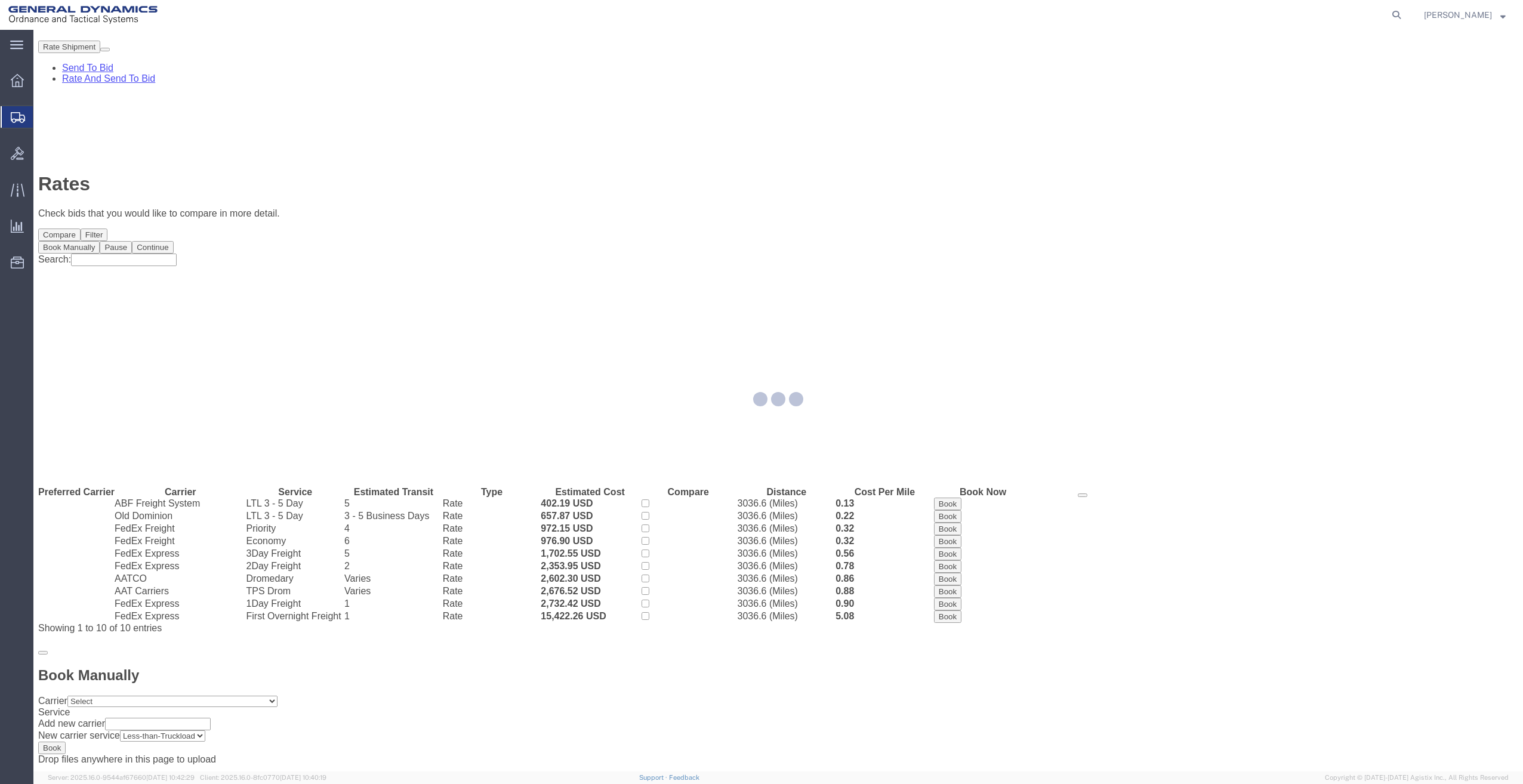
scroll to position [0, 0]
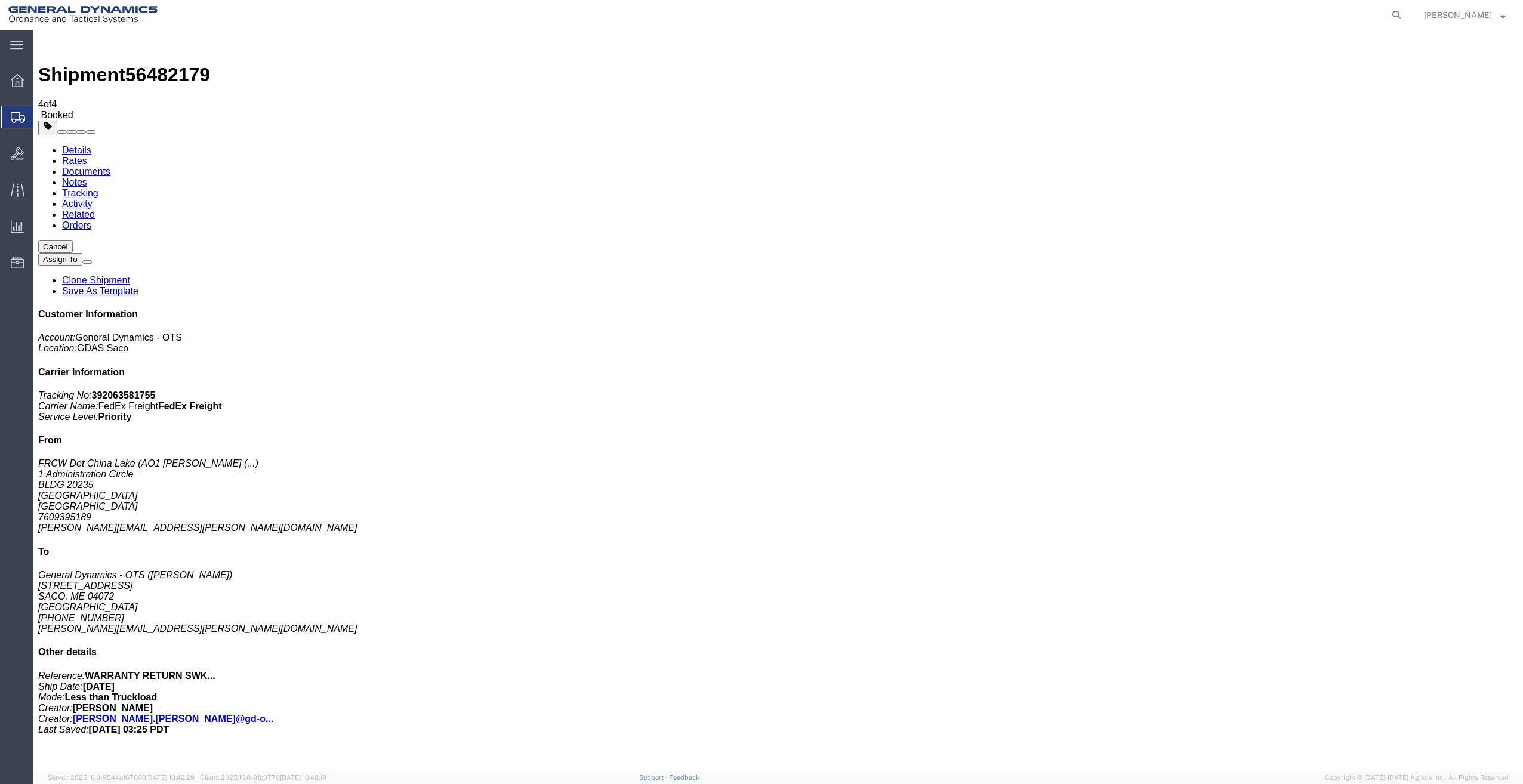
drag, startPoint x: 136, startPoint y: 185, endPoint x: 149, endPoint y: 212, distance: 30.0
